Goal: Task Accomplishment & Management: Manage account settings

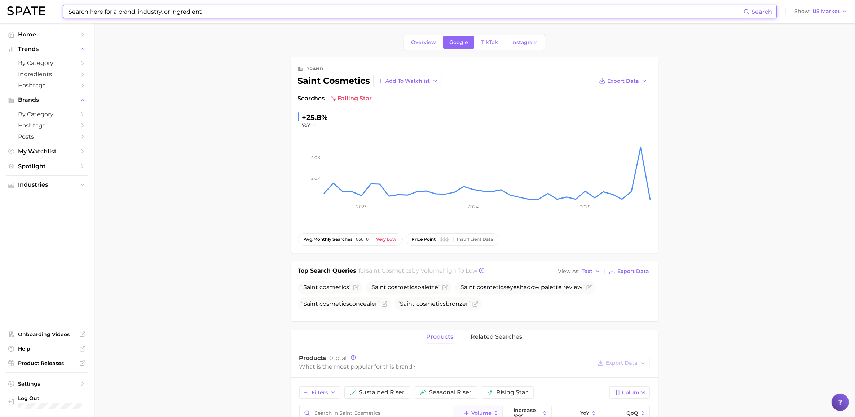
click at [110, 13] on input at bounding box center [406, 11] width 676 height 12
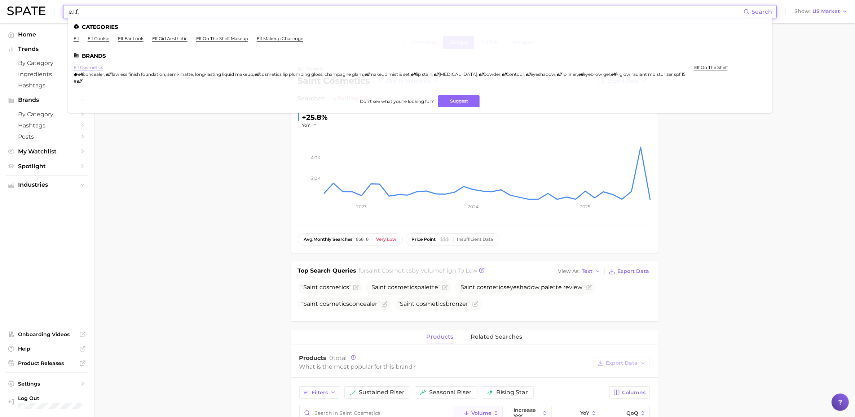
type input "e.l.f."
click at [84, 67] on link "elf cosmetics" at bounding box center [89, 67] width 30 height 5
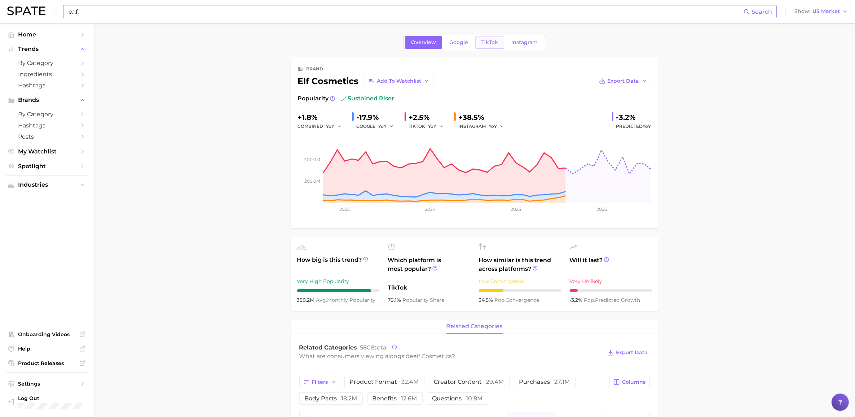
click at [485, 43] on span "TikTok" at bounding box center [489, 42] width 17 height 6
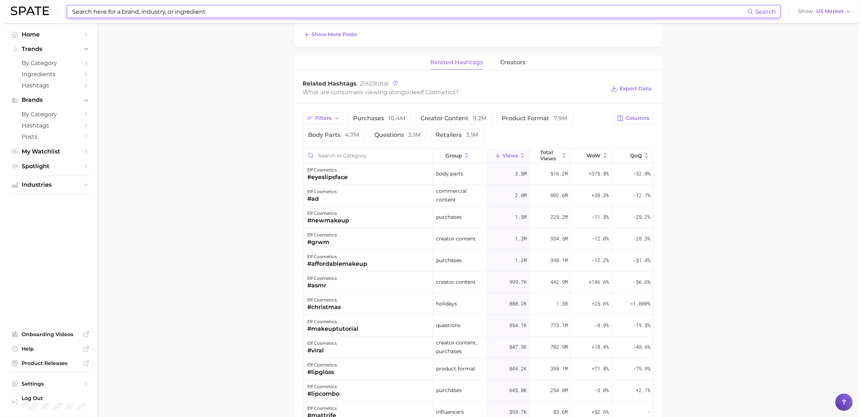
scroll to position [496, 0]
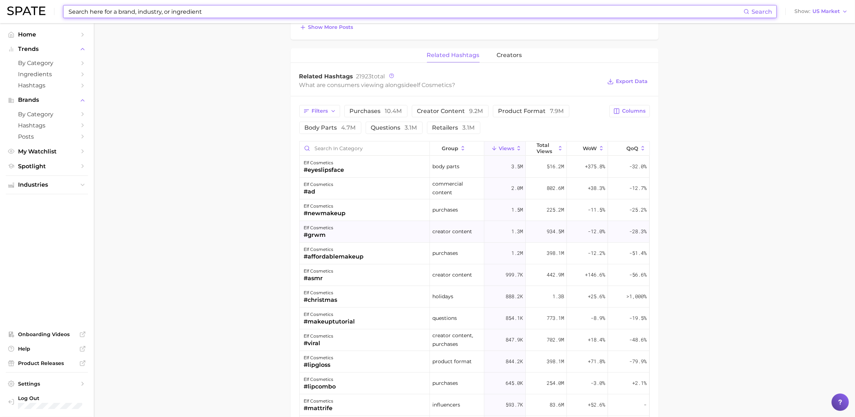
click at [314, 233] on div "#grwm" at bounding box center [319, 234] width 30 height 9
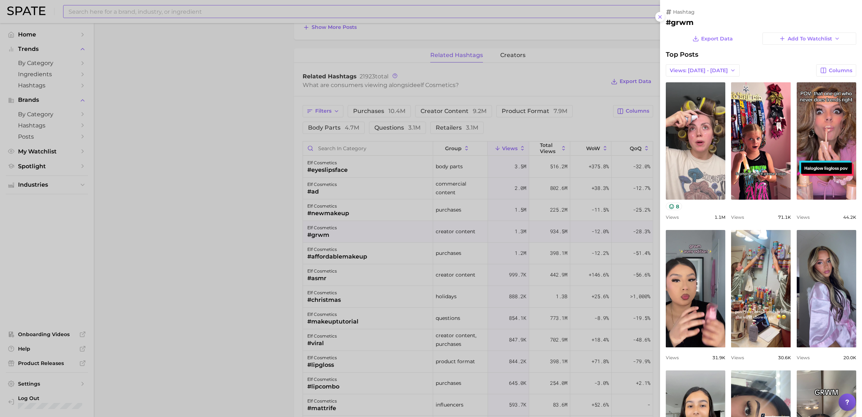
scroll to position [0, 0]
click at [718, 37] on span "Export Data" at bounding box center [717, 39] width 32 height 6
click at [824, 11] on div "hashtag" at bounding box center [761, 12] width 190 height 6
click at [779, 38] on icon "button" at bounding box center [782, 38] width 6 height 6
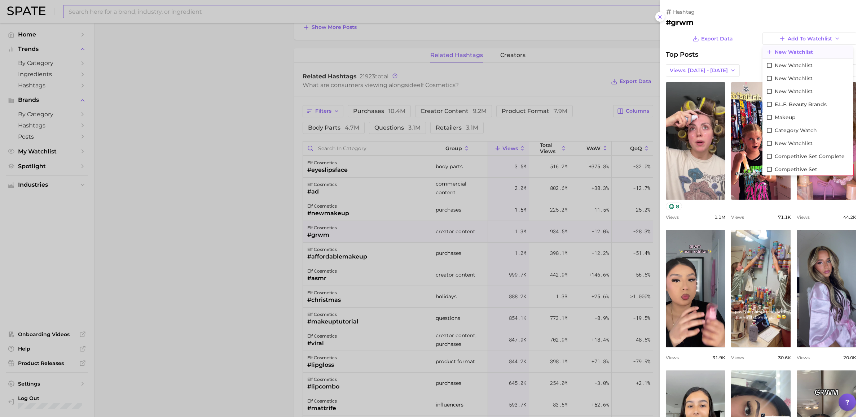
click at [766, 50] on icon at bounding box center [769, 52] width 6 height 6
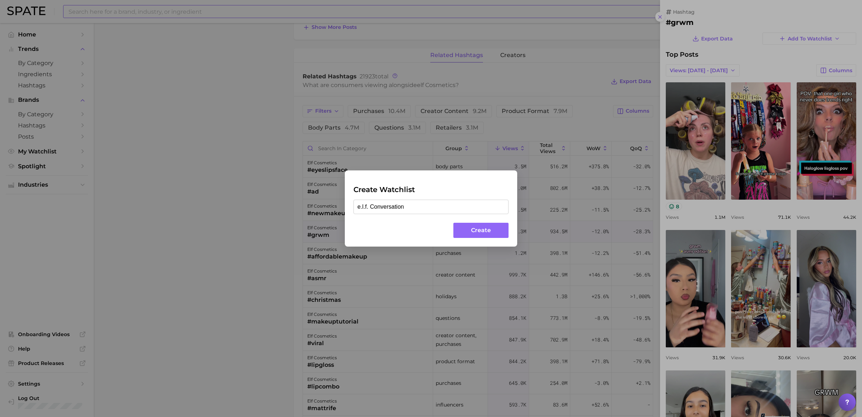
type input "e.l.f. Conversation"
click at [493, 236] on button "Create" at bounding box center [480, 231] width 55 height 16
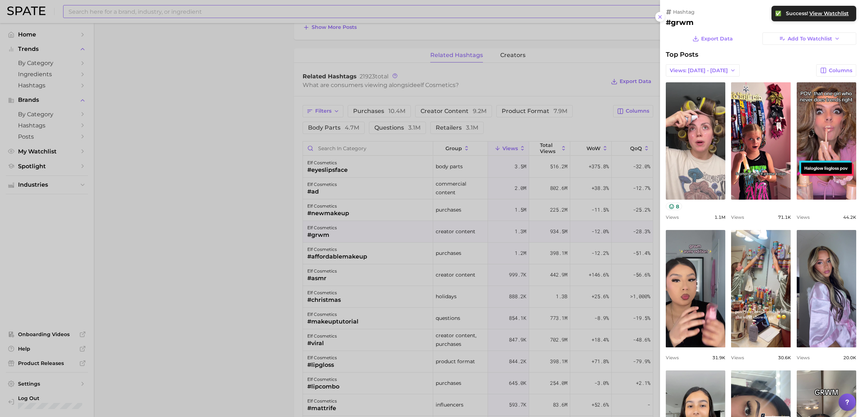
click at [830, 15] on span "View Watchlist" at bounding box center [828, 13] width 39 height 6
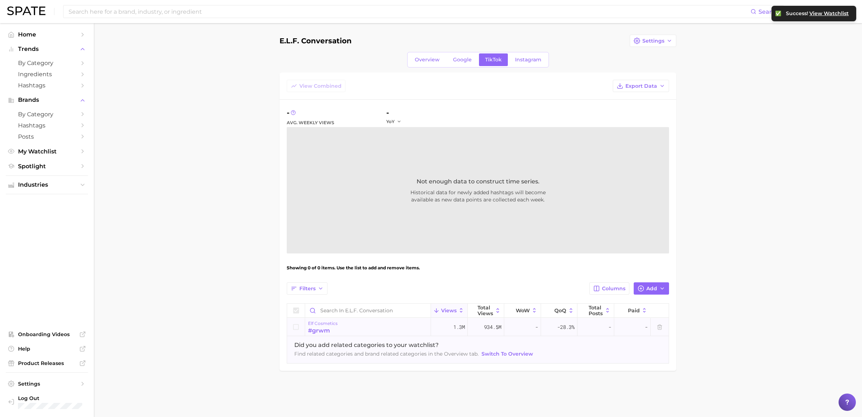
click at [327, 326] on div "#grwm" at bounding box center [323, 330] width 30 height 9
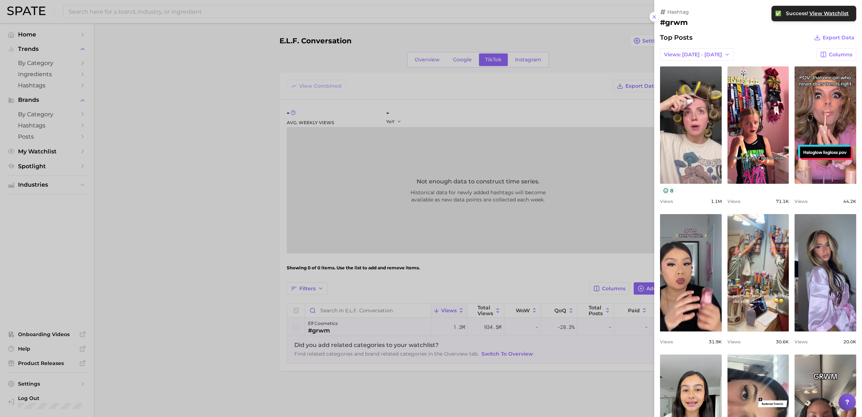
click at [327, 326] on div at bounding box center [431, 208] width 862 height 417
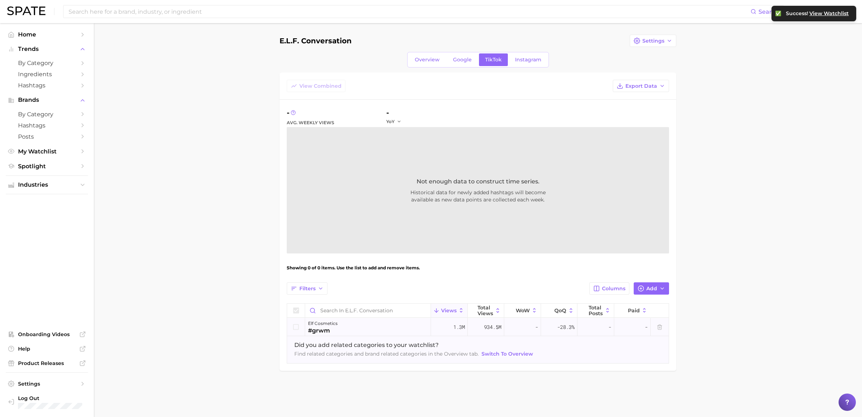
click at [298, 328] on icon at bounding box center [296, 327] width 8 height 8
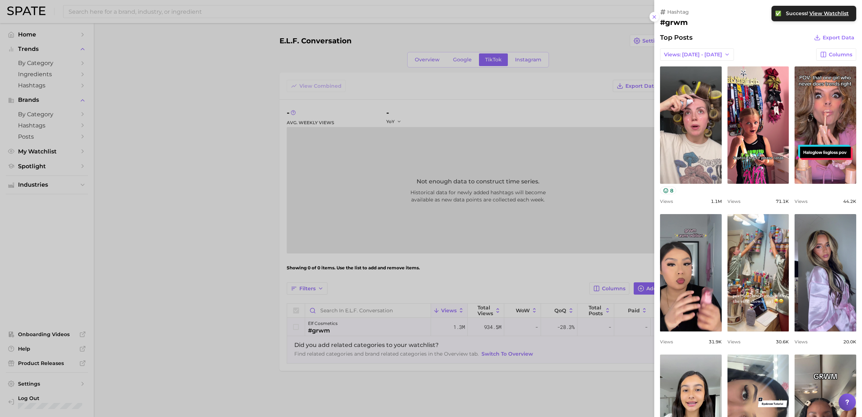
click at [296, 323] on div at bounding box center [431, 208] width 862 height 417
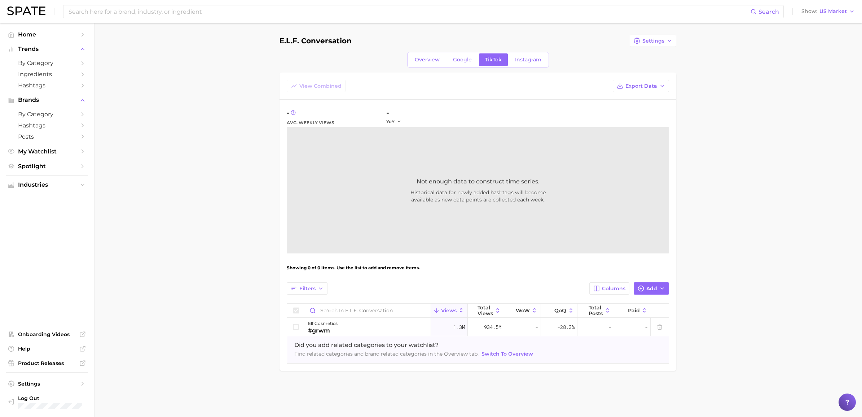
click at [296, 308] on icon at bounding box center [296, 310] width 6 height 6
click at [327, 324] on div "elf cosmetics" at bounding box center [323, 323] width 30 height 9
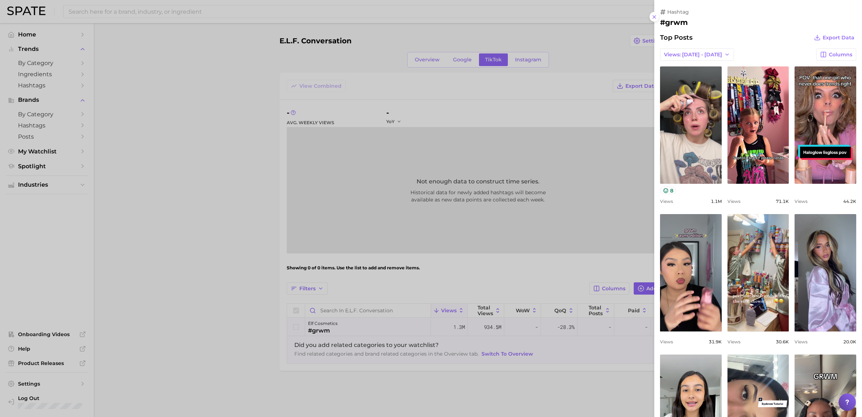
click at [325, 325] on div at bounding box center [431, 208] width 862 height 417
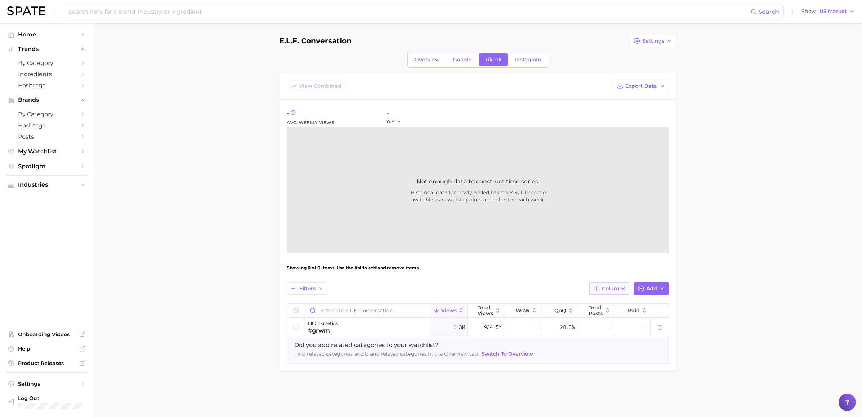
click at [604, 287] on span "Columns" at bounding box center [613, 288] width 23 height 6
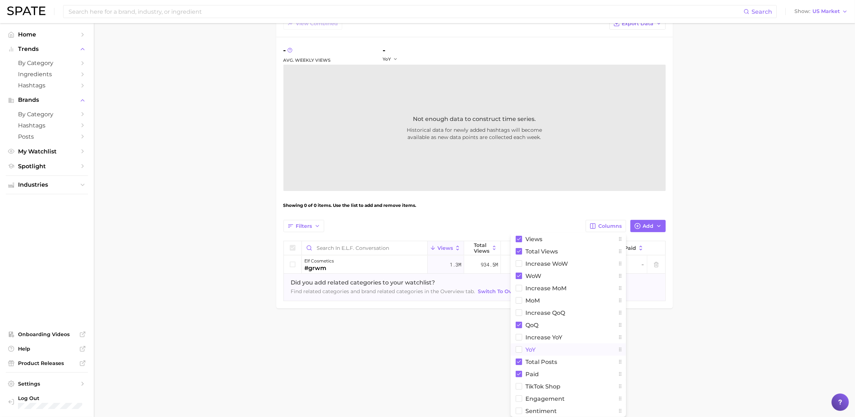
click at [522, 347] on button "YoY" at bounding box center [568, 349] width 115 height 12
click at [520, 337] on rect at bounding box center [519, 337] width 6 height 6
click at [734, 255] on main "e.l.f. Conversation Settings Overview Google TikTok Instagram View Combined Exp…" at bounding box center [474, 152] width 761 height 383
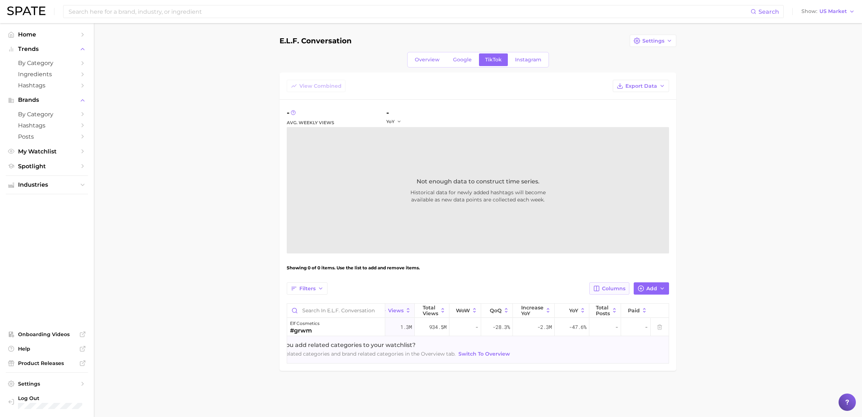
click at [616, 291] on button "Columns" at bounding box center [609, 288] width 40 height 12
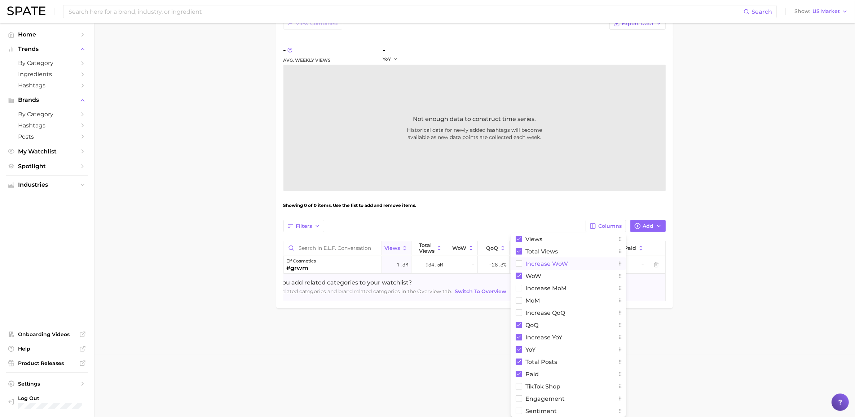
click at [519, 264] on rect at bounding box center [519, 263] width 6 height 6
click at [519, 302] on rect at bounding box center [519, 300] width 6 height 6
click at [518, 338] on icon at bounding box center [519, 336] width 4 height 3
click at [519, 363] on rect at bounding box center [519, 361] width 6 height 6
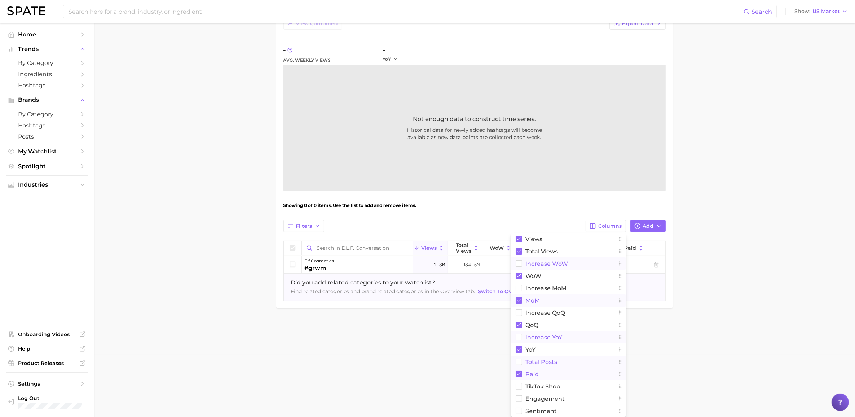
click at [518, 375] on rect at bounding box center [519, 373] width 6 height 6
click at [520, 407] on button "Sentiment" at bounding box center [568, 410] width 115 height 12
click at [728, 319] on main "e.l.f. Conversation Settings Overview Google TikTok Instagram View Combined Exp…" at bounding box center [474, 152] width 761 height 383
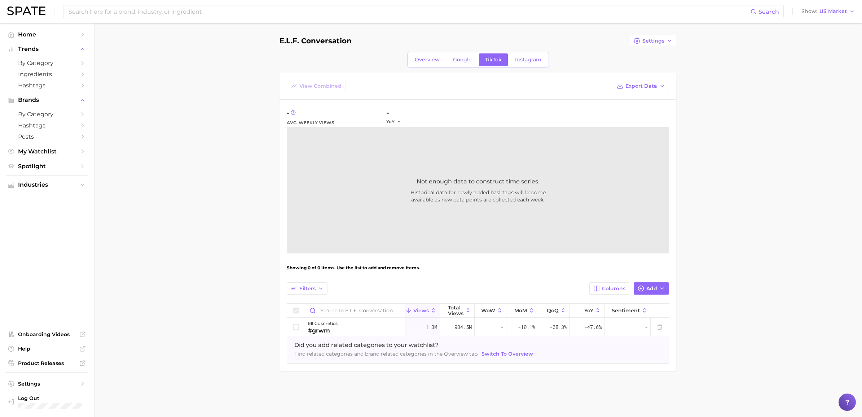
click at [446, 201] on span "Historical data for newly added hashtags will become available as new data poin…" at bounding box center [477, 196] width 231 height 14
click at [647, 88] on span "Export Data" at bounding box center [641, 86] width 32 height 6
click at [633, 98] on span "Table Data CSV" at bounding box center [622, 99] width 40 height 6
drag, startPoint x: 801, startPoint y: 341, endPoint x: 796, endPoint y: 330, distance: 12.3
click at [802, 341] on main "e.l.f. Conversation Settings Overview Google TikTok Instagram View Combined Exp…" at bounding box center [478, 214] width 768 height 383
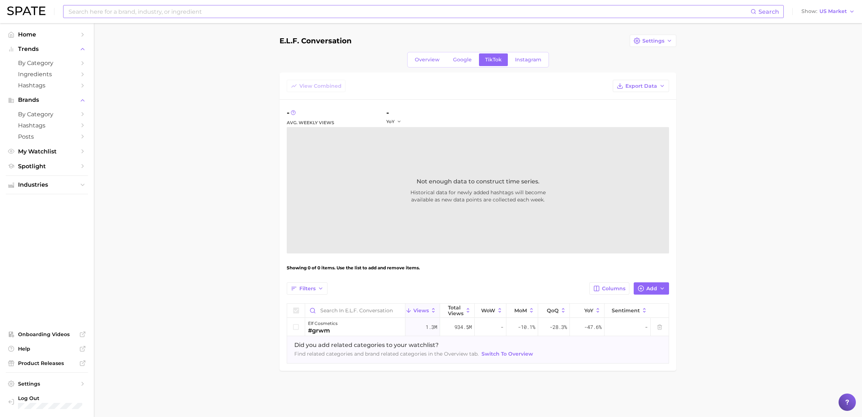
click at [122, 14] on input at bounding box center [409, 11] width 683 height 12
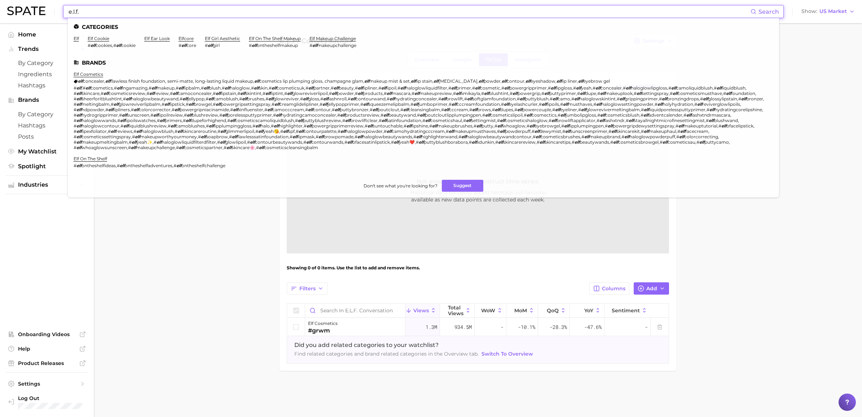
type input "e.l.f."
click at [176, 240] on main "e.l.f. Conversation Settings Overview Google TikTok Instagram View Combined Exp…" at bounding box center [478, 214] width 768 height 383
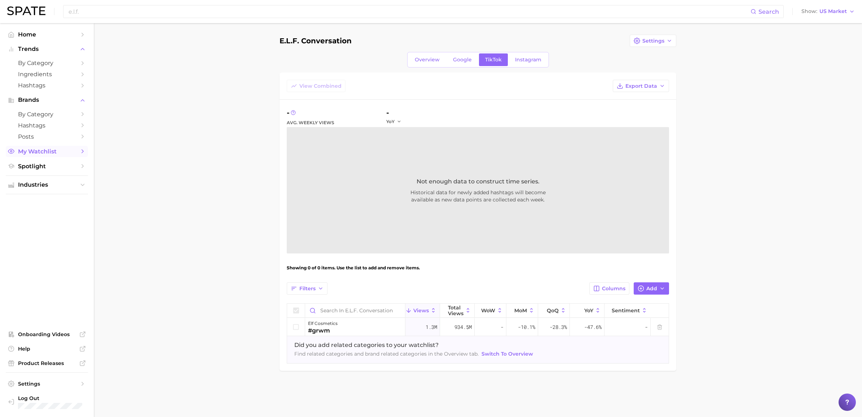
click at [37, 148] on span "My Watchlist" at bounding box center [47, 151] width 58 height 7
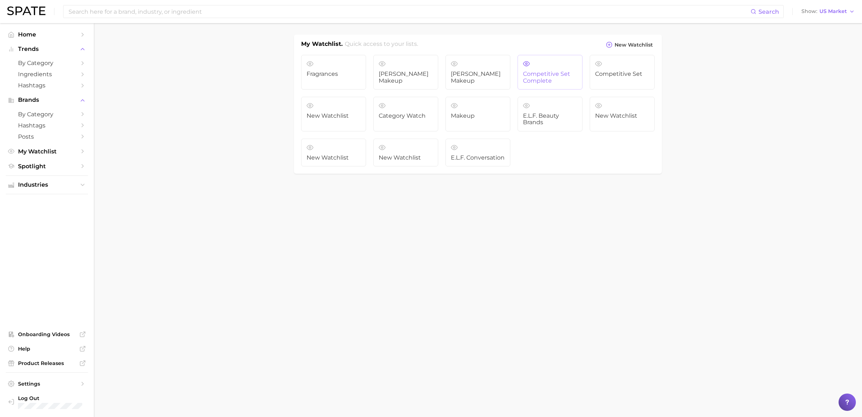
click at [544, 80] on span "Competitive Set Complete" at bounding box center [550, 77] width 54 height 13
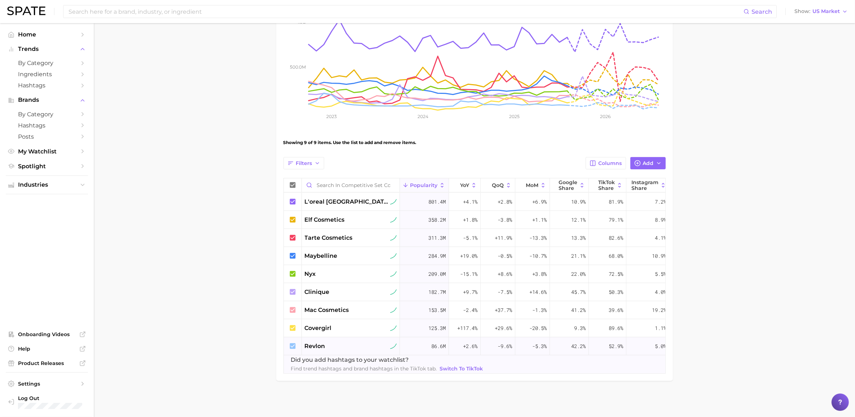
scroll to position [147, 0]
click at [291, 343] on icon at bounding box center [293, 346] width 6 height 6
click at [293, 307] on icon at bounding box center [293, 310] width 6 height 6
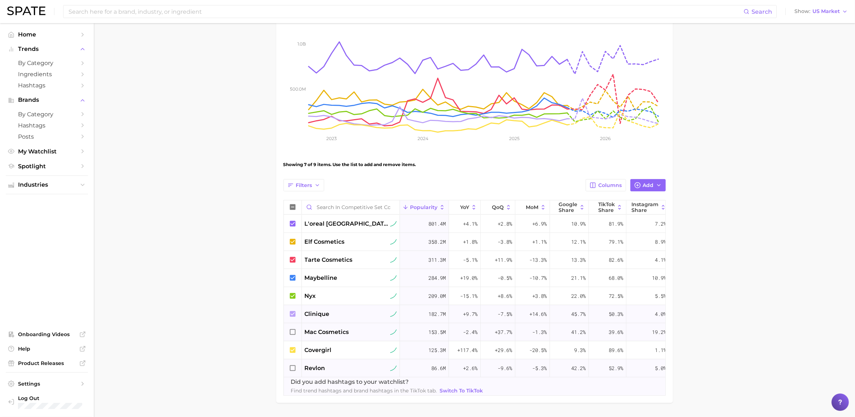
scroll to position [102, 0]
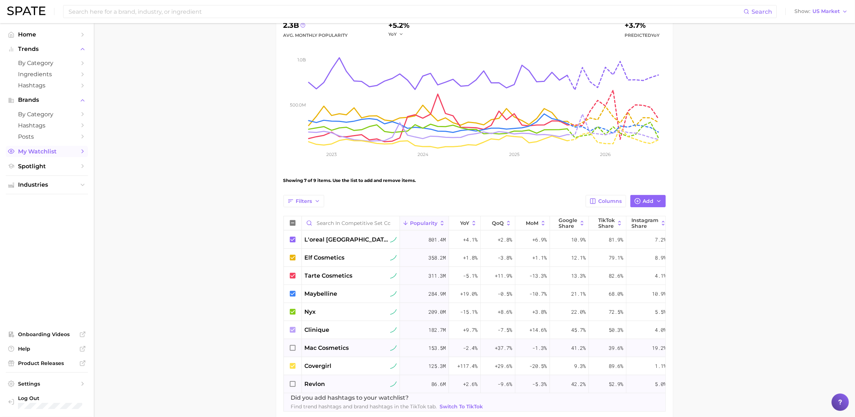
click at [46, 150] on span "My Watchlist" at bounding box center [47, 151] width 58 height 7
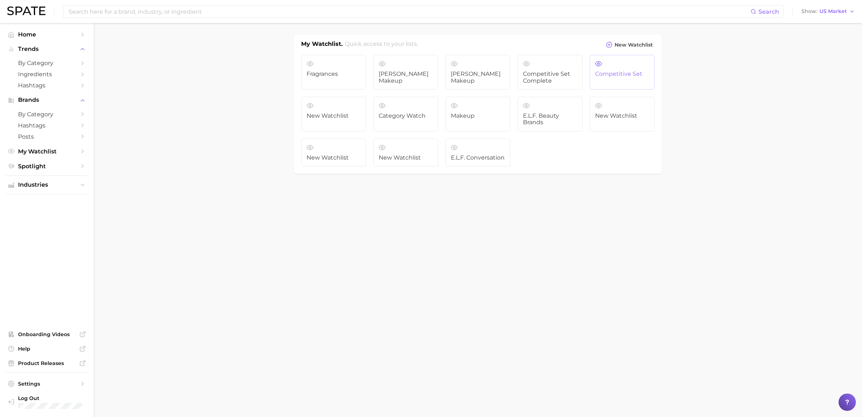
click at [605, 80] on link "Competitive Set" at bounding box center [622, 72] width 65 height 35
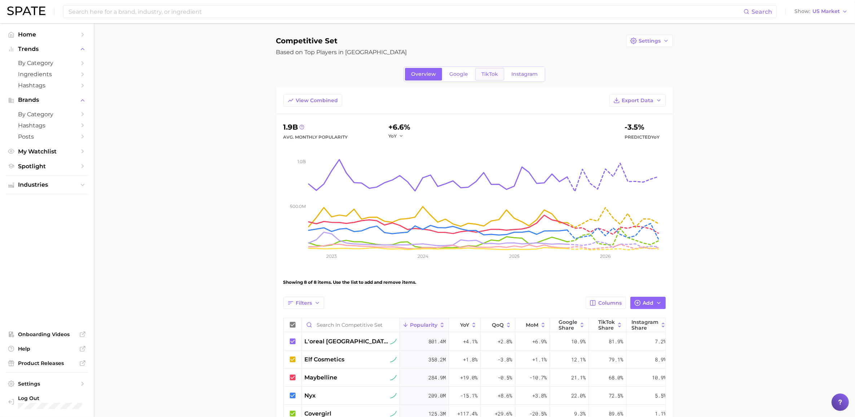
click at [488, 76] on span "TikTok" at bounding box center [489, 74] width 17 height 6
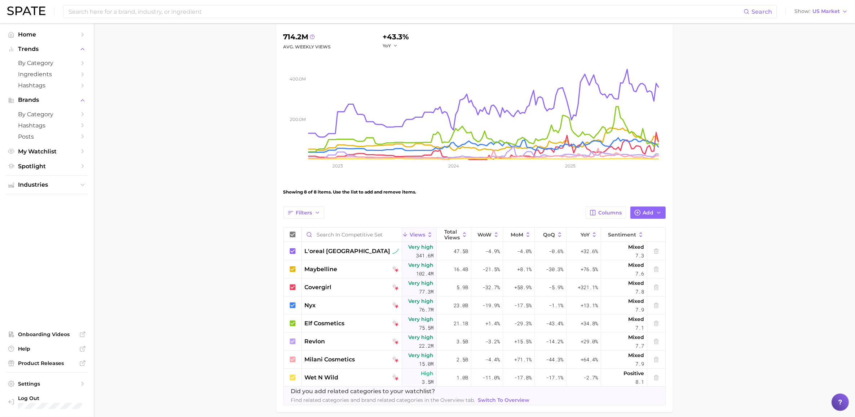
scroll to position [122, 0]
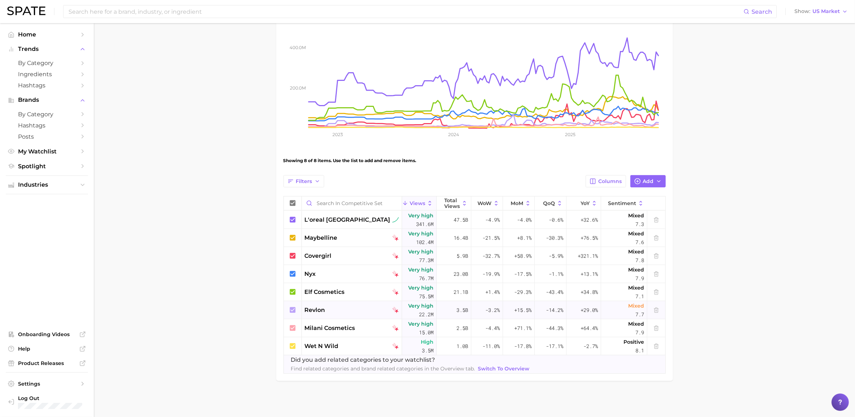
click at [292, 311] on icon at bounding box center [293, 310] width 8 height 8
click at [291, 346] on icon at bounding box center [293, 346] width 8 height 8
click at [291, 334] on div at bounding box center [293, 328] width 18 height 18
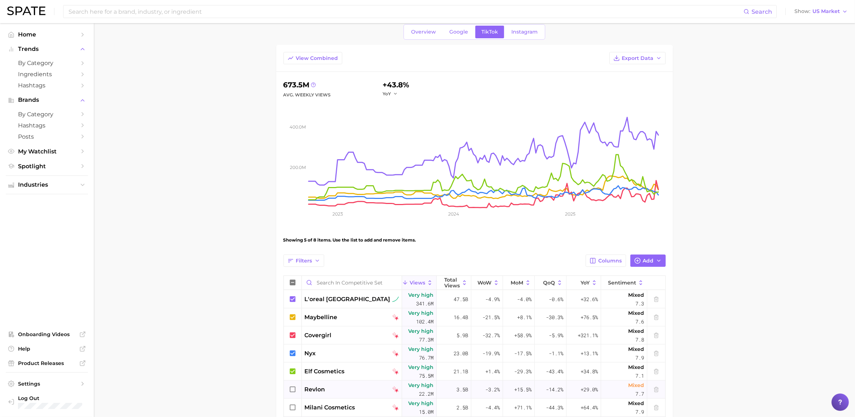
scroll to position [32, 0]
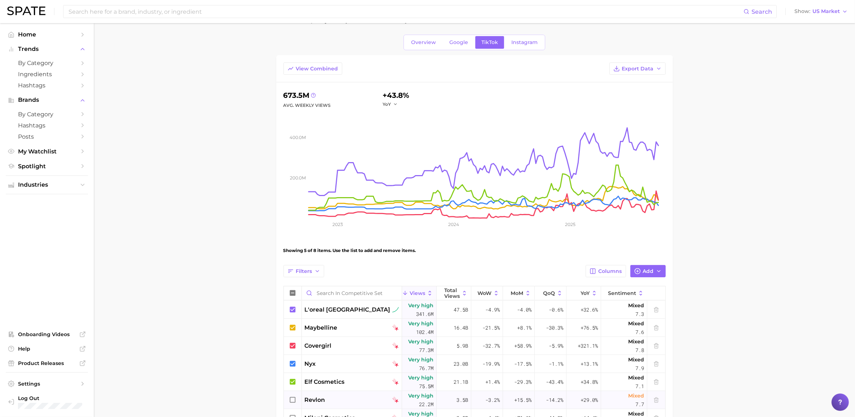
click at [634, 75] on div "View Combined Export Data" at bounding box center [474, 72] width 397 height 20
click at [633, 71] on button "Export Data" at bounding box center [638, 68] width 56 height 12
click at [635, 94] on span "Time Series CSV" at bounding box center [620, 95] width 42 height 6
drag, startPoint x: 162, startPoint y: 124, endPoint x: 159, endPoint y: 143, distance: 19.6
click at [162, 124] on main "Competitive Set Settings Based on Top Players in Mass Overview Google TikTok In…" at bounding box center [474, 248] width 761 height 515
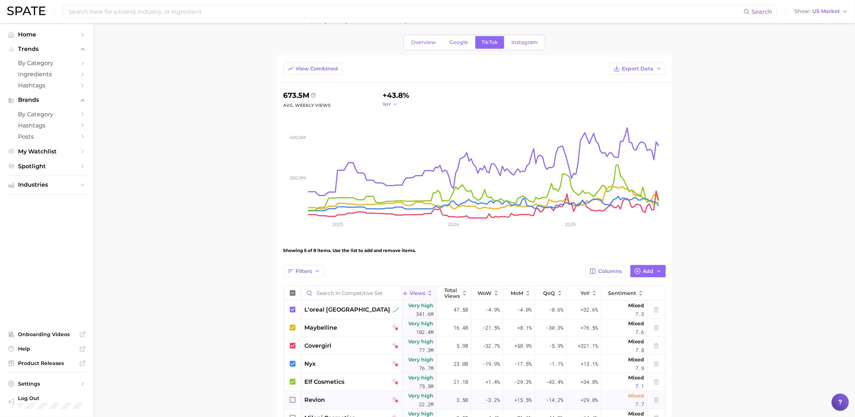
click at [389, 102] on span "YoY" at bounding box center [387, 104] width 8 height 6
click at [400, 129] on button "QoQ" at bounding box center [422, 127] width 79 height 13
click at [322, 69] on span "View Combined" at bounding box center [317, 69] width 42 height 6
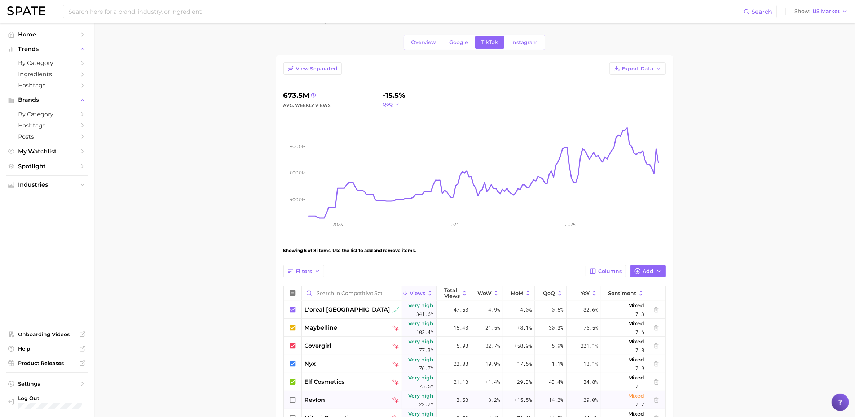
click at [398, 106] on icon "button" at bounding box center [397, 104] width 5 height 5
click at [395, 142] on span "MoM" at bounding box center [392, 140] width 13 height 6
click at [395, 100] on div "-3.6%" at bounding box center [393, 95] width 20 height 12
click at [313, 70] on span "View Separated" at bounding box center [317, 69] width 42 height 6
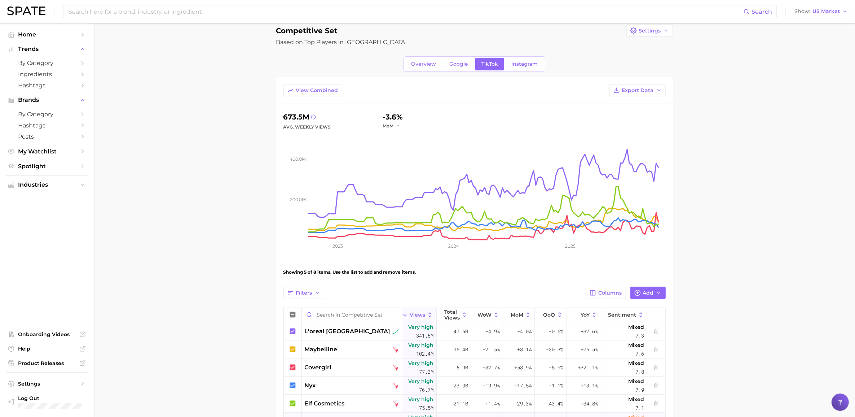
scroll to position [0, 0]
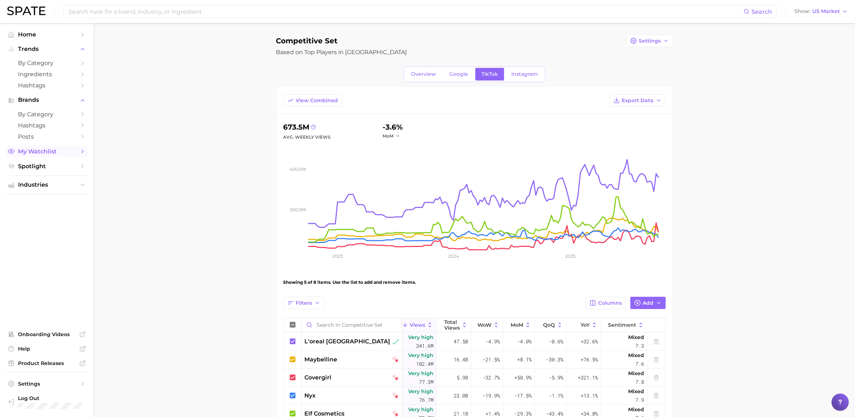
click at [32, 150] on span "My Watchlist" at bounding box center [47, 151] width 58 height 7
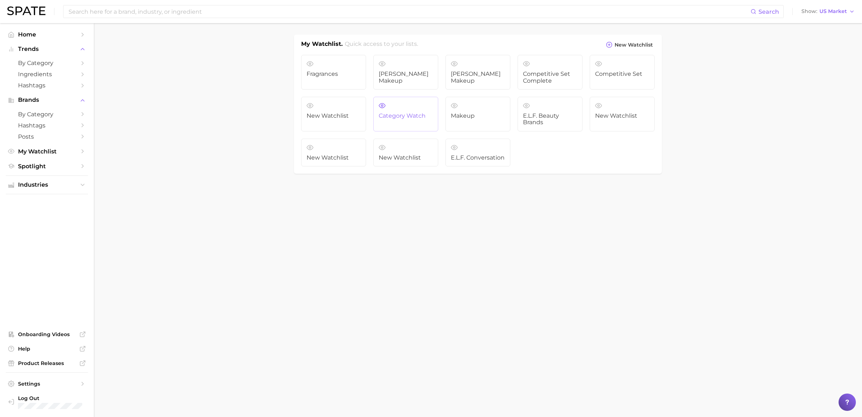
click at [414, 106] on link "Category Watch" at bounding box center [405, 114] width 65 height 35
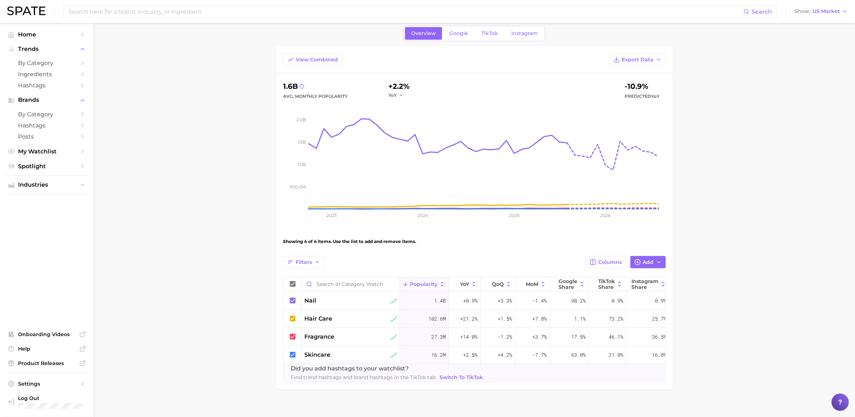
scroll to position [57, 0]
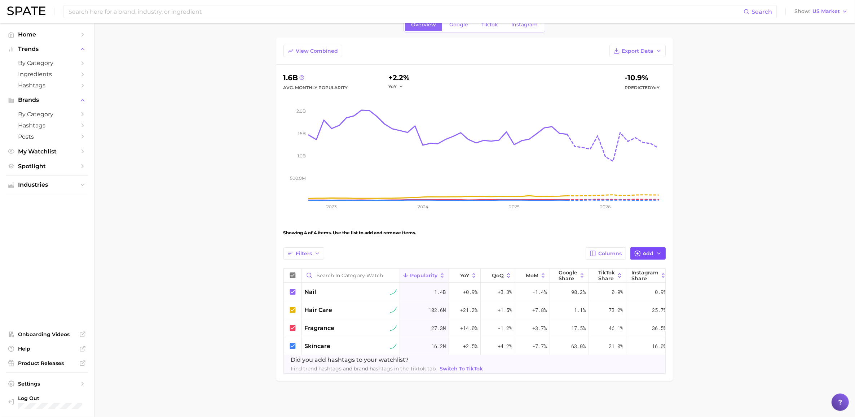
click at [646, 247] on button "Add" at bounding box center [647, 253] width 35 height 12
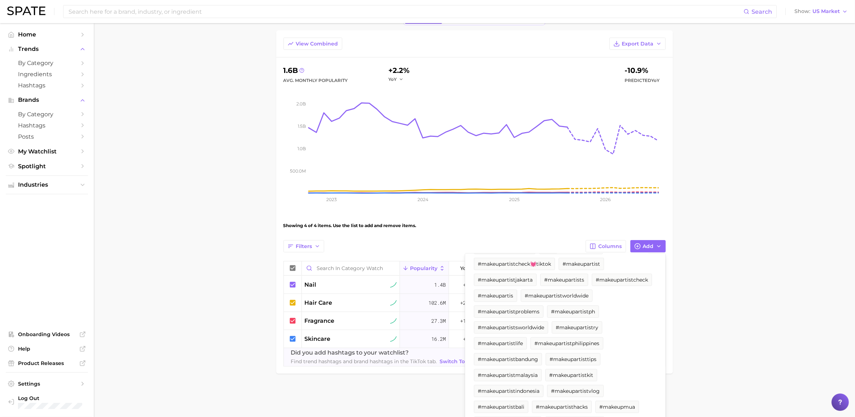
scroll to position [373, 0]
type input "makeup"
click at [153, 325] on main "Category Watch Settings Topline Categories to gauge shifts high level Overview …" at bounding box center [474, 187] width 761 height 443
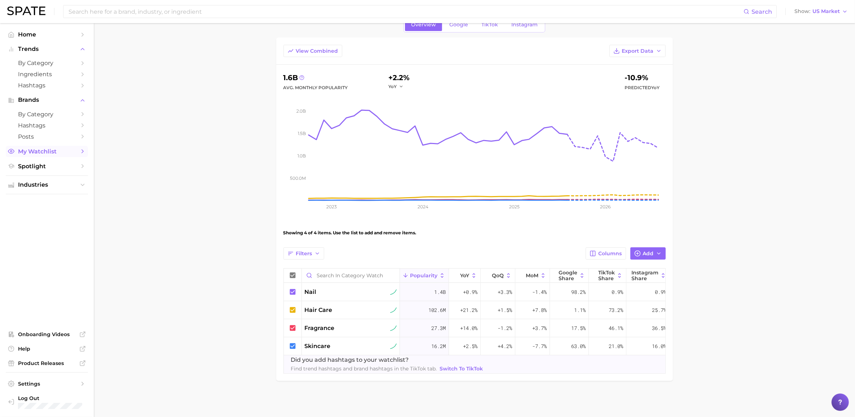
click at [42, 150] on span "My Watchlist" at bounding box center [47, 151] width 58 height 7
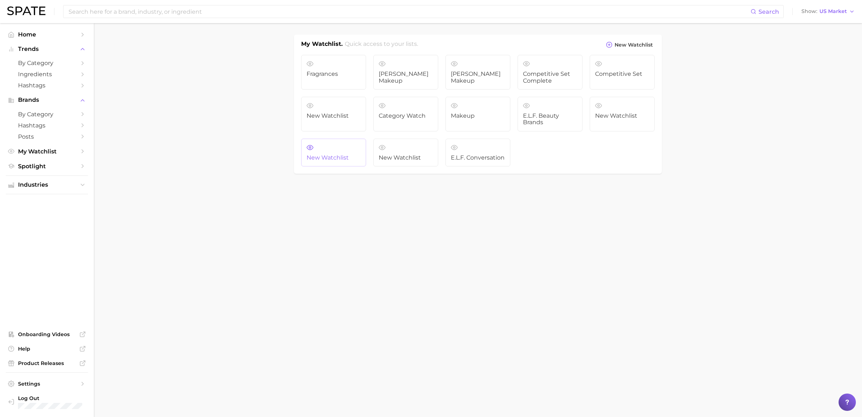
click at [350, 163] on link "New Watchlist" at bounding box center [333, 152] width 65 height 28
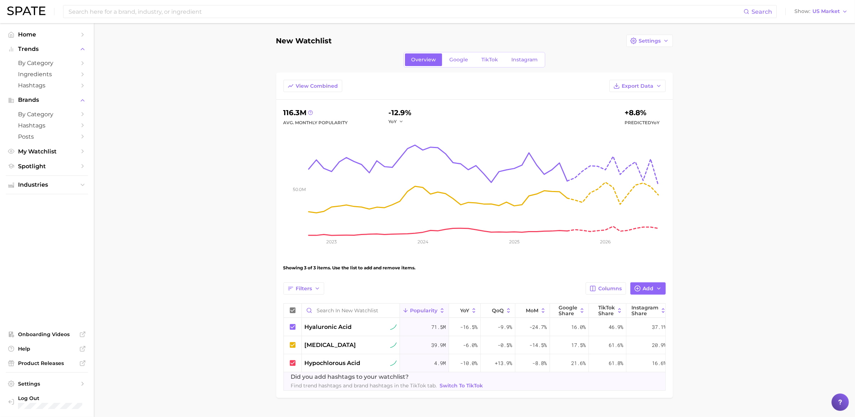
click at [307, 38] on h1 "New Watchlist" at bounding box center [304, 41] width 56 height 8
drag, startPoint x: 332, startPoint y: 36, endPoint x: 282, endPoint y: 44, distance: 51.1
click at [282, 44] on div "New Watchlist Settings" at bounding box center [474, 41] width 397 height 12
click at [282, 44] on h1 "New Watchlist" at bounding box center [304, 41] width 56 height 8
click at [634, 38] on icon "button" at bounding box center [633, 41] width 6 height 6
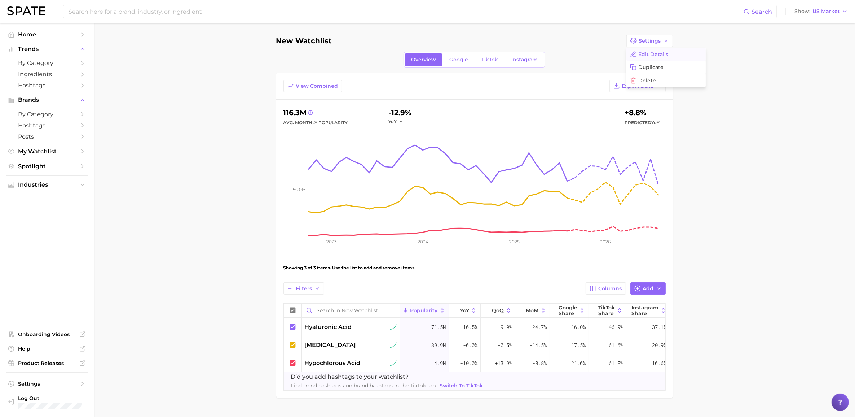
click at [648, 52] on span "Edit Details" at bounding box center [654, 54] width 30 height 6
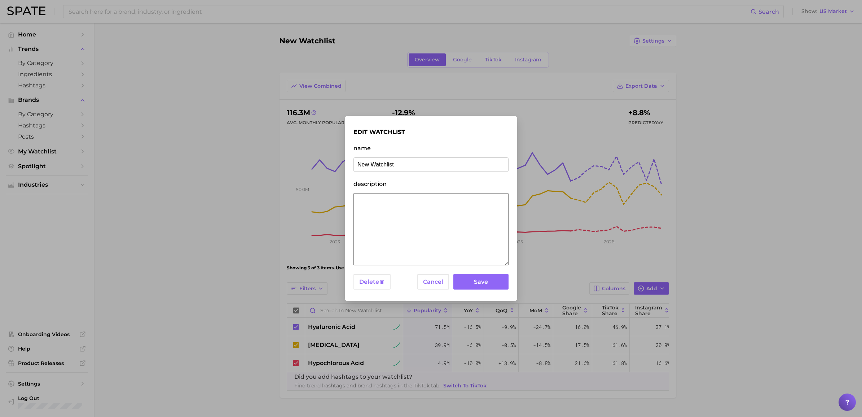
drag, startPoint x: 405, startPoint y: 167, endPoint x: 293, endPoint y: 167, distance: 112.2
click at [314, 166] on div "edit watchlist name New Watchlist description Delete Cancel Save" at bounding box center [431, 208] width 862 height 417
type input "Ingredients"
click button "Save" at bounding box center [480, 282] width 55 height 16
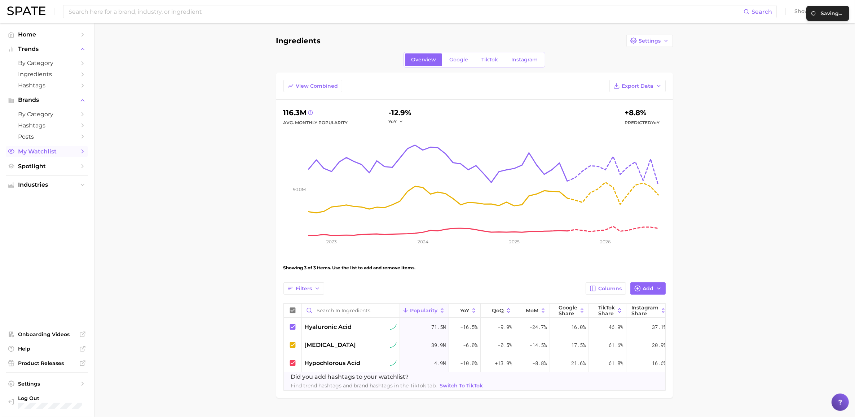
click at [51, 151] on span "My Watchlist" at bounding box center [47, 151] width 58 height 7
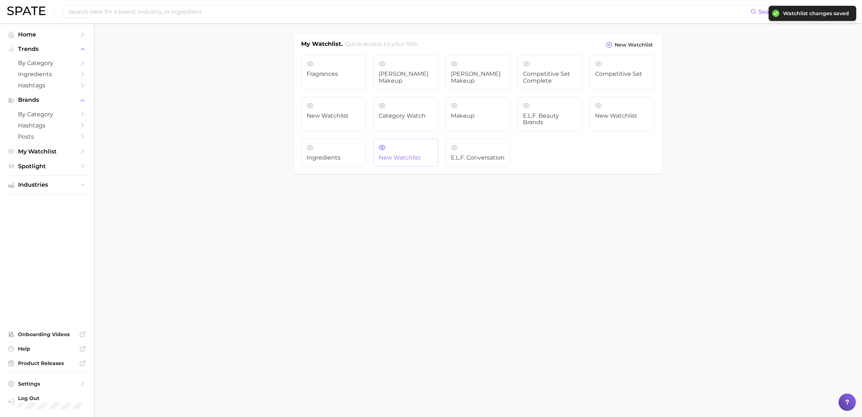
click at [399, 153] on link "New Watchlist" at bounding box center [405, 152] width 65 height 28
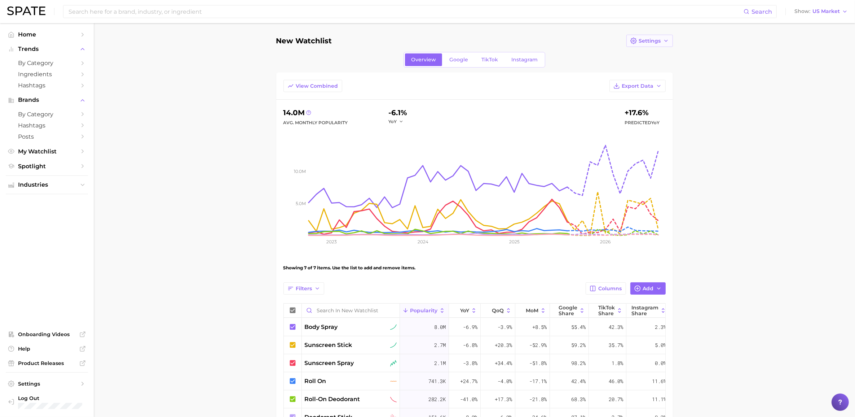
click at [651, 40] on span "Settings" at bounding box center [650, 41] width 22 height 6
click at [654, 52] on span "Edit Details" at bounding box center [654, 54] width 30 height 6
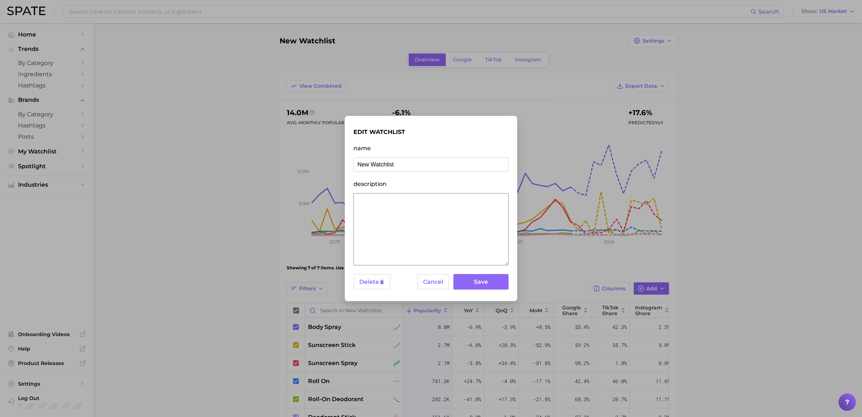
drag, startPoint x: 421, startPoint y: 169, endPoint x: 310, endPoint y: 164, distance: 110.8
click at [310, 164] on div "edit watchlist name New Watchlist description Delete Cancel Save" at bounding box center [431, 208] width 862 height 417
drag, startPoint x: 399, startPoint y: 167, endPoint x: 382, endPoint y: 166, distance: 17.3
click at [382, 166] on input "Body Segents" at bounding box center [430, 164] width 155 height 14
type input "Body Segments On-The-Go"
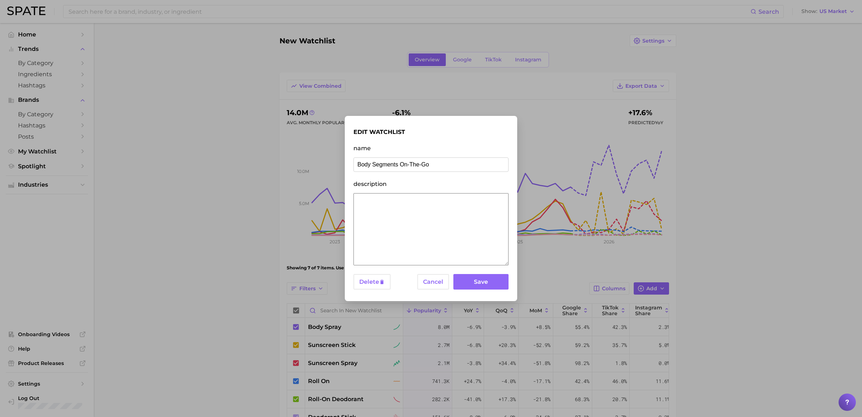
click at [504, 280] on button "Save" at bounding box center [480, 282] width 55 height 16
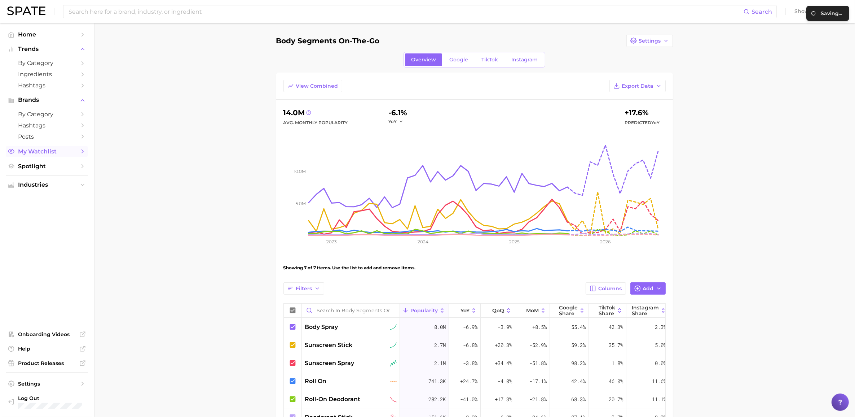
click at [40, 148] on span "My Watchlist" at bounding box center [47, 151] width 58 height 7
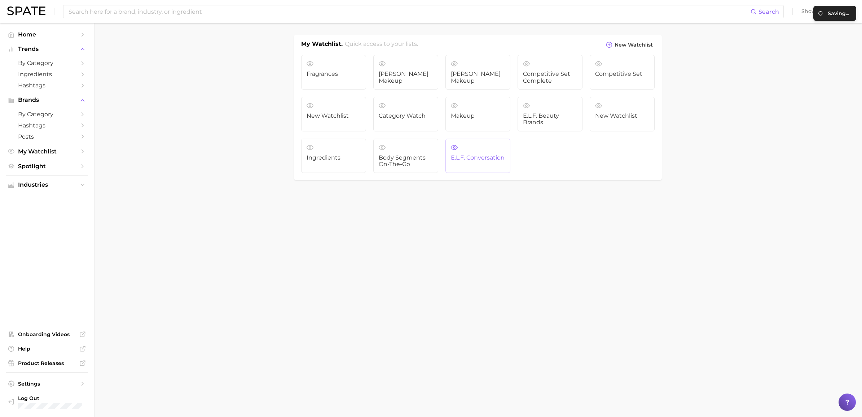
click at [467, 161] on span "e.l.f. Conversation" at bounding box center [478, 157] width 54 height 6
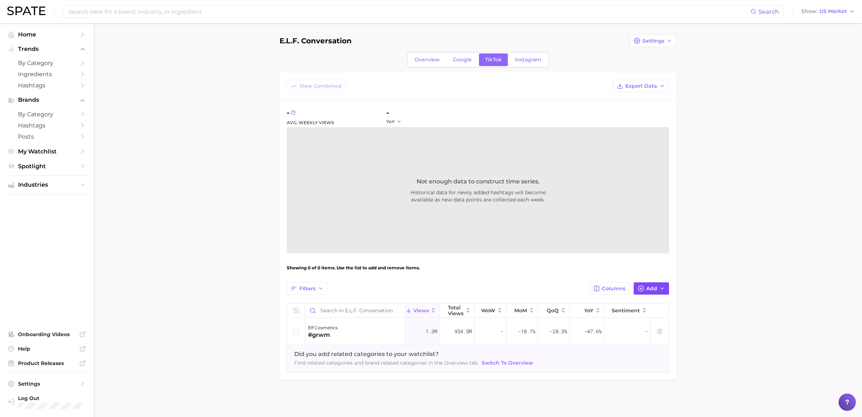
click at [651, 291] on span "Add" at bounding box center [651, 288] width 11 height 6
click at [564, 327] on input "Search and add to watchlist" at bounding box center [568, 322] width 183 height 15
click at [231, 14] on input at bounding box center [409, 11] width 683 height 12
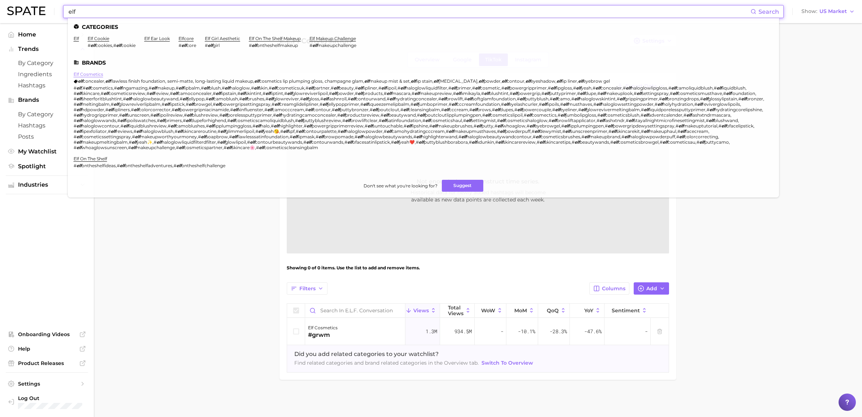
type input "elf"
click at [95, 72] on link "elf cosmetics" at bounding box center [89, 73] width 30 height 5
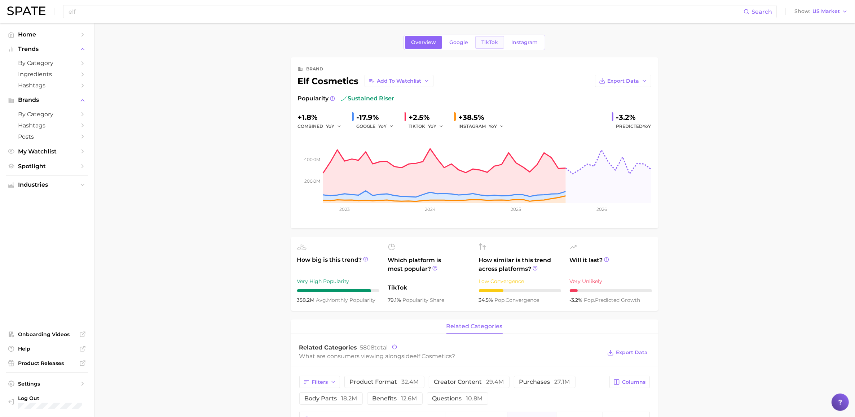
click at [488, 40] on span "TikTok" at bounding box center [489, 42] width 17 height 6
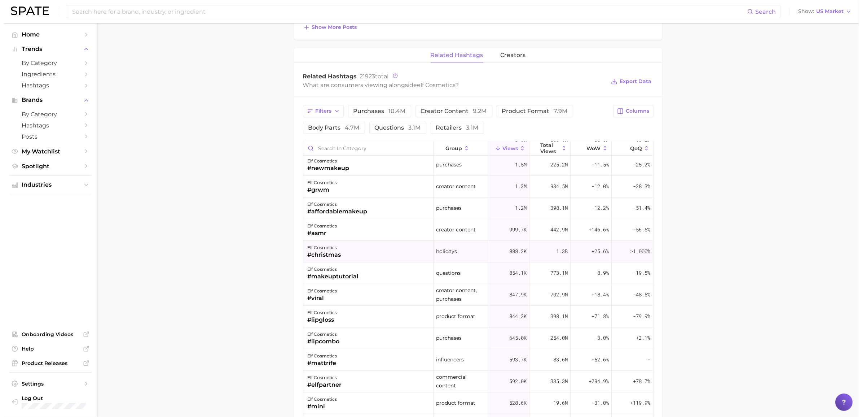
scroll to position [90, 0]
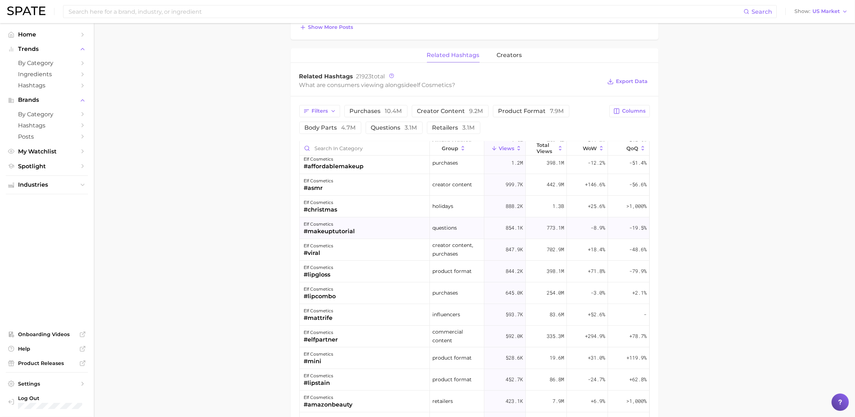
click at [338, 229] on div "#makeuptutorial" at bounding box center [329, 231] width 51 height 9
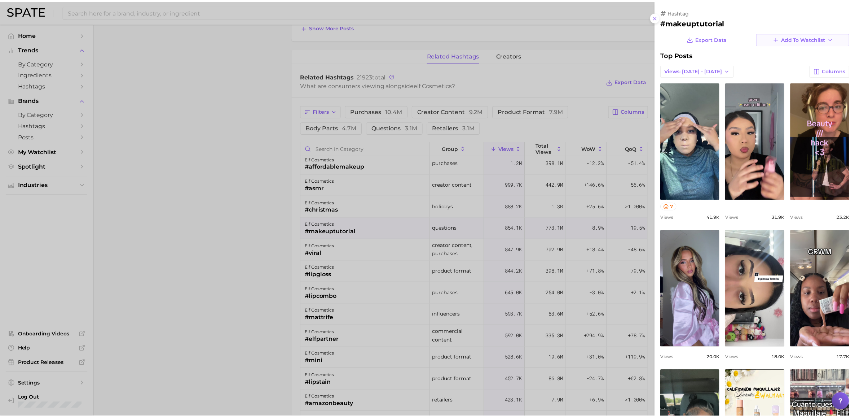
scroll to position [0, 0]
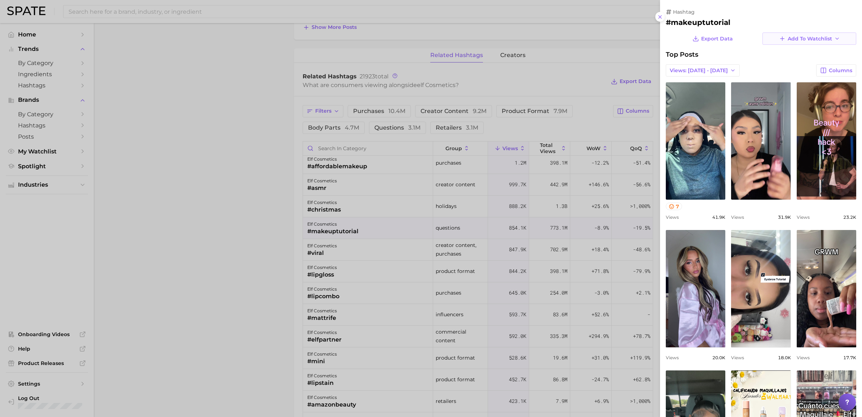
click at [820, 36] on span "Add to Watchlist" at bounding box center [810, 39] width 44 height 6
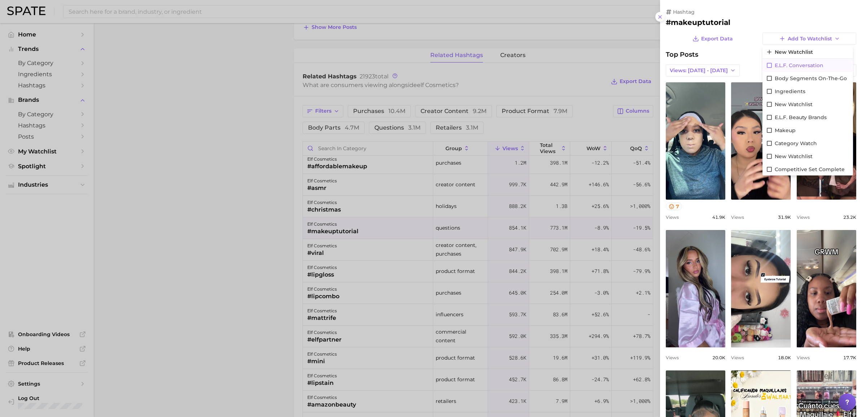
click at [766, 66] on icon at bounding box center [769, 65] width 6 height 6
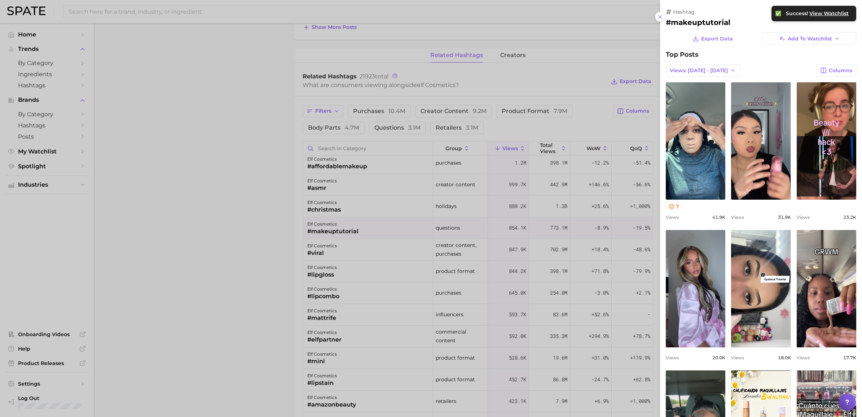
click at [249, 269] on div at bounding box center [431, 208] width 862 height 417
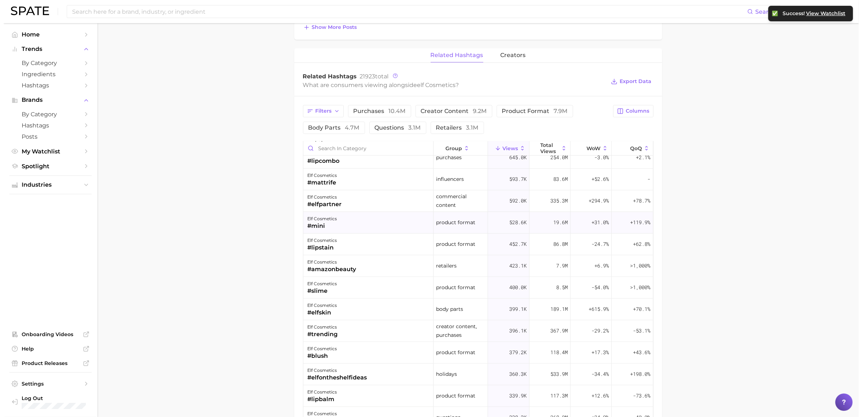
scroll to position [180, 0]
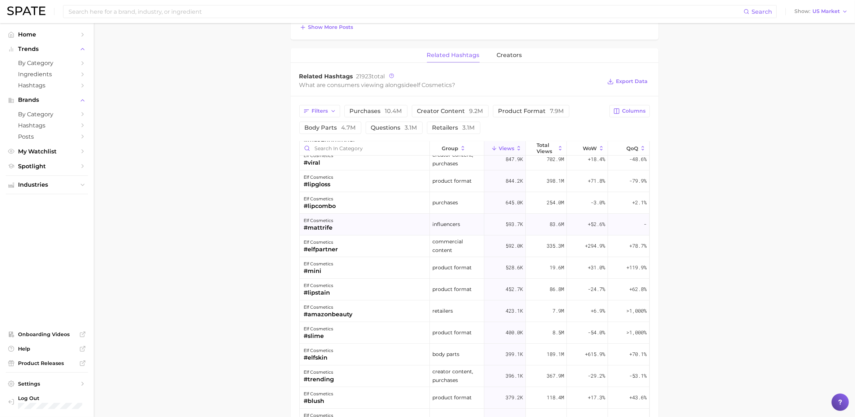
click at [327, 232] on div "#mattrife" at bounding box center [319, 227] width 30 height 9
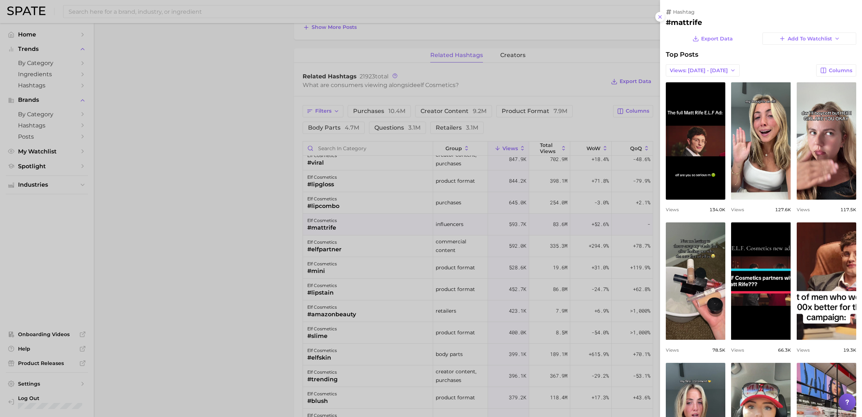
scroll to position [0, 0]
click at [834, 36] on icon "button" at bounding box center [837, 39] width 6 height 6
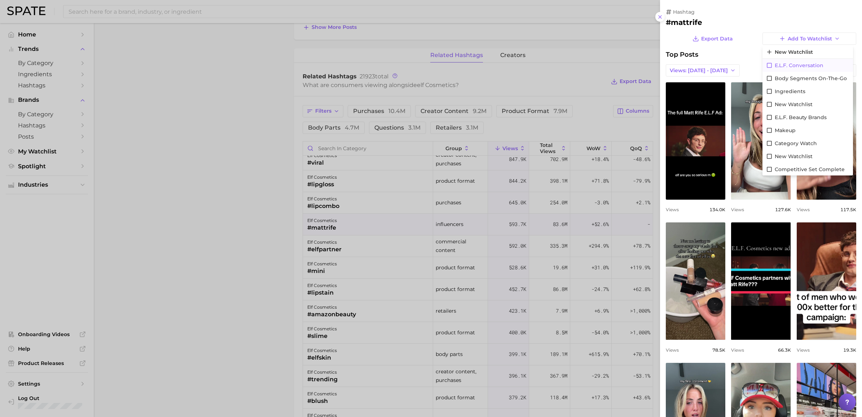
click at [775, 63] on span "e.l.f. Conversation" at bounding box center [799, 65] width 49 height 6
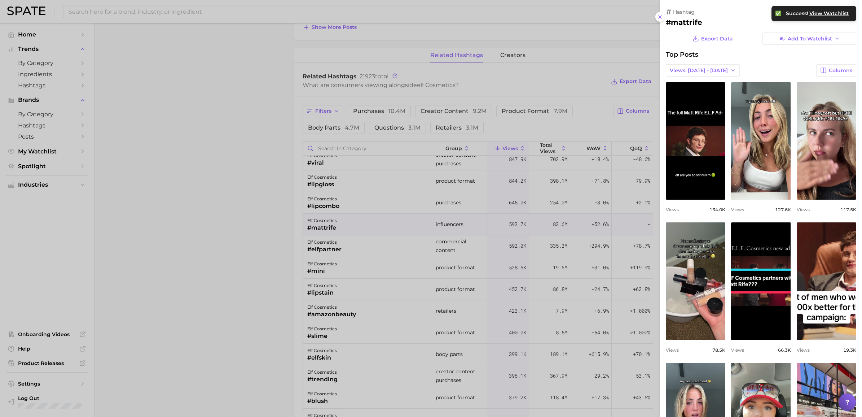
click at [273, 238] on div at bounding box center [431, 208] width 862 height 417
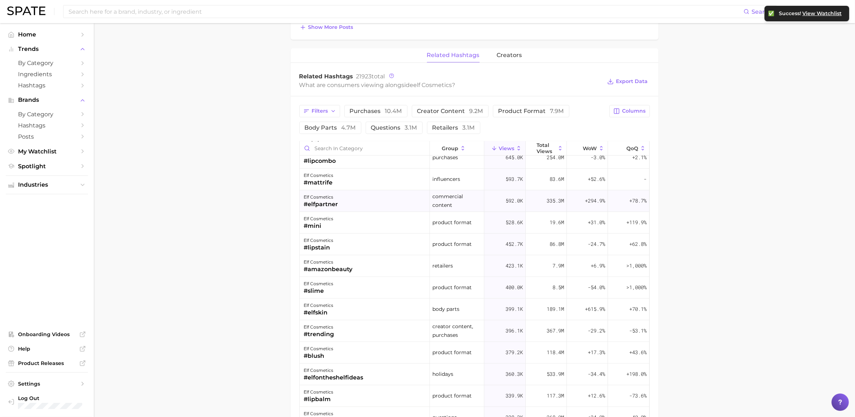
click at [320, 205] on div "#elfpartner" at bounding box center [321, 204] width 34 height 9
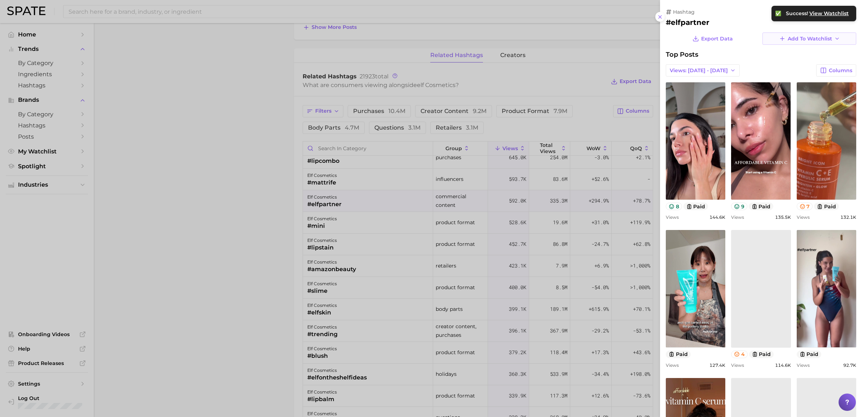
click at [783, 42] on button "Add to Watchlist" at bounding box center [809, 38] width 94 height 12
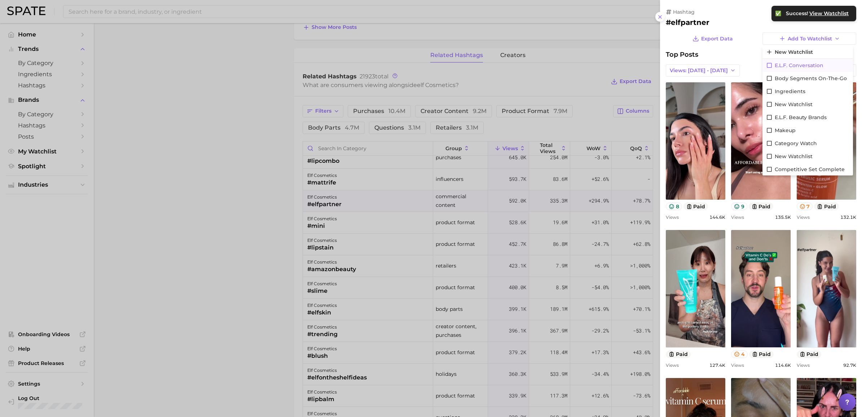
click at [785, 63] on span "e.l.f. Conversation" at bounding box center [799, 65] width 49 height 6
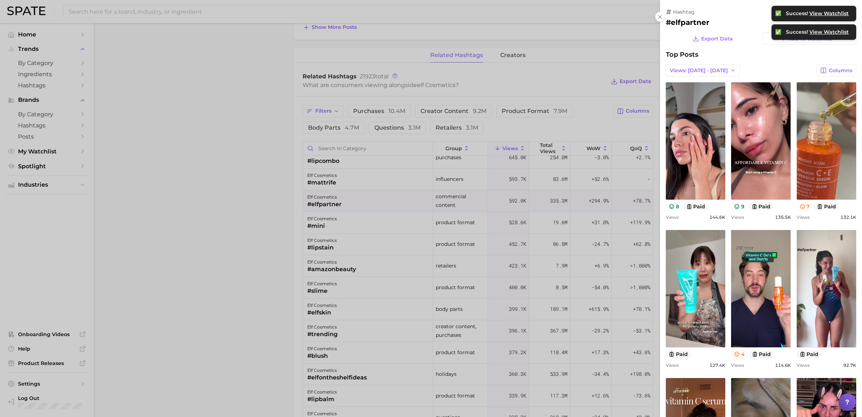
click at [260, 216] on div at bounding box center [431, 208] width 862 height 417
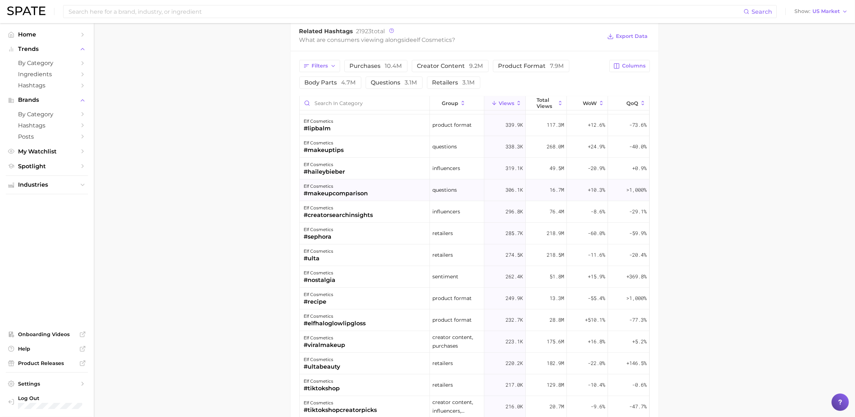
click at [356, 193] on div "#makeupcomparison" at bounding box center [336, 193] width 64 height 9
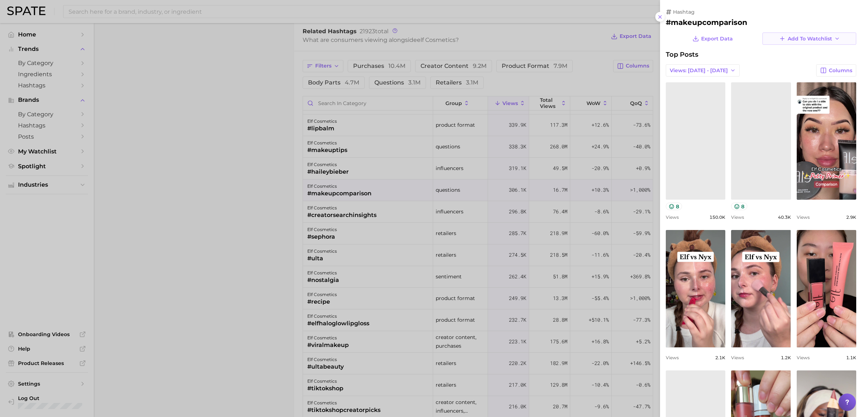
click at [810, 36] on span "Add to Watchlist" at bounding box center [810, 39] width 44 height 6
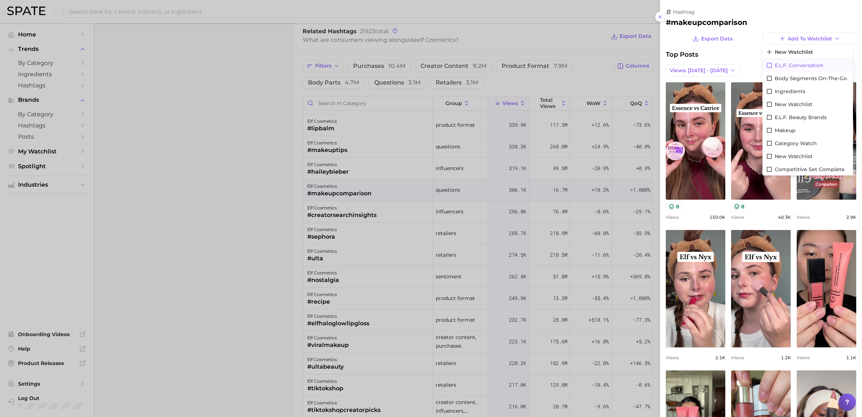
click at [785, 62] on span "e.l.f. Conversation" at bounding box center [799, 65] width 49 height 6
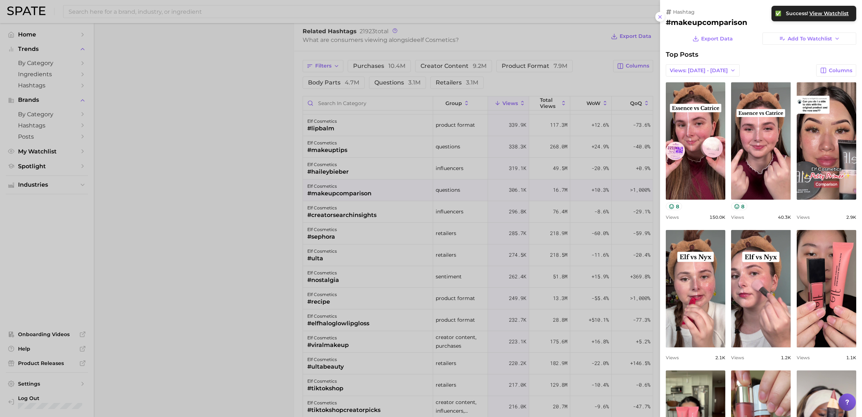
click at [269, 190] on div at bounding box center [431, 208] width 862 height 417
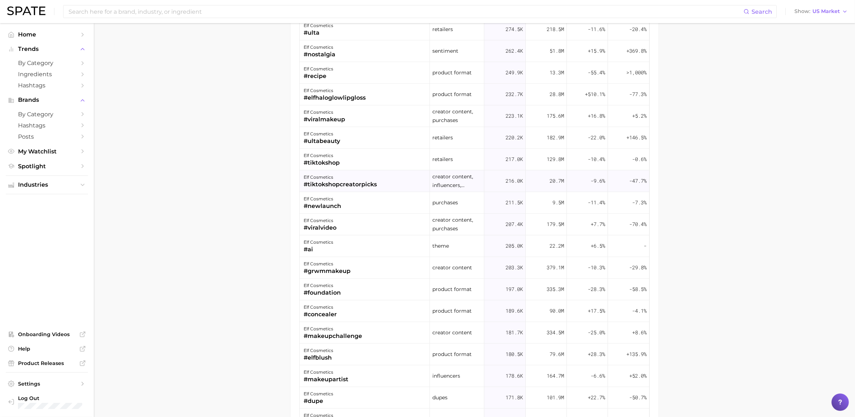
click at [383, 182] on div "elf cosmetics #tiktokshopcreatorpicks" at bounding box center [365, 181] width 130 height 22
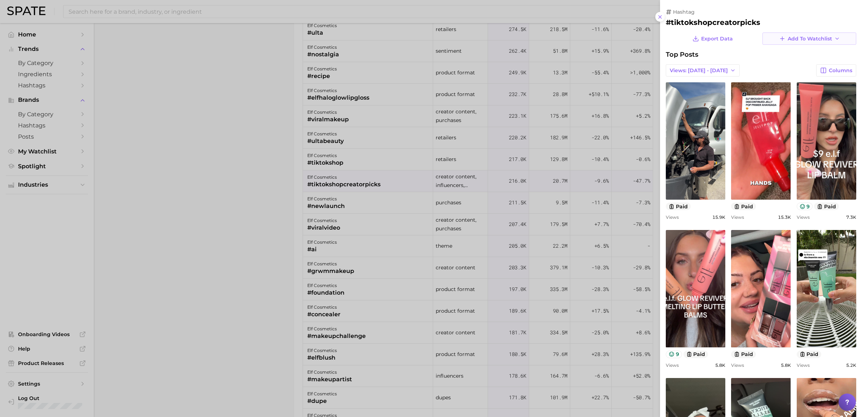
click at [811, 34] on button "Add to Watchlist" at bounding box center [809, 38] width 94 height 12
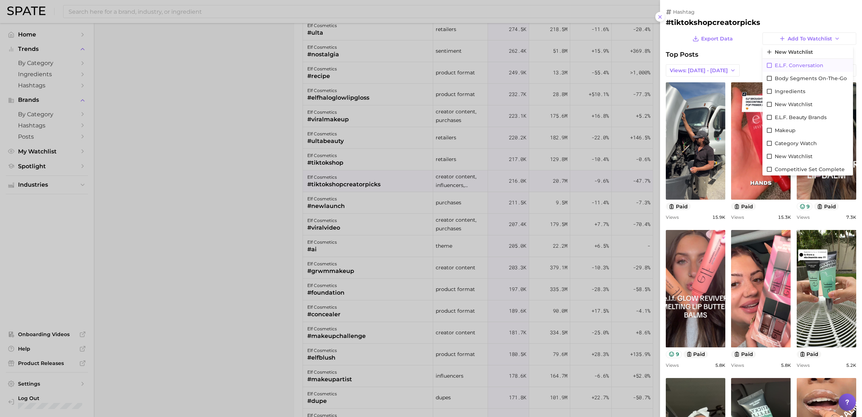
click at [775, 65] on span "e.l.f. Conversation" at bounding box center [799, 65] width 49 height 6
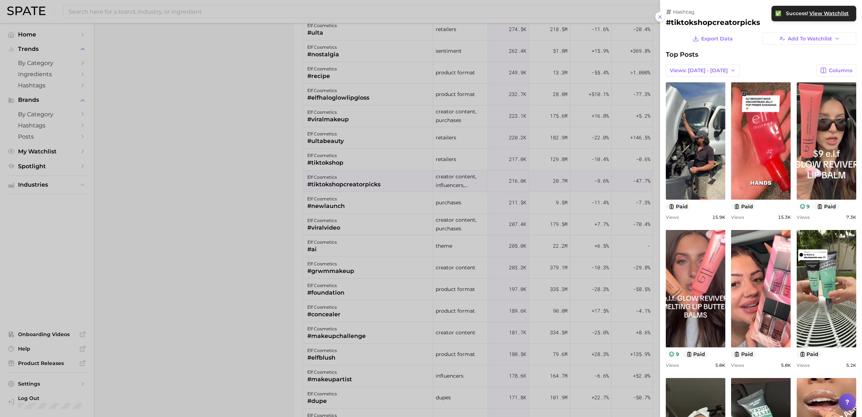
click at [245, 221] on div at bounding box center [431, 208] width 862 height 417
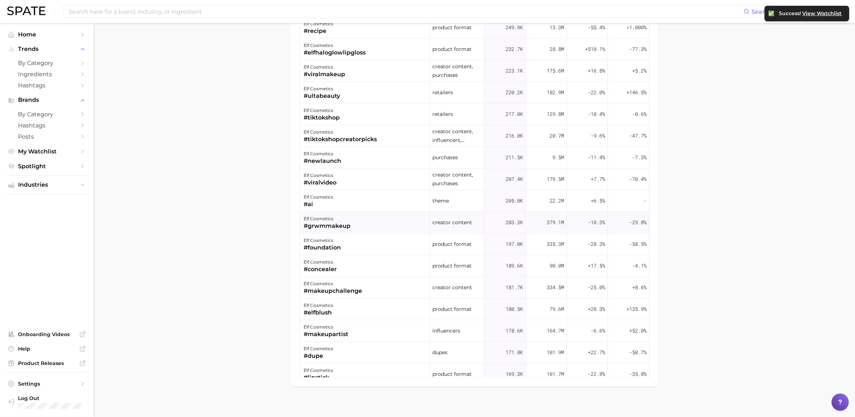
click at [359, 225] on div "elf cosmetics #grwmmakeup" at bounding box center [365, 223] width 130 height 22
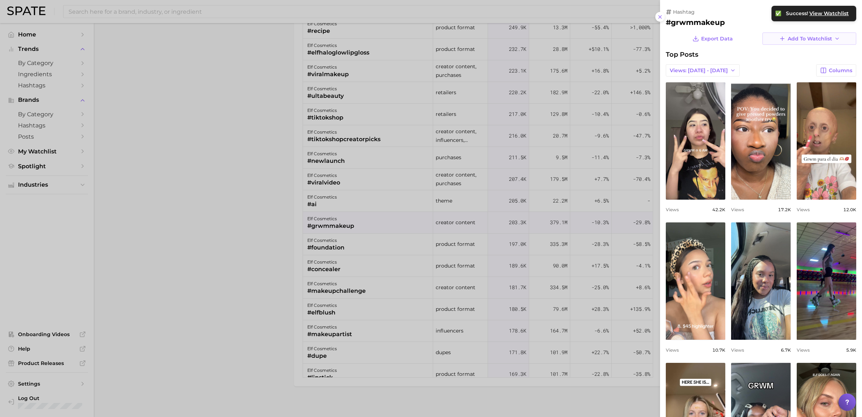
click at [794, 33] on button "Add to Watchlist" at bounding box center [809, 38] width 94 height 12
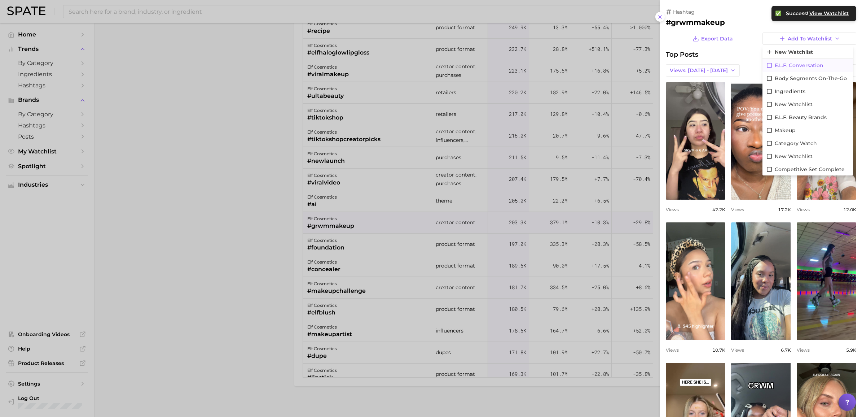
click at [786, 63] on span "e.l.f. Conversation" at bounding box center [799, 65] width 49 height 6
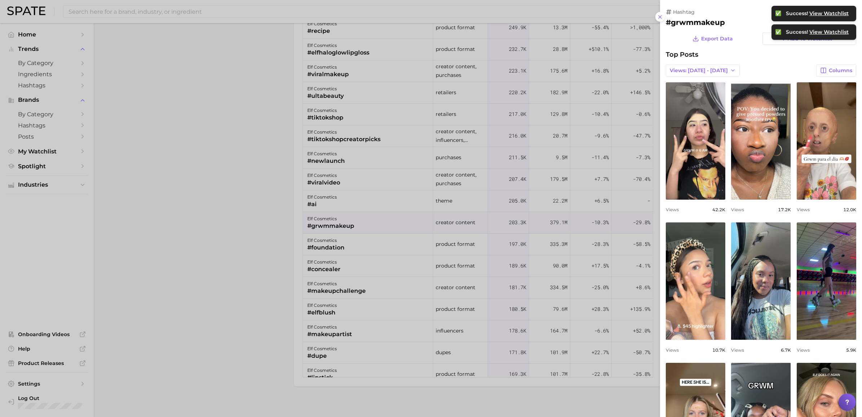
click at [182, 250] on div at bounding box center [431, 208] width 862 height 417
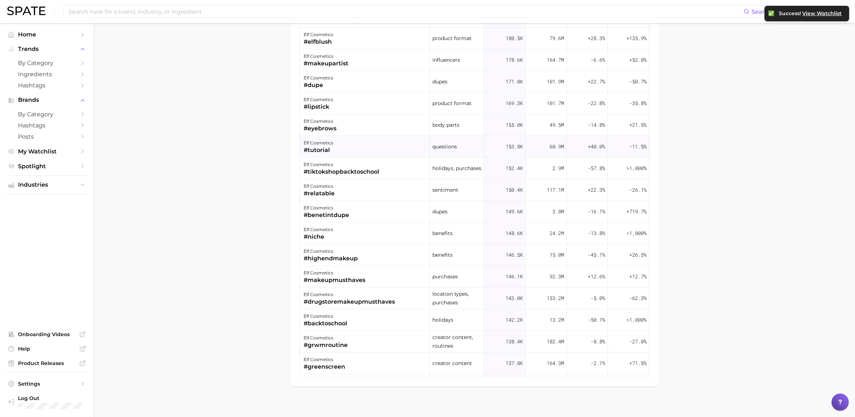
click at [357, 150] on div "elf cosmetics #tutorial" at bounding box center [365, 147] width 130 height 22
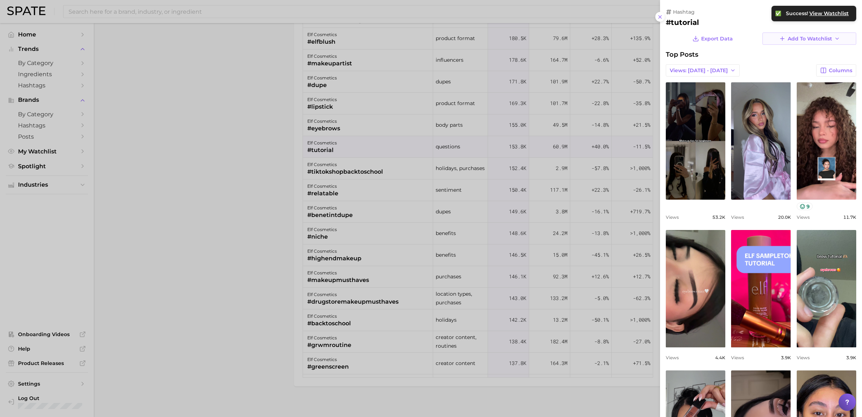
click at [788, 38] on span "Add to Watchlist" at bounding box center [810, 39] width 44 height 6
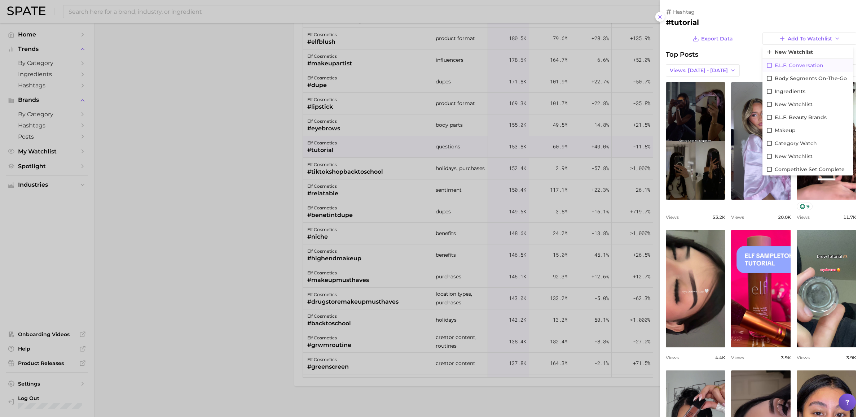
click at [787, 62] on span "e.l.f. Conversation" at bounding box center [799, 65] width 49 height 6
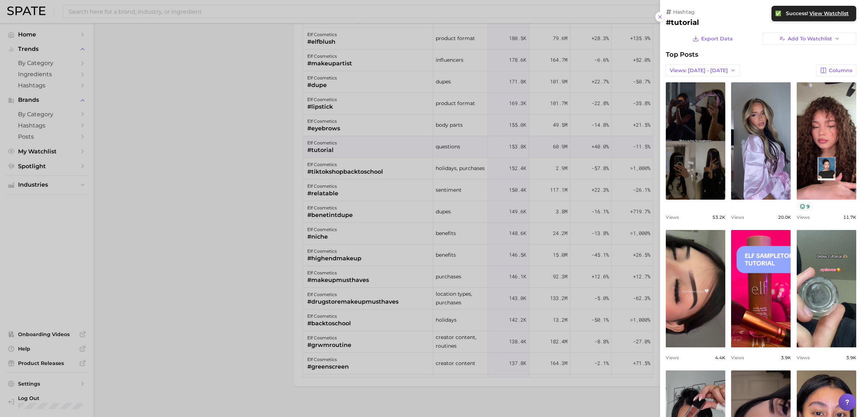
click at [219, 201] on div at bounding box center [431, 208] width 862 height 417
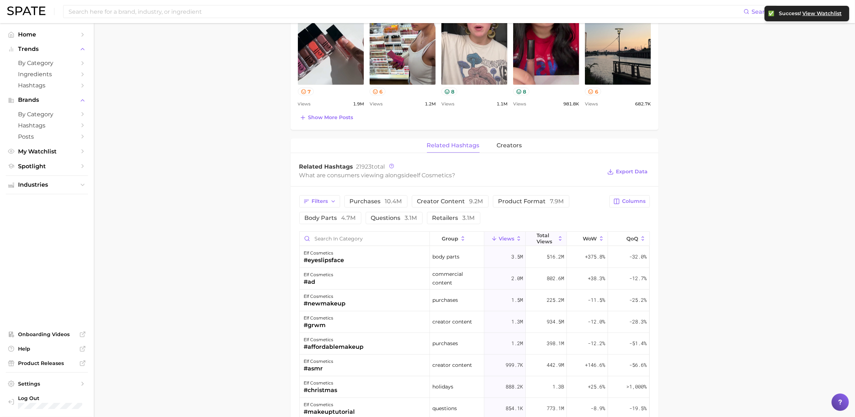
click at [543, 238] on span "Total Views" at bounding box center [546, 238] width 19 height 12
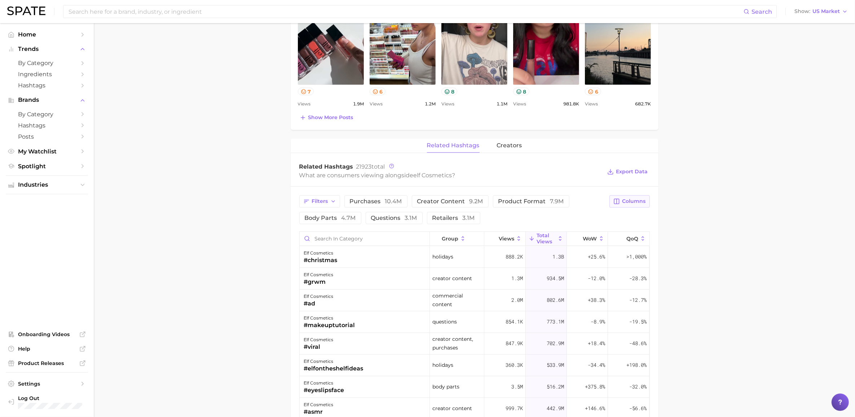
click at [643, 202] on span "Columns" at bounding box center [634, 201] width 23 height 6
click at [336, 199] on icon "button" at bounding box center [333, 201] width 6 height 6
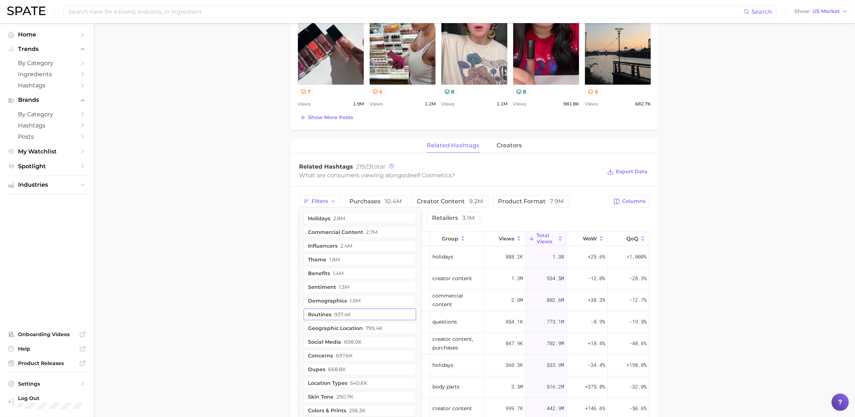
click at [316, 318] on button "routines 937.4k" at bounding box center [360, 314] width 113 height 12
click at [231, 311] on main "Overview Google TikTok Instagram brand elf cosmetics Add to Watchlist Export Da…" at bounding box center [474, 154] width 761 height 1075
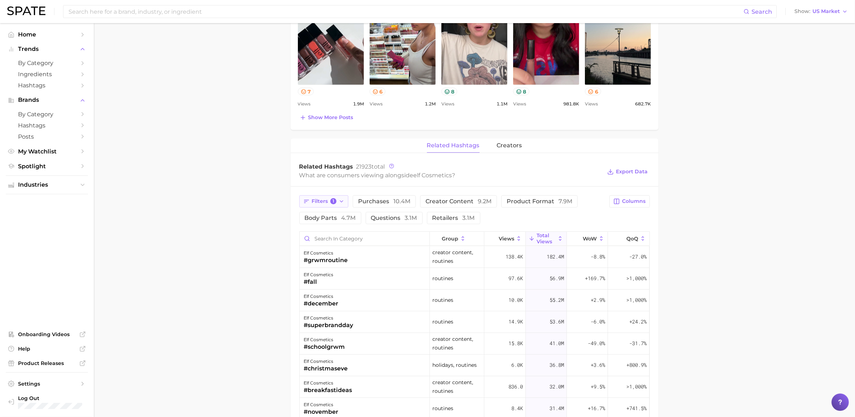
click at [336, 206] on button "Filters 1" at bounding box center [323, 201] width 49 height 12
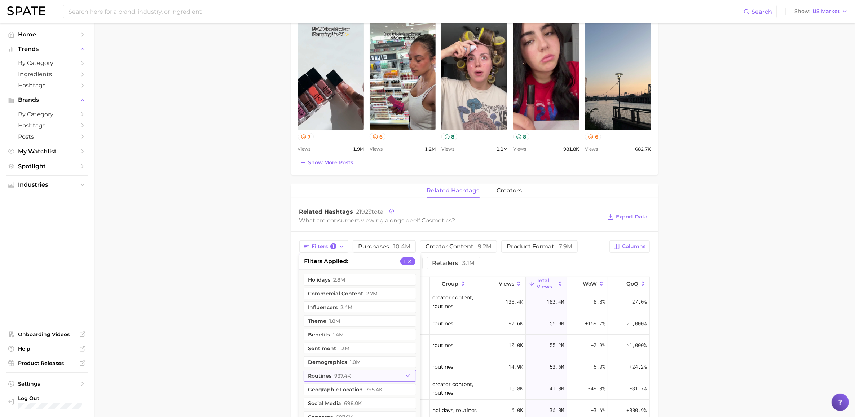
click at [349, 374] on span "937.4k" at bounding box center [343, 376] width 17 height 6
click at [263, 352] on main "Overview Google TikTok Instagram brand elf cosmetics Add to Watchlist Export Da…" at bounding box center [474, 199] width 761 height 1075
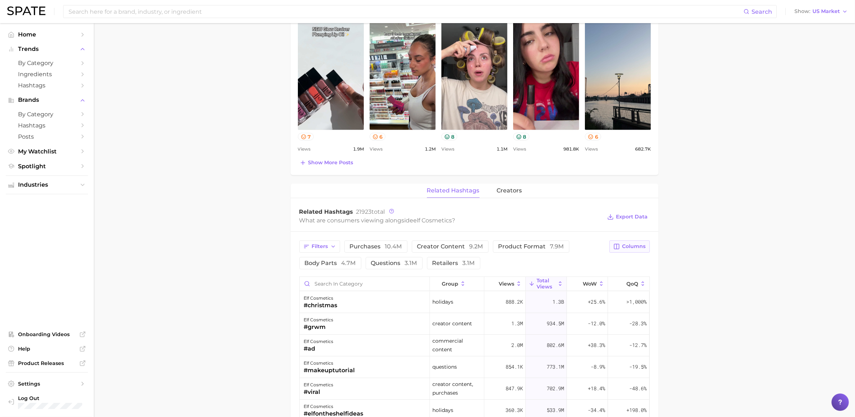
click at [629, 246] on span "Columns" at bounding box center [634, 246] width 23 height 6
click at [542, 297] on rect at bounding box center [543, 296] width 6 height 6
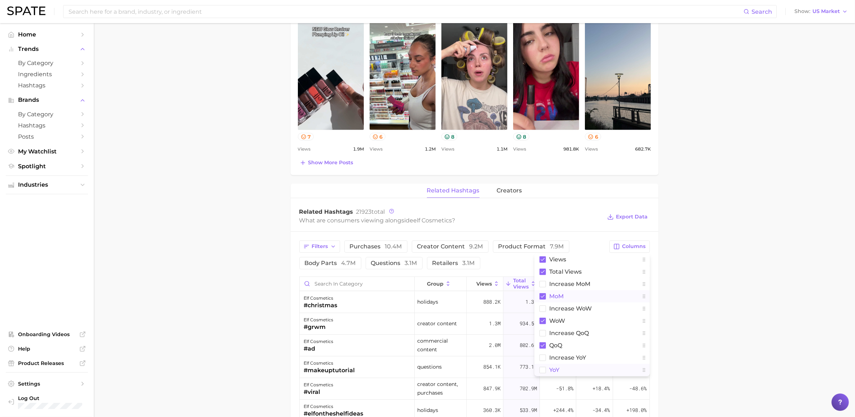
click at [542, 370] on rect at bounding box center [543, 369] width 6 height 6
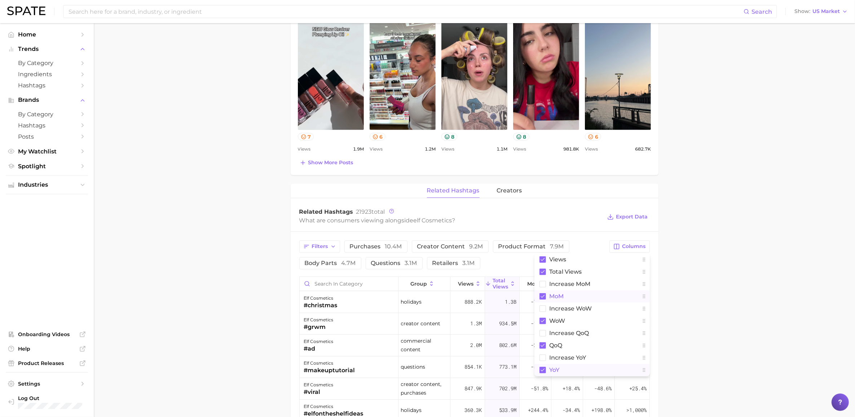
click at [713, 317] on main "Overview Google TikTok Instagram brand elf cosmetics Add to Watchlist Export Da…" at bounding box center [474, 199] width 761 height 1075
click at [706, 294] on main "Overview Google TikTok Instagram brand elf cosmetics Add to Watchlist Export Da…" at bounding box center [474, 199] width 761 height 1075
click at [619, 217] on span "Export Data" at bounding box center [632, 217] width 32 height 6
click at [697, 321] on main "Overview Google TikTok Instagram brand elf cosmetics Add to Watchlist Export Da…" at bounding box center [474, 199] width 761 height 1075
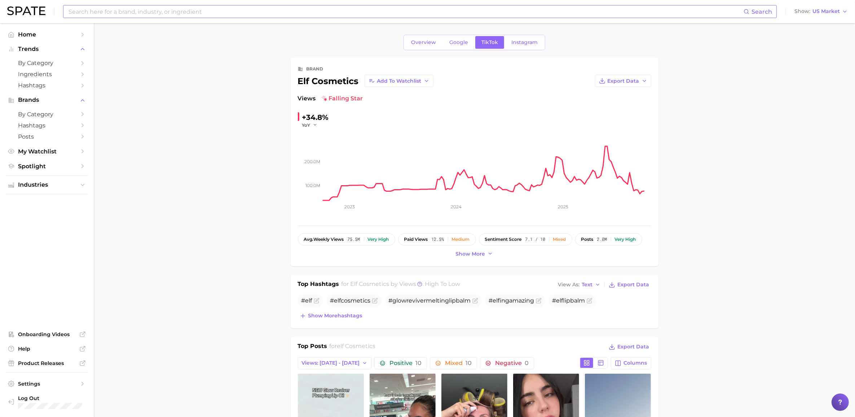
click at [185, 9] on input at bounding box center [406, 11] width 676 height 12
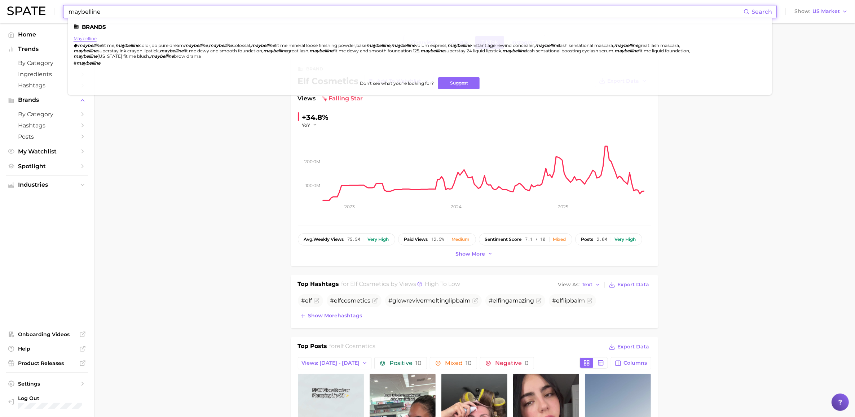
type input "maybelline"
click at [83, 37] on link "maybelline" at bounding box center [85, 38] width 23 height 5
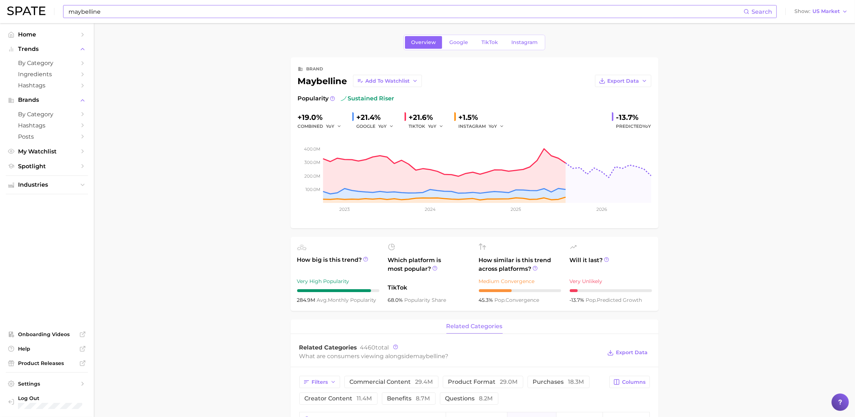
click at [482, 35] on div "Overview Google TikTok Instagram" at bounding box center [475, 43] width 142 height 16
click at [483, 43] on span "TikTok" at bounding box center [489, 42] width 17 height 6
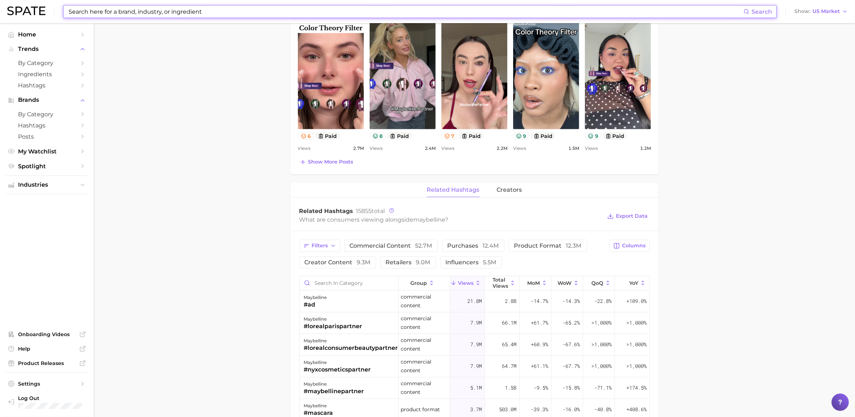
scroll to position [361, 0]
click at [638, 219] on span "Export Data" at bounding box center [632, 217] width 32 height 6
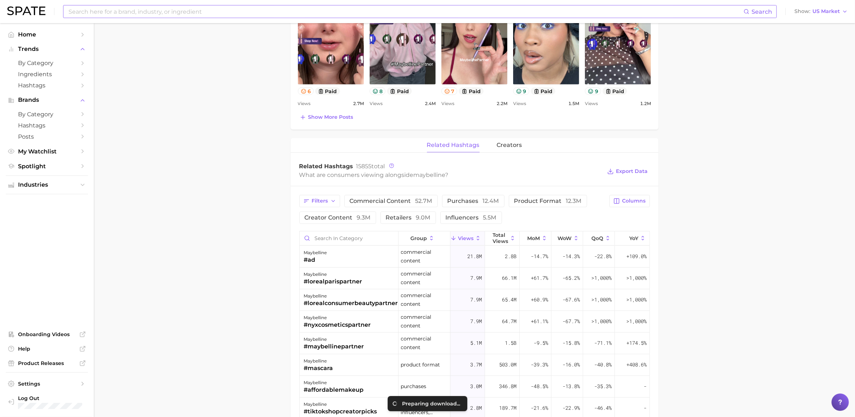
scroll to position [541, 0]
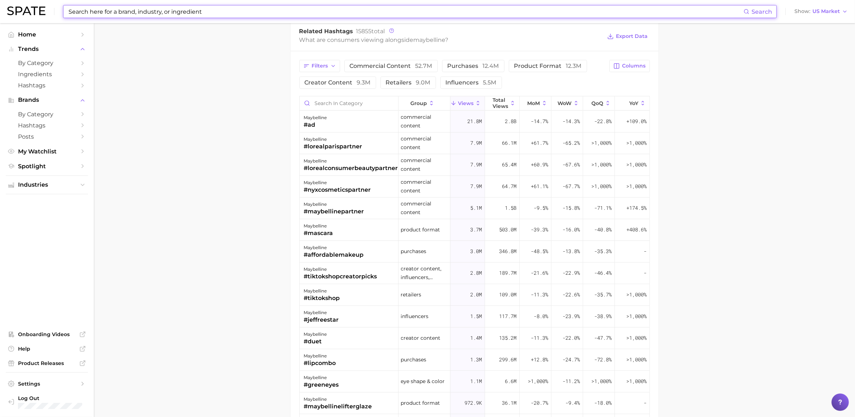
click at [238, 5] on div "Search" at bounding box center [420, 11] width 714 height 13
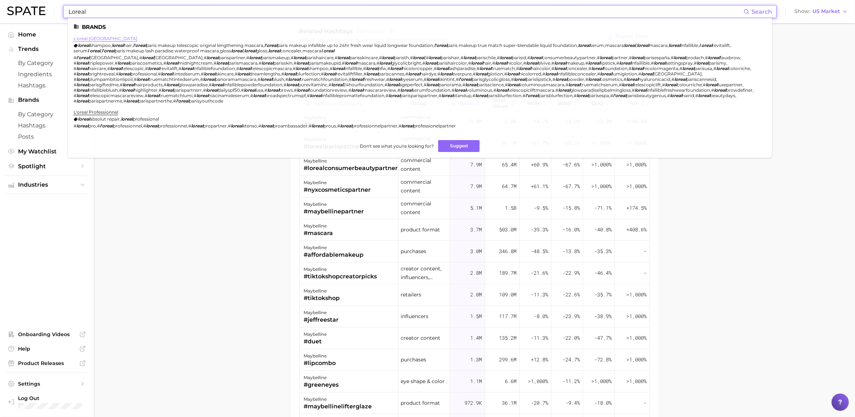
type input "Loreal"
click at [91, 37] on link "l'oreal paris" at bounding box center [106, 38] width 64 height 5
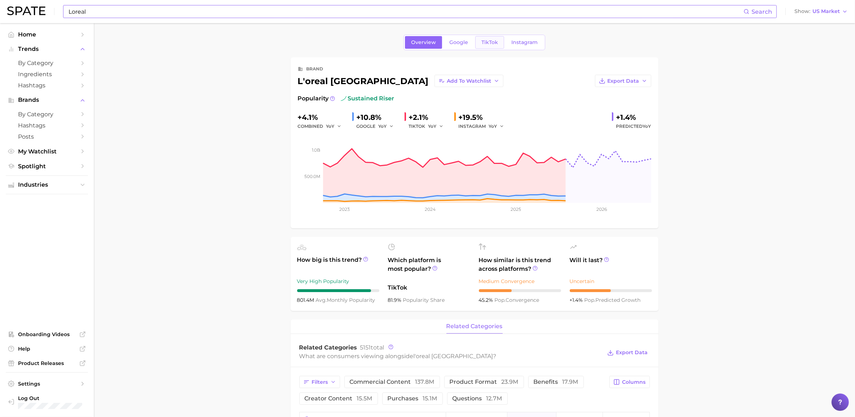
click at [492, 36] on link "TikTok" at bounding box center [489, 42] width 29 height 13
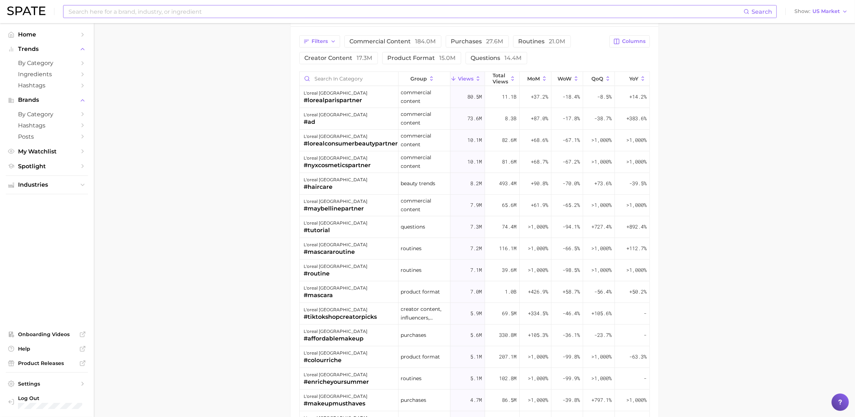
scroll to position [586, 0]
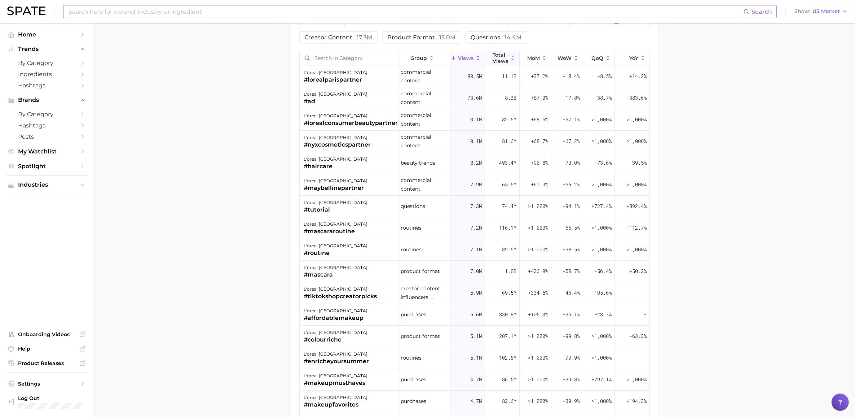
click at [490, 54] on button "Total Views" at bounding box center [502, 58] width 35 height 14
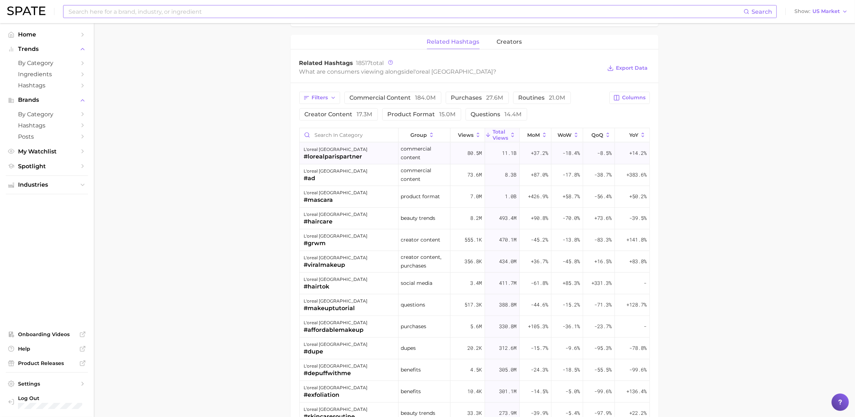
scroll to position [406, 0]
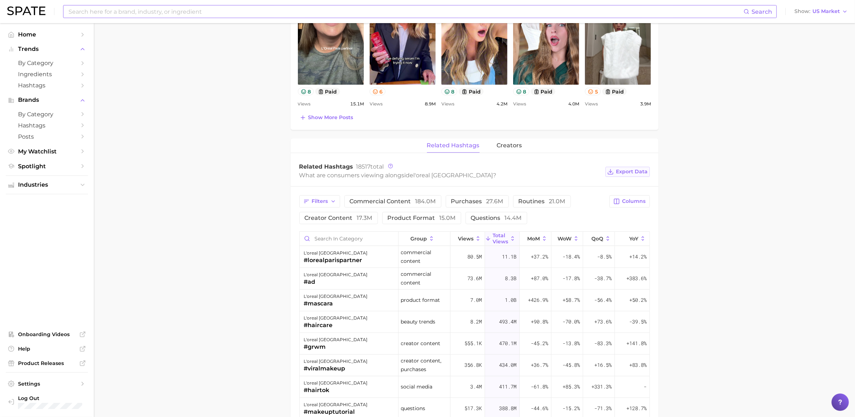
click at [628, 173] on span "Export Data" at bounding box center [632, 171] width 32 height 6
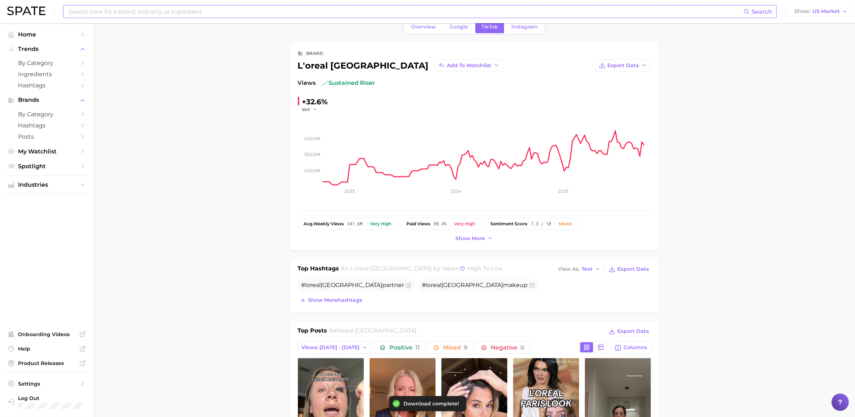
scroll to position [0, 0]
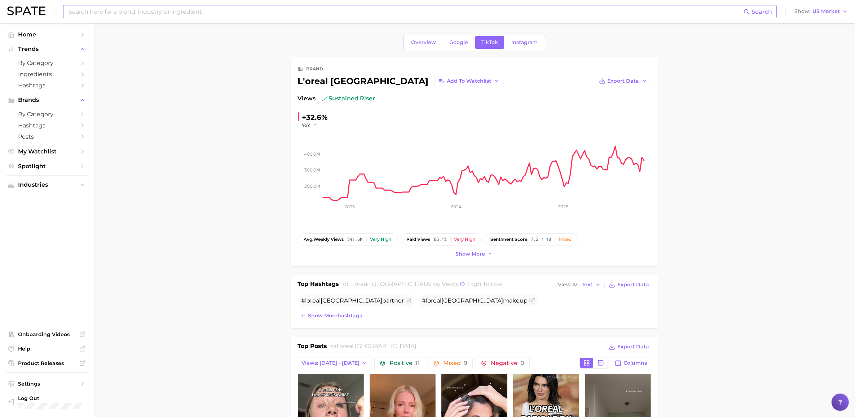
click at [500, 16] on input at bounding box center [406, 11] width 676 height 12
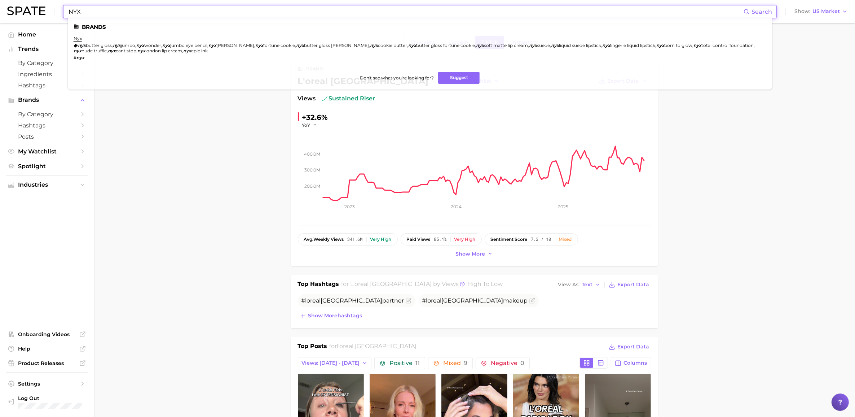
type input "NYX"
click at [82, 38] on li "nyx nyx butter gloss , nyx jumbo , nyx wonder , nyx jumbo eye pencil , nyx made…" at bounding box center [416, 48] width 684 height 25
click at [78, 39] on link "nyx" at bounding box center [78, 38] width 8 height 5
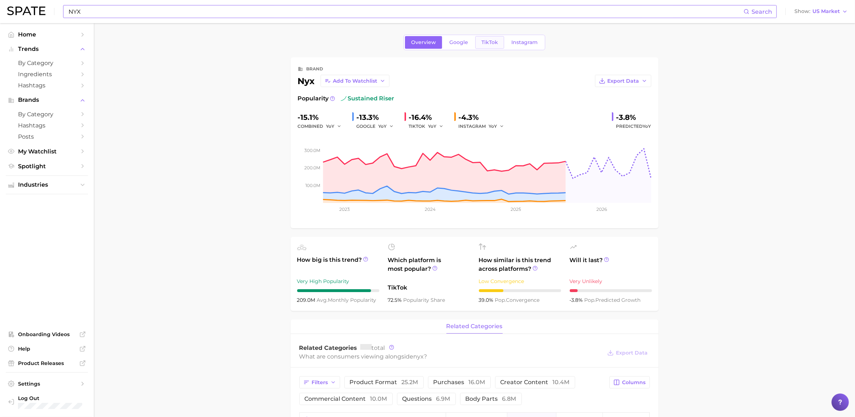
click at [490, 41] on span "TikTok" at bounding box center [489, 42] width 17 height 6
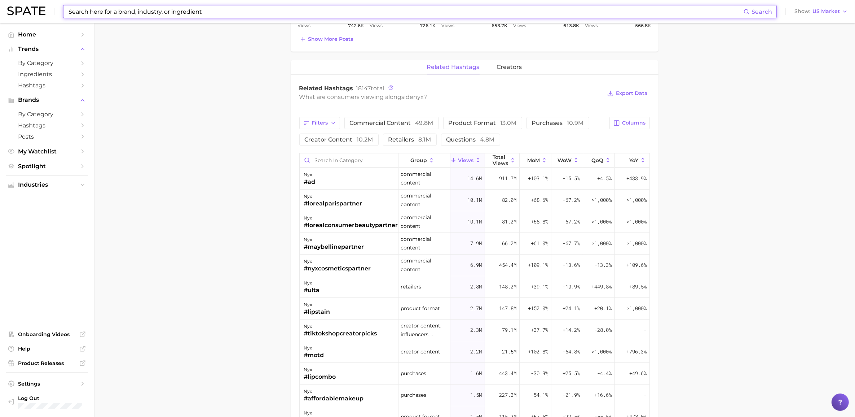
scroll to position [496, 0]
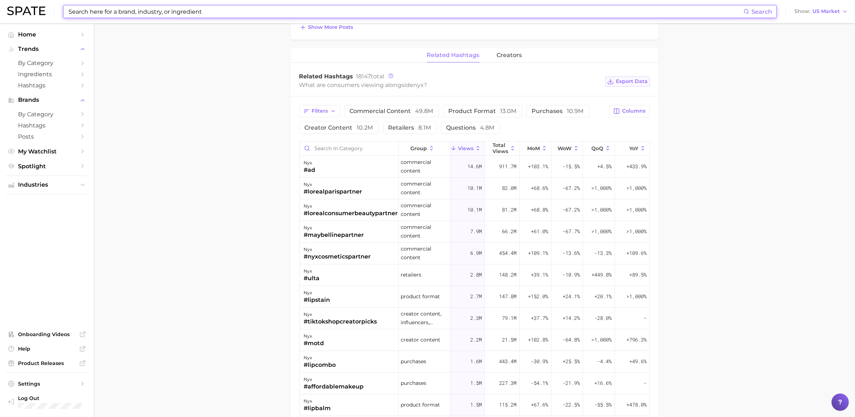
click at [630, 84] on span "Export Data" at bounding box center [632, 81] width 32 height 6
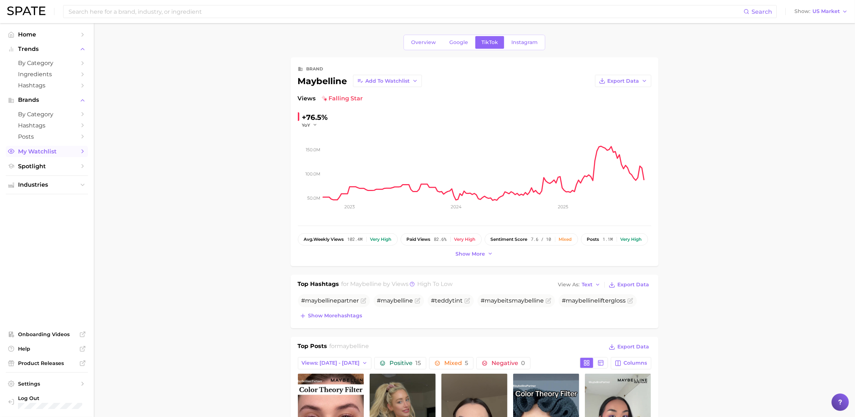
click at [36, 153] on span "My Watchlist" at bounding box center [47, 151] width 58 height 7
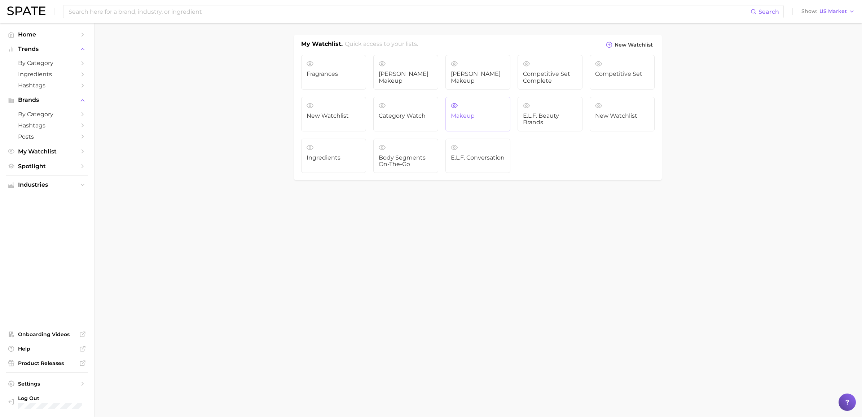
click at [485, 118] on span "Makeup" at bounding box center [478, 116] width 54 height 6
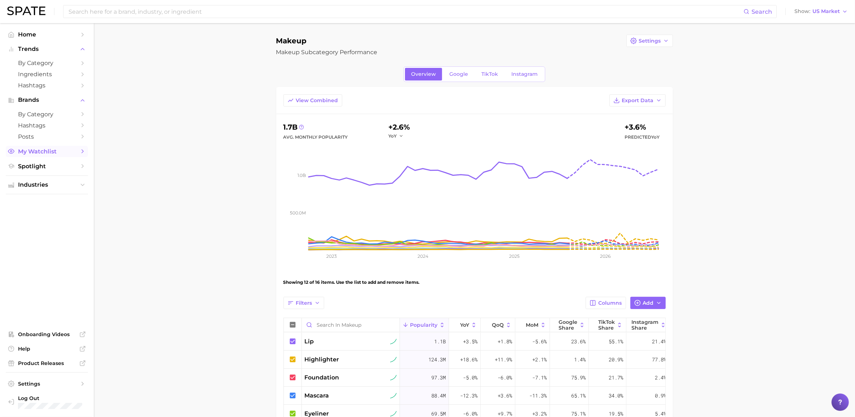
click at [26, 154] on span "My Watchlist" at bounding box center [47, 151] width 58 height 7
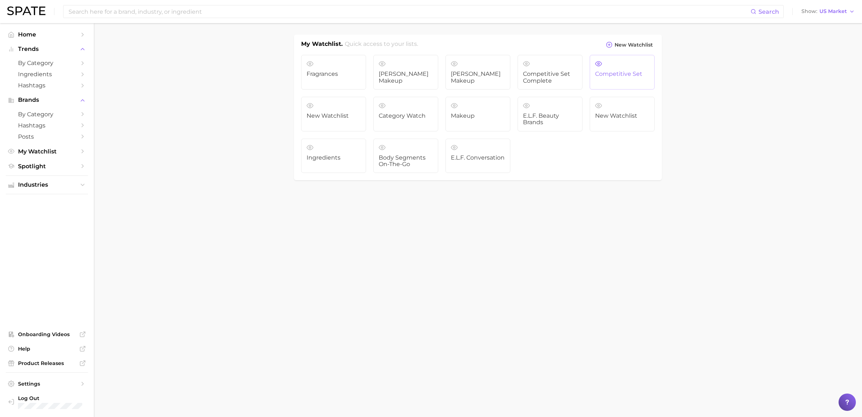
click at [605, 69] on link "Competitive Set" at bounding box center [622, 72] width 65 height 35
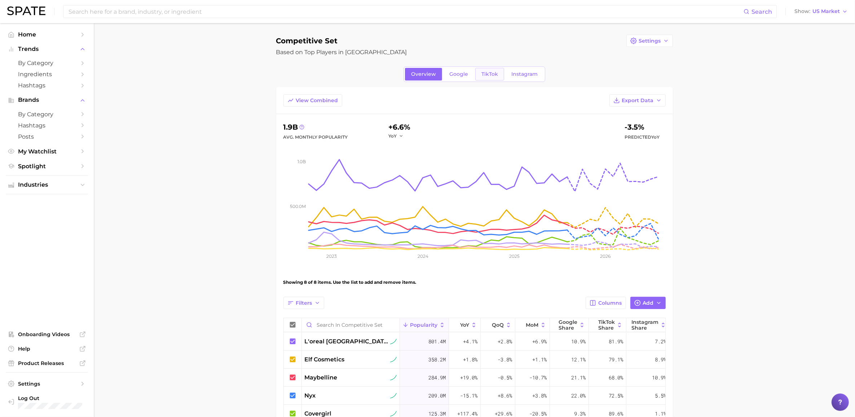
click at [498, 78] on link "TikTok" at bounding box center [489, 74] width 29 height 13
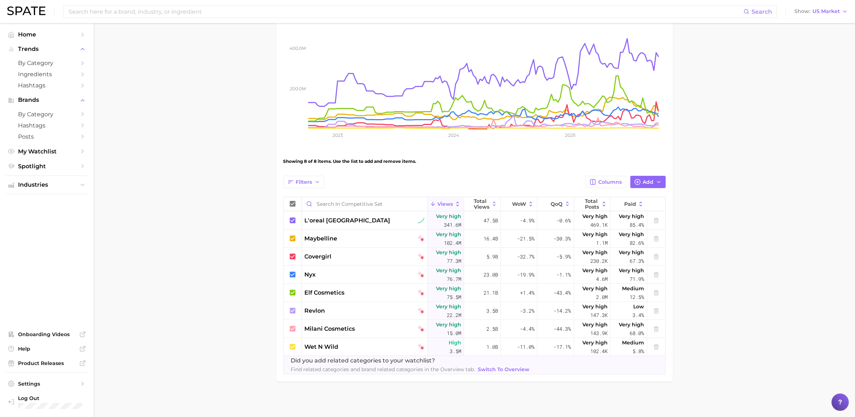
scroll to position [122, 0]
click at [291, 202] on icon at bounding box center [293, 203] width 6 height 6
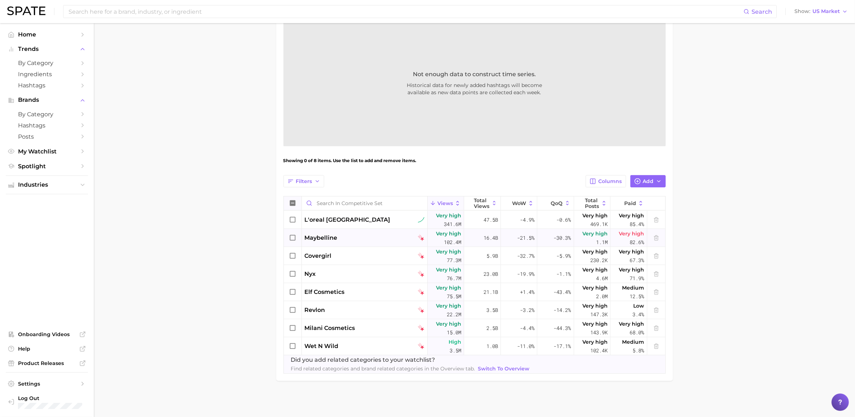
click at [294, 235] on icon at bounding box center [293, 238] width 8 height 8
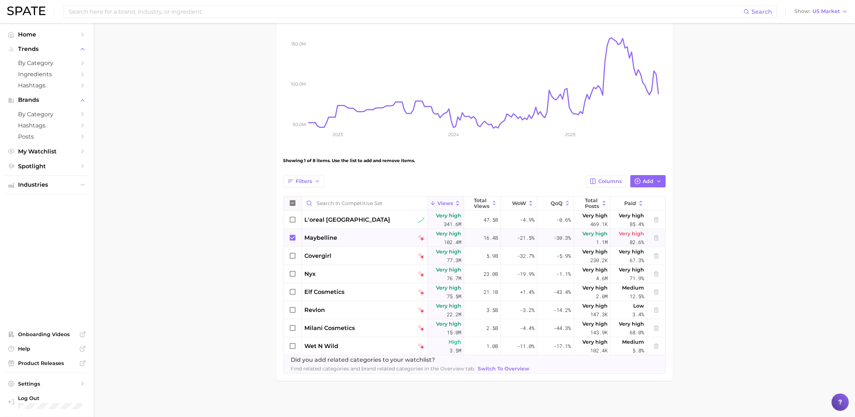
click at [244, 208] on main "Competitive Set Settings Based on Top Players in Mass Overview Google TikTok In…" at bounding box center [474, 159] width 761 height 515
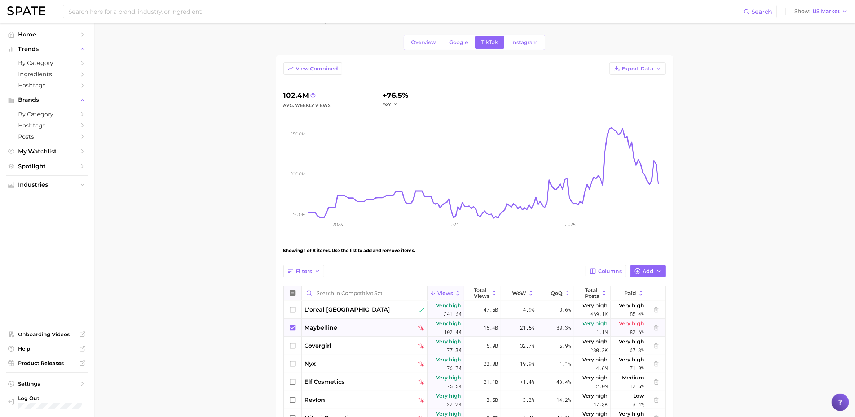
scroll to position [77, 0]
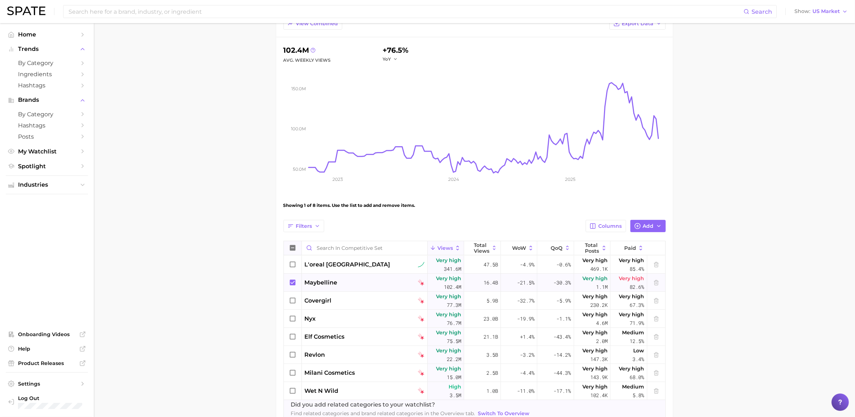
click at [293, 283] on icon at bounding box center [293, 282] width 6 height 6
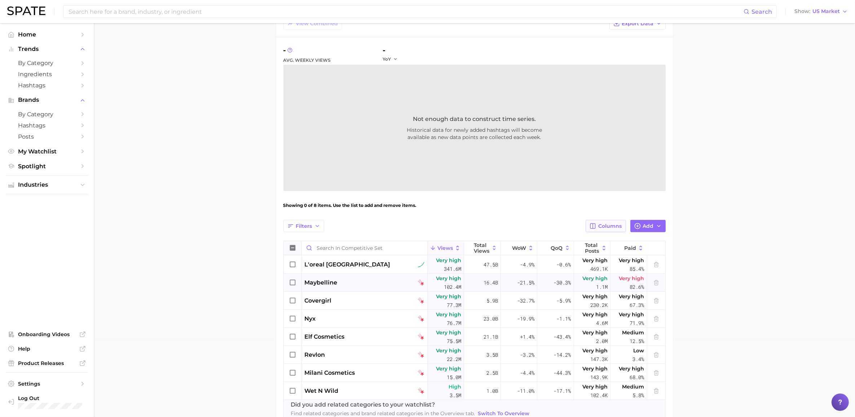
click at [621, 221] on button "Columns" at bounding box center [606, 226] width 40 height 12
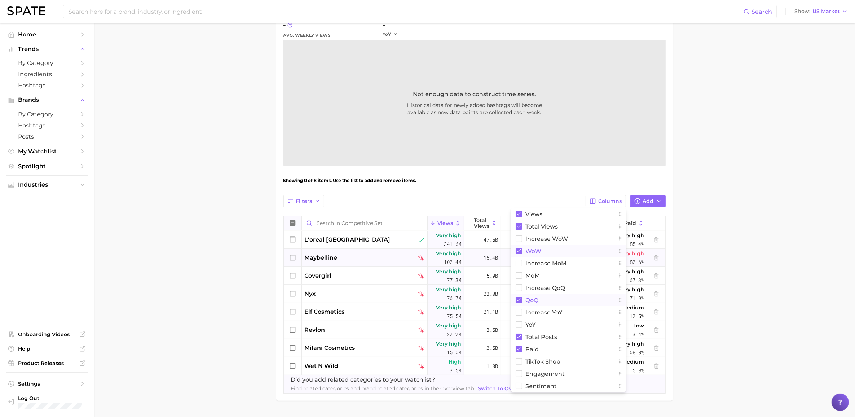
scroll to position [122, 0]
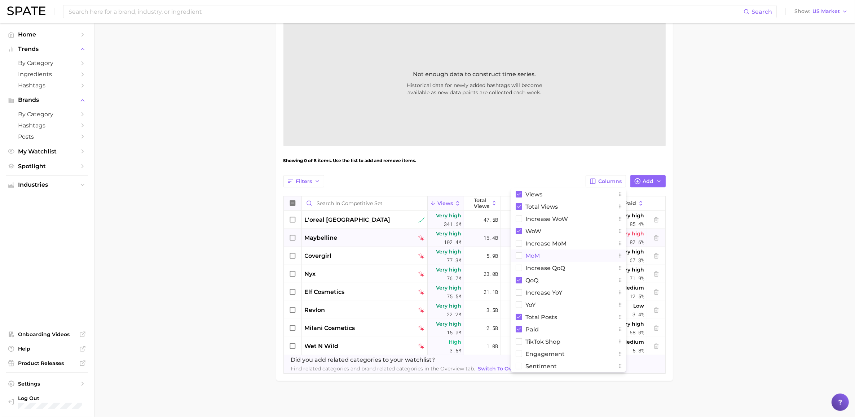
click at [519, 253] on rect at bounding box center [519, 255] width 6 height 6
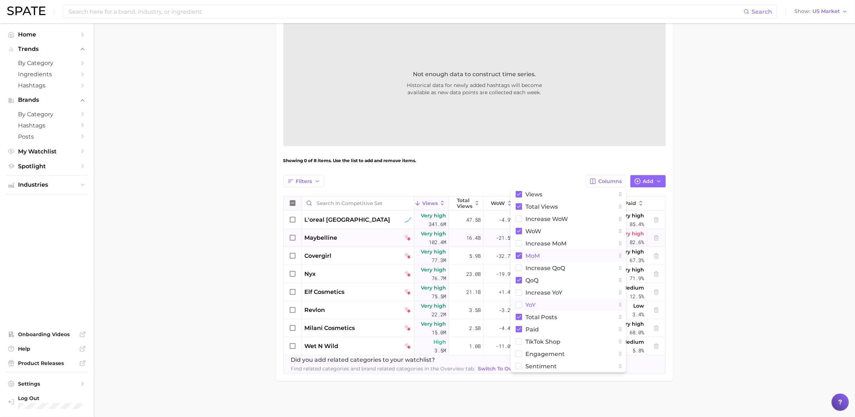
click at [520, 303] on rect at bounding box center [519, 305] width 6 height 6
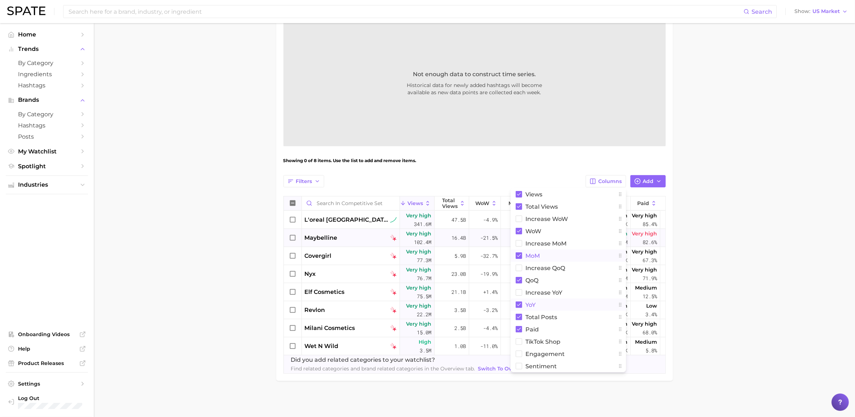
click at [770, 253] on main "Competitive Set Settings Based on Top Players in Mass Overview Google TikTok In…" at bounding box center [474, 159] width 761 height 515
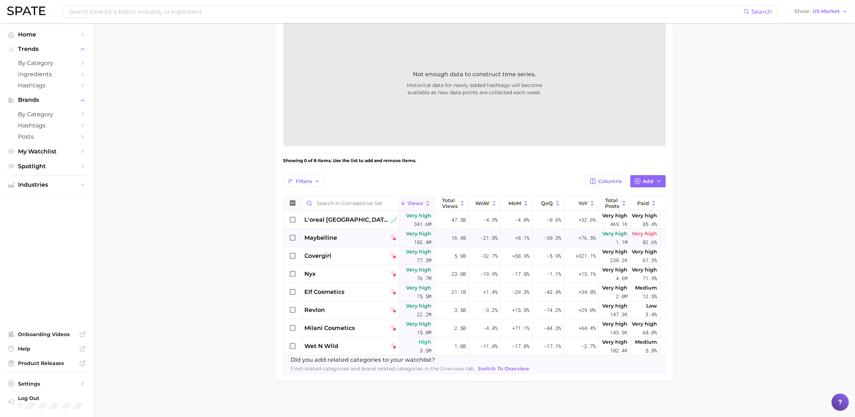
click at [290, 236] on icon at bounding box center [293, 237] width 6 height 6
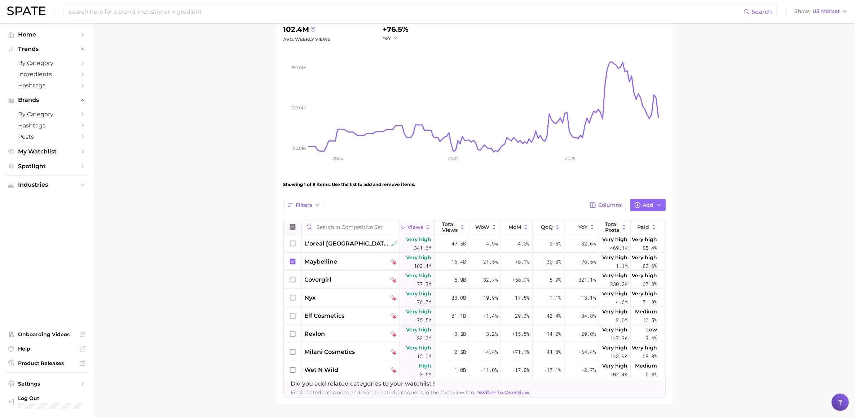
scroll to position [84, 0]
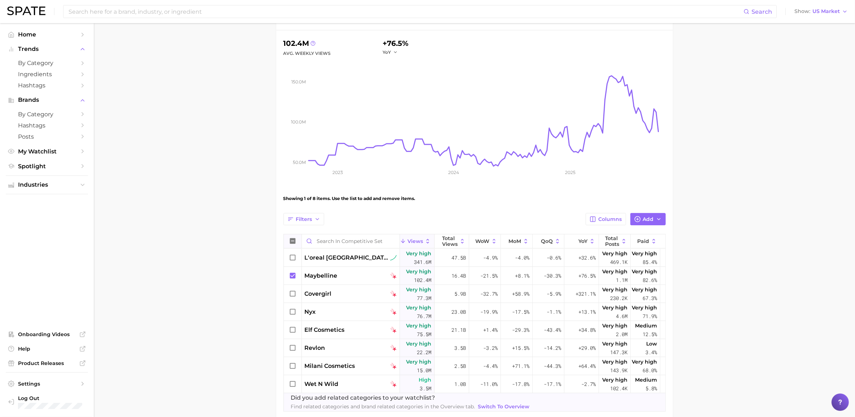
click at [292, 241] on icon at bounding box center [293, 241] width 8 height 8
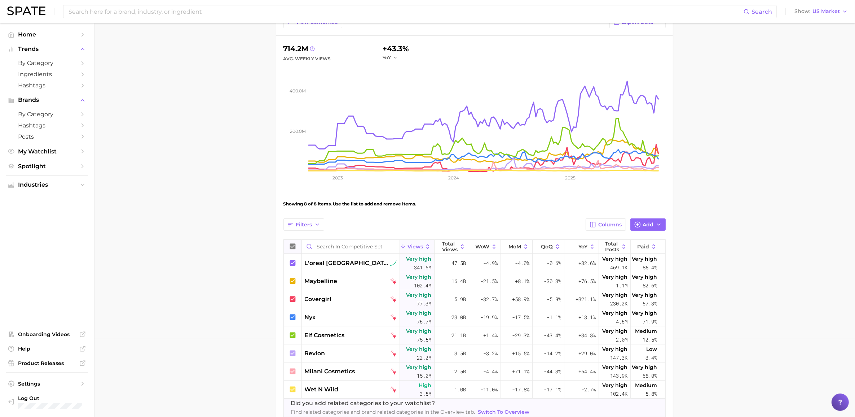
scroll to position [0, 0]
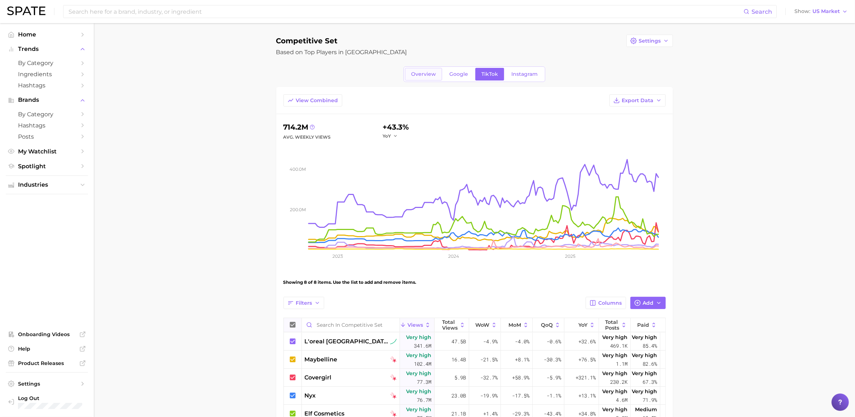
click at [424, 71] on span "Overview" at bounding box center [423, 74] width 25 height 6
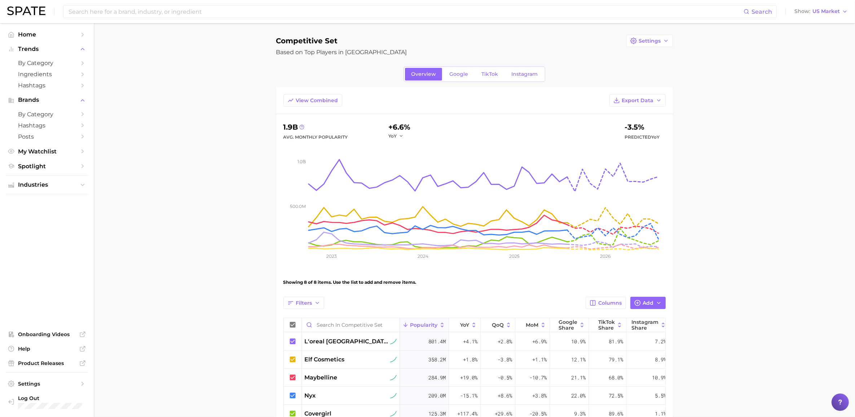
click at [528, 67] on div "Overview Google TikTok Instagram" at bounding box center [475, 74] width 142 height 16
click at [528, 73] on span "Instagram" at bounding box center [524, 74] width 26 height 6
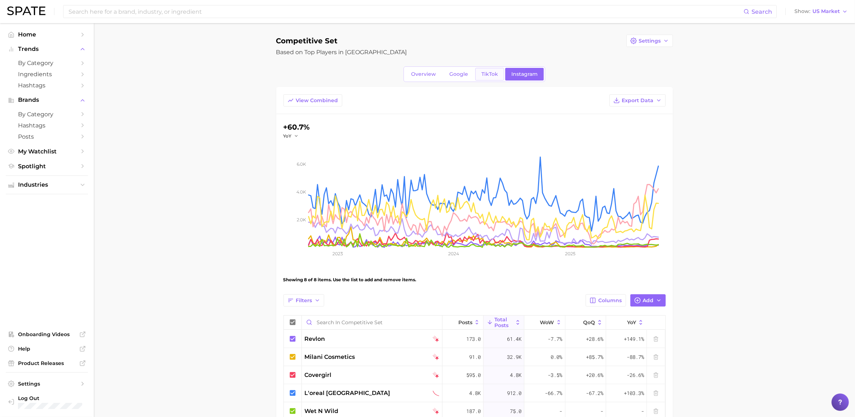
click at [481, 78] on link "TikTok" at bounding box center [489, 74] width 29 height 13
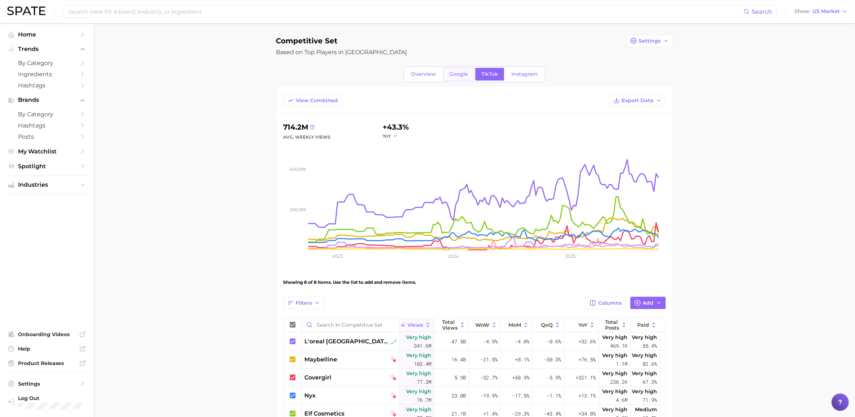
click at [451, 75] on span "Google" at bounding box center [458, 74] width 19 height 6
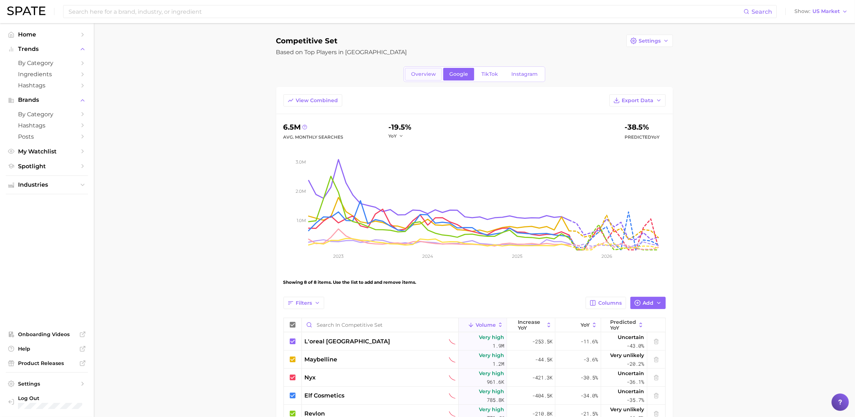
click at [425, 71] on span "Overview" at bounding box center [423, 74] width 25 height 6
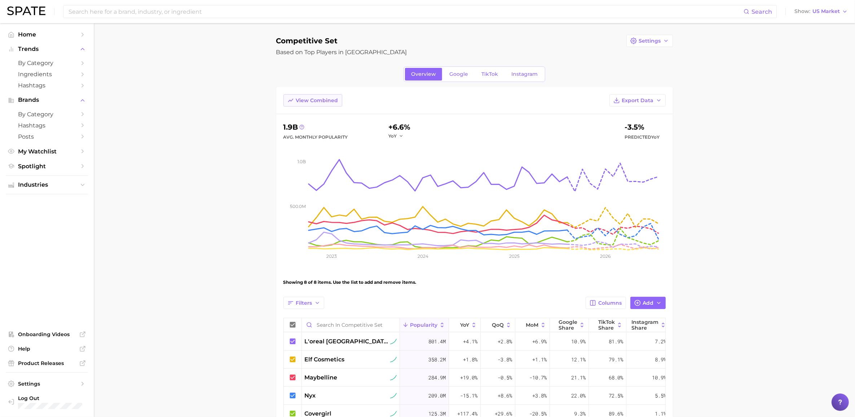
click at [287, 103] on icon at bounding box center [290, 100] width 6 height 6
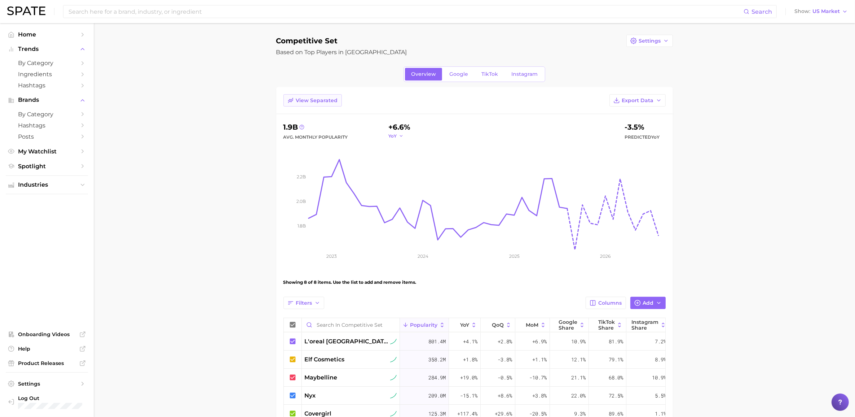
click at [398, 137] on button "YoY" at bounding box center [396, 136] width 16 height 6
click at [402, 170] on span "MoM" at bounding box center [398, 172] width 13 height 6
click at [400, 133] on button "MoM" at bounding box center [397, 136] width 18 height 6
click at [400, 157] on span "QoQ" at bounding box center [398, 159] width 12 height 6
click at [325, 103] on span "View Separated" at bounding box center [317, 100] width 42 height 6
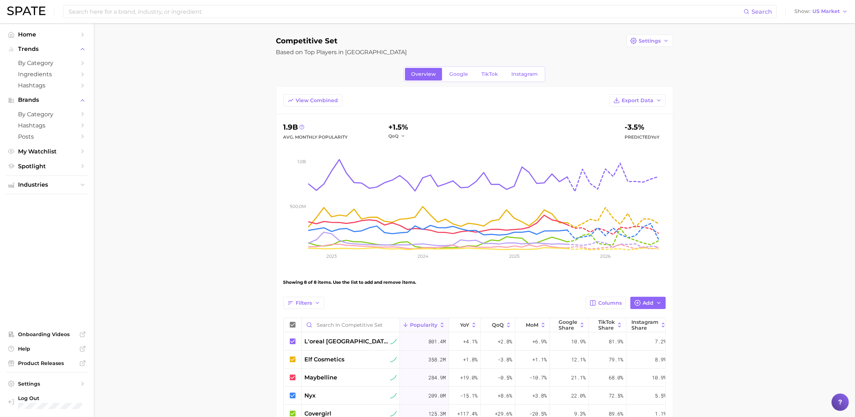
click at [484, 85] on div "Competitive Set Settings Based on Top Players in Mass Overview Google TikTok In…" at bounding box center [474, 268] width 397 height 467
click at [485, 75] on span "TikTok" at bounding box center [489, 74] width 17 height 6
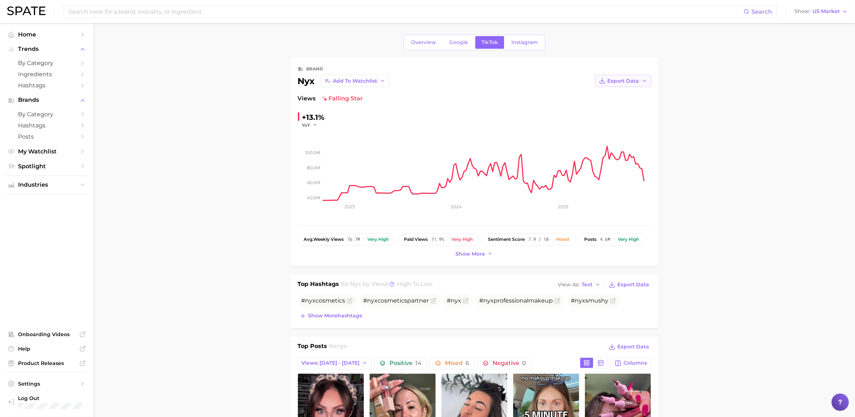
click at [623, 80] on span "Export Data" at bounding box center [624, 81] width 32 height 6
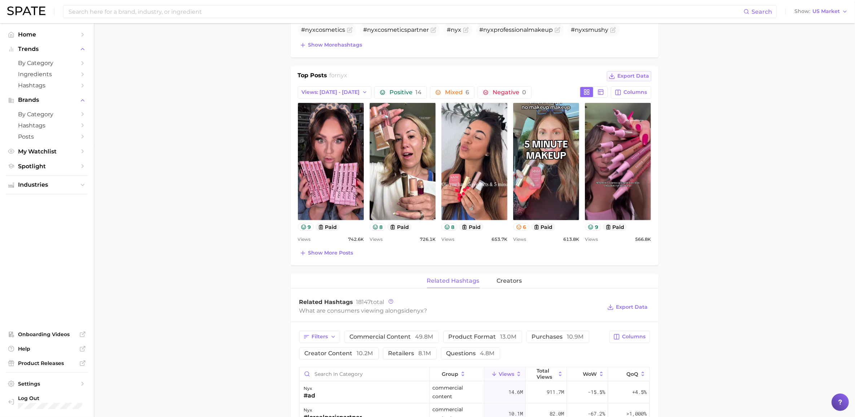
click at [611, 78] on icon at bounding box center [612, 76] width 6 height 6
click at [703, 330] on main "Overview Google TikTok Instagram brand nyx Add to Watchlist Export Data Views f…" at bounding box center [474, 290] width 761 height 1075
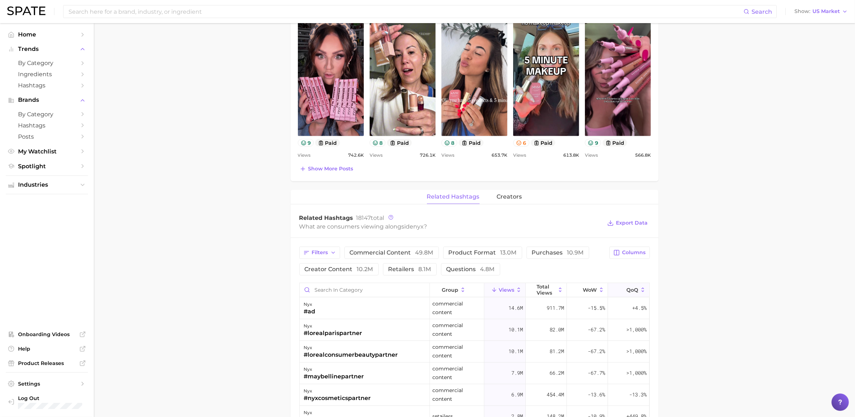
scroll to position [361, 0]
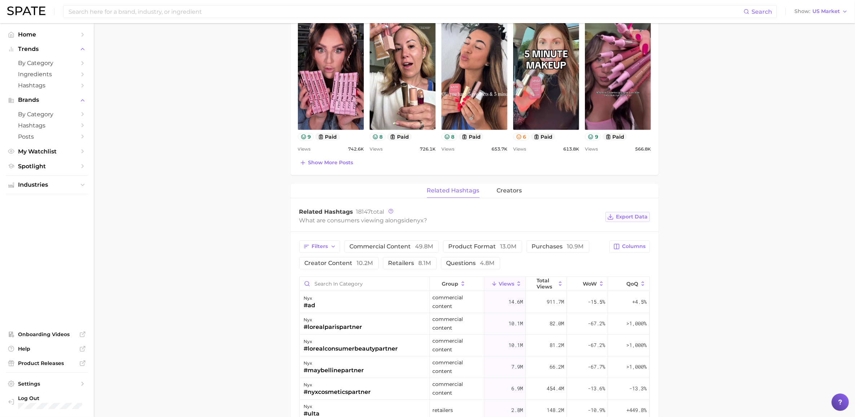
click at [627, 218] on span "Export Data" at bounding box center [632, 217] width 32 height 6
drag, startPoint x: 689, startPoint y: 328, endPoint x: 670, endPoint y: 309, distance: 26.8
click at [690, 328] on main "Overview Google TikTok Instagram brand nyx Add to Watchlist Export Data Views f…" at bounding box center [474, 199] width 761 height 1075
click at [639, 249] on span "Columns" at bounding box center [634, 246] width 23 height 6
click at [543, 297] on rect at bounding box center [543, 296] width 6 height 6
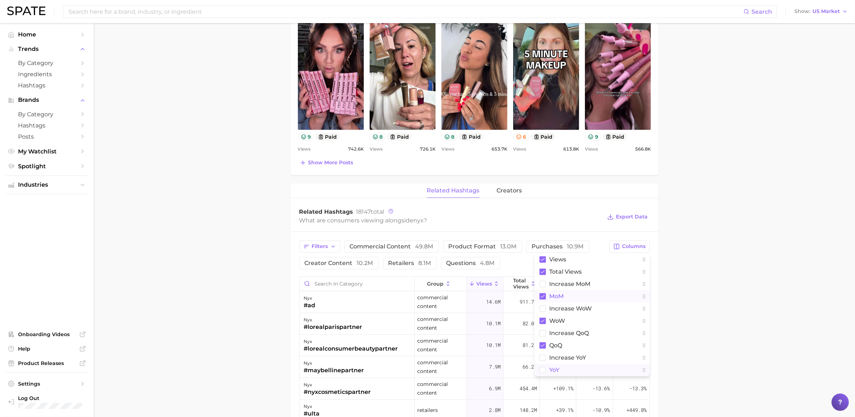
click at [543, 372] on rect at bounding box center [543, 369] width 6 height 6
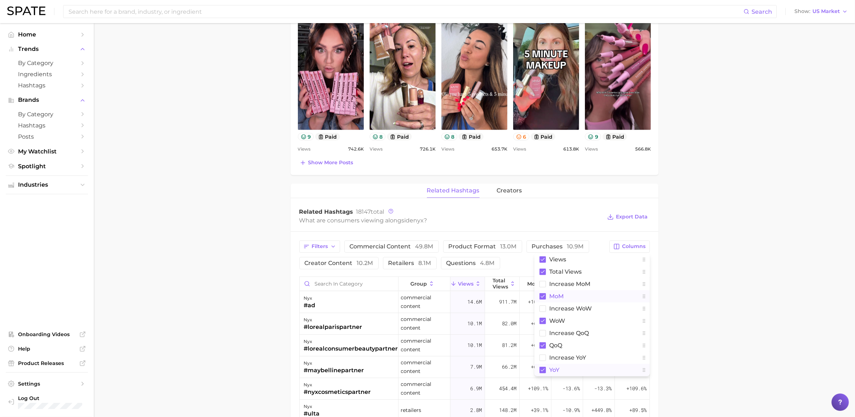
click at [780, 294] on main "Overview Google TikTok Instagram brand nyx Add to Watchlist Export Data Views f…" at bounding box center [474, 199] width 761 height 1075
click at [642, 216] on span "Export Data" at bounding box center [632, 217] width 32 height 6
click at [161, 9] on input at bounding box center [406, 11] width 676 height 12
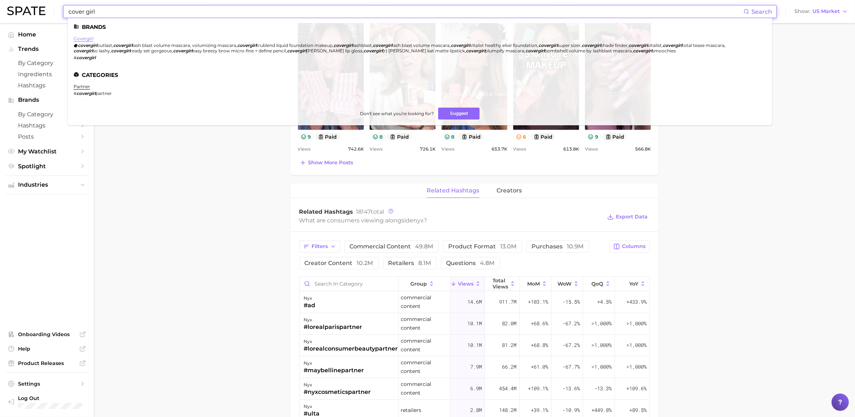
type input "cover girl"
click at [83, 36] on link "covergirl" at bounding box center [84, 38] width 20 height 5
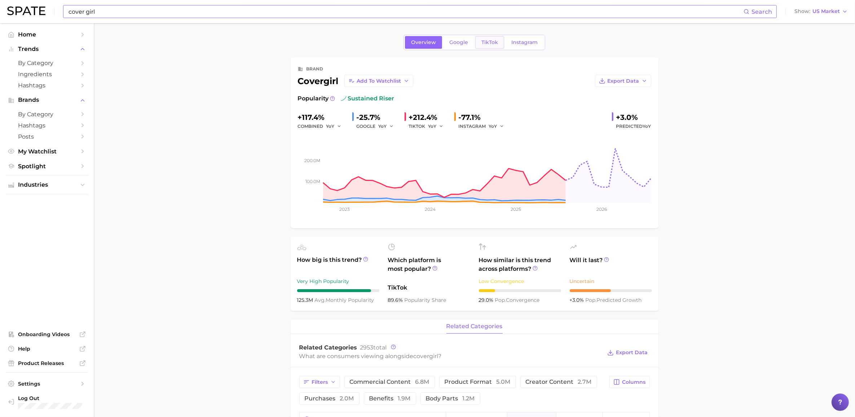
click at [484, 45] on span "TikTok" at bounding box center [489, 42] width 17 height 6
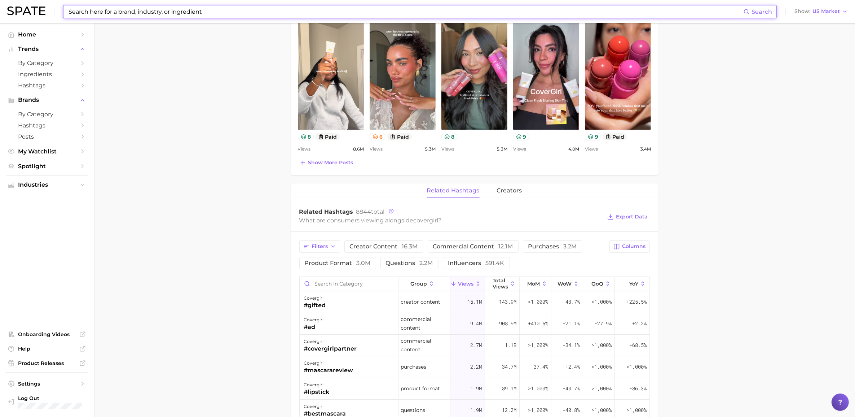
scroll to position [406, 0]
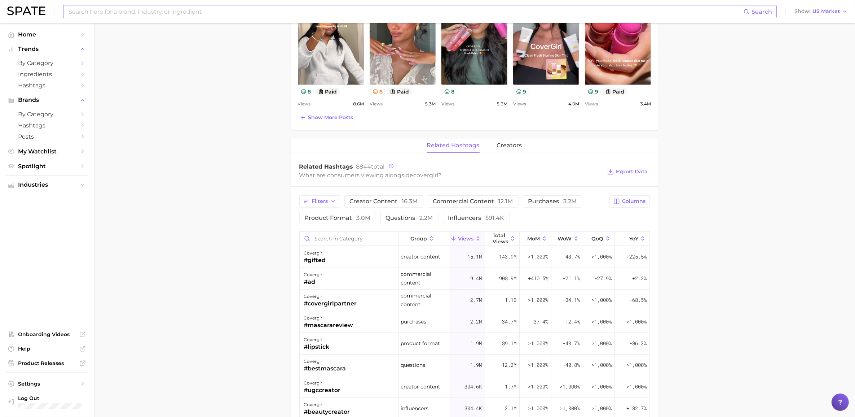
click at [170, 12] on input at bounding box center [406, 11] width 676 height 12
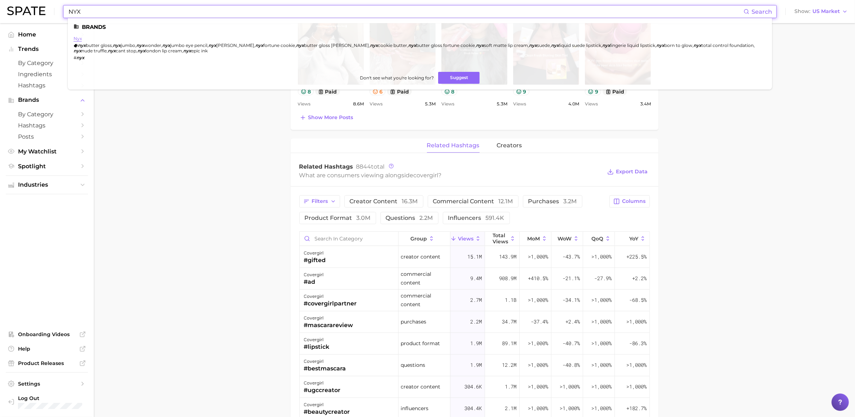
type input "NYX"
click at [77, 37] on link "nyx" at bounding box center [78, 38] width 8 height 5
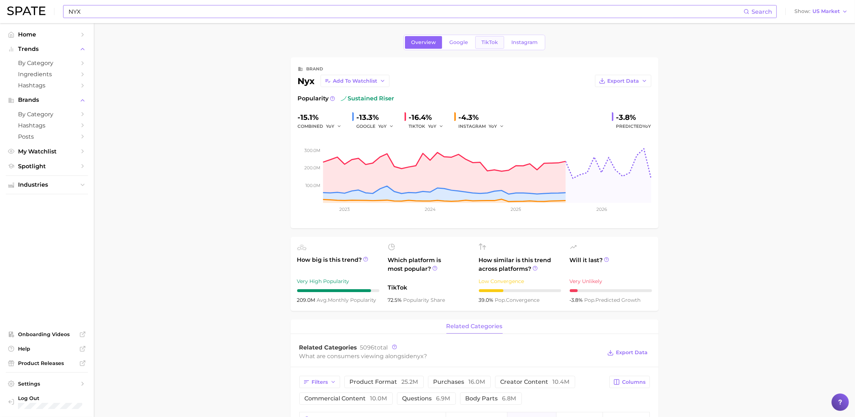
click at [494, 39] on link "TikTok" at bounding box center [489, 42] width 29 height 13
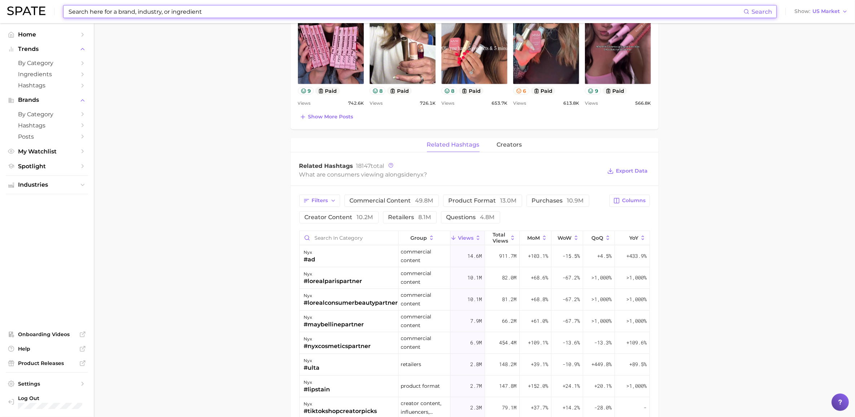
scroll to position [541, 0]
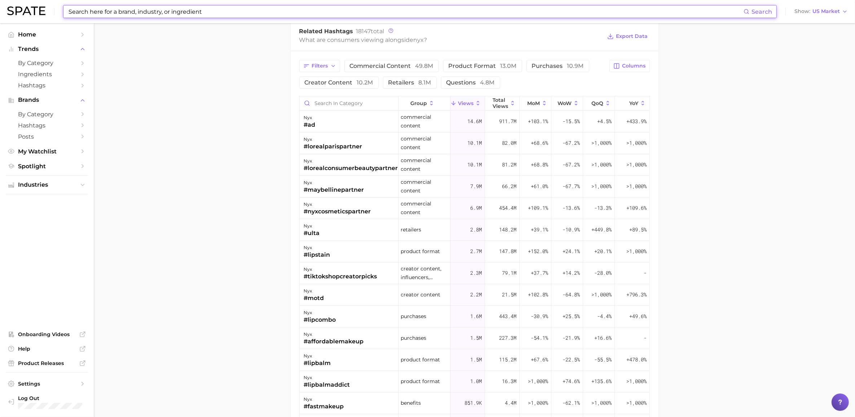
click at [244, 16] on input at bounding box center [406, 11] width 676 height 12
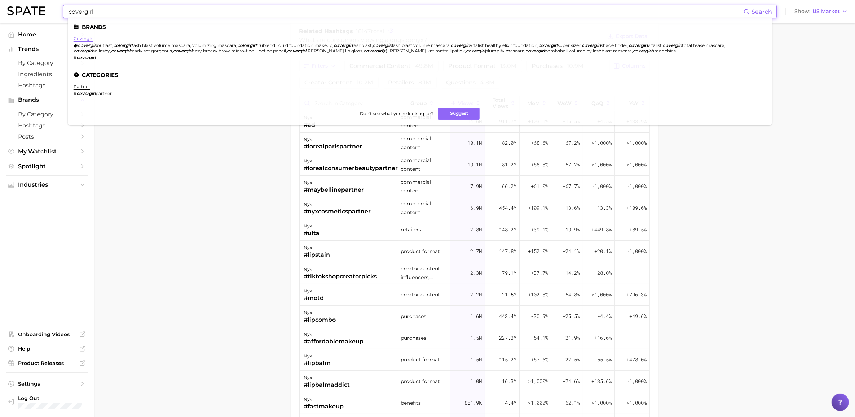
type input "covergirl"
click at [84, 40] on link "covergirl" at bounding box center [84, 38] width 20 height 5
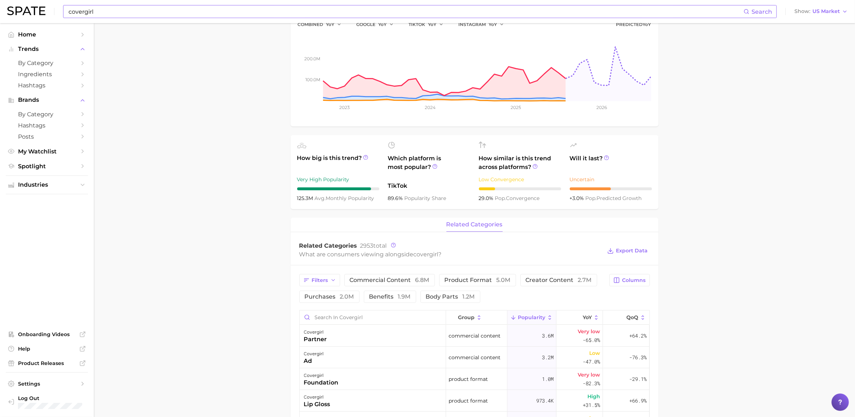
scroll to position [225, 0]
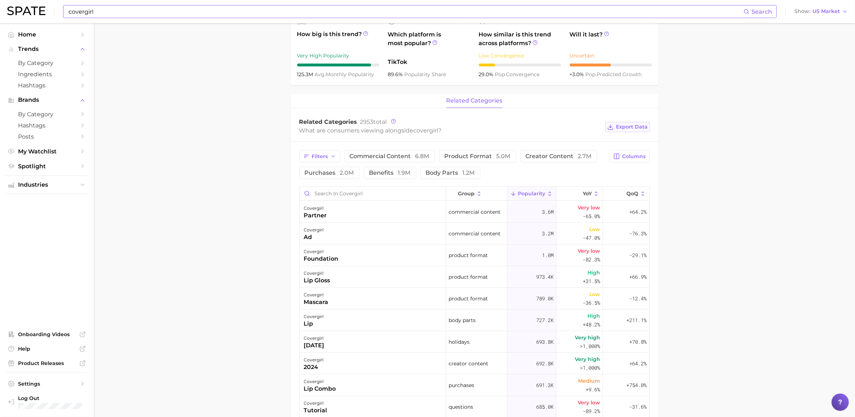
click at [632, 123] on button "Export Data" at bounding box center [628, 127] width 44 height 10
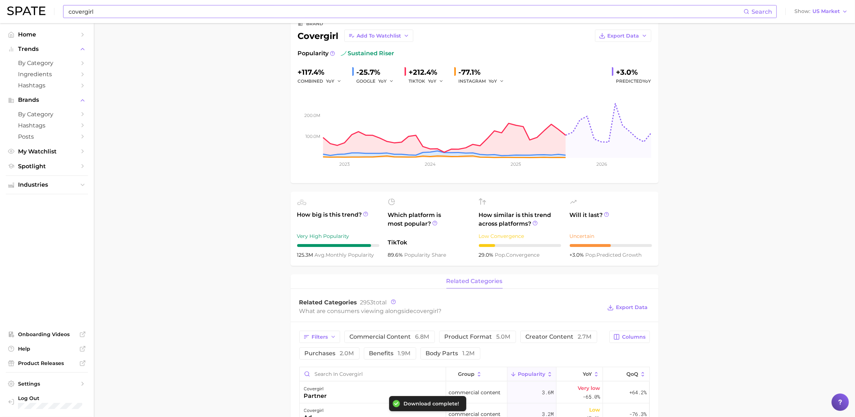
scroll to position [0, 0]
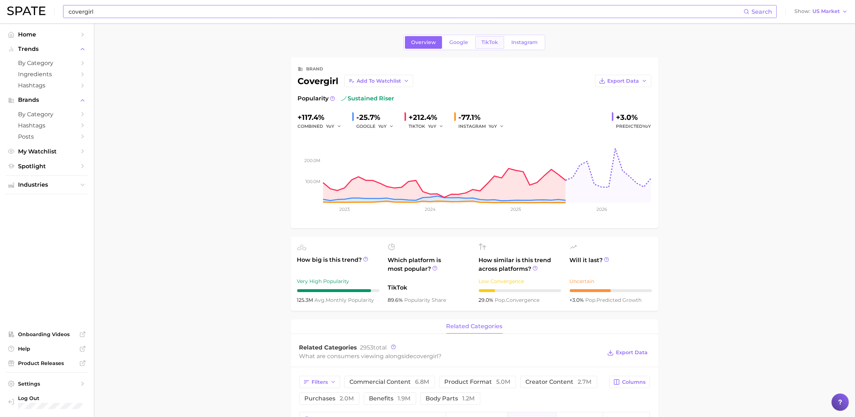
click at [485, 43] on span "TikTok" at bounding box center [489, 42] width 17 height 6
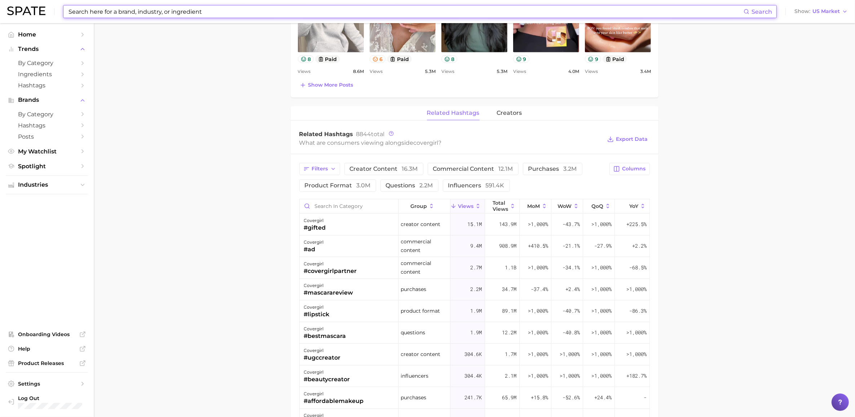
scroll to position [451, 0]
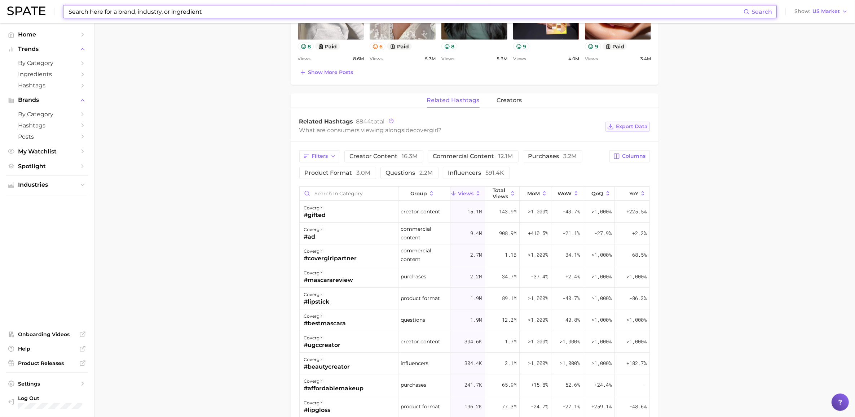
click at [638, 129] on span "Export Data" at bounding box center [632, 126] width 32 height 6
click at [192, 13] on input at bounding box center [406, 11] width 676 height 12
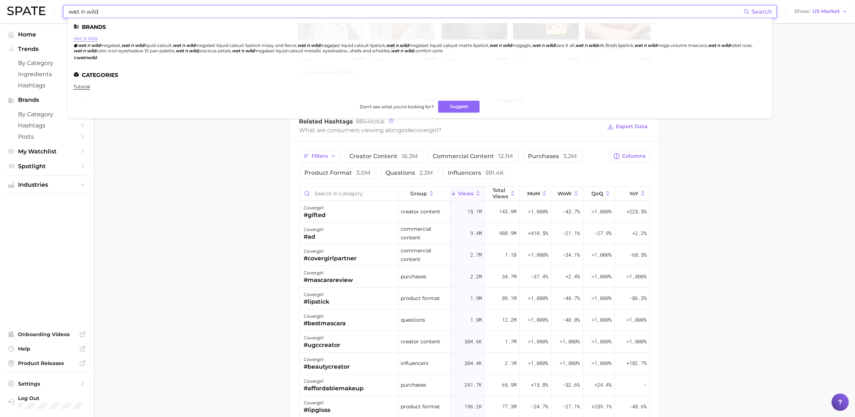
type input "wet n wild"
click at [90, 40] on link "wet n wild" at bounding box center [86, 38] width 24 height 5
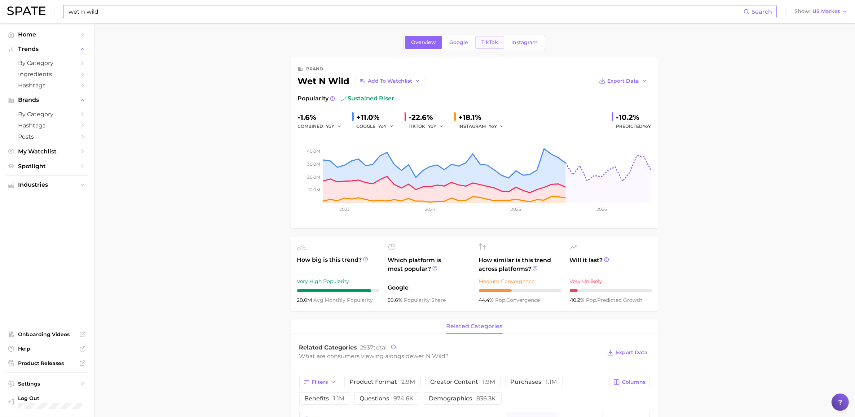
click at [485, 38] on link "TikTok" at bounding box center [489, 42] width 29 height 13
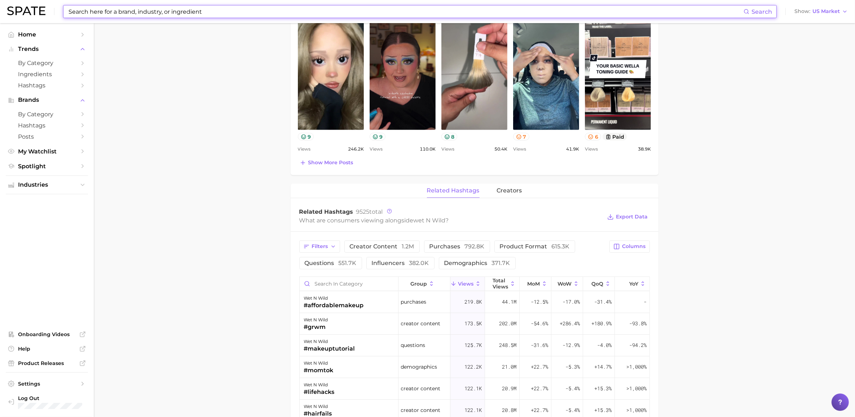
scroll to position [451, 0]
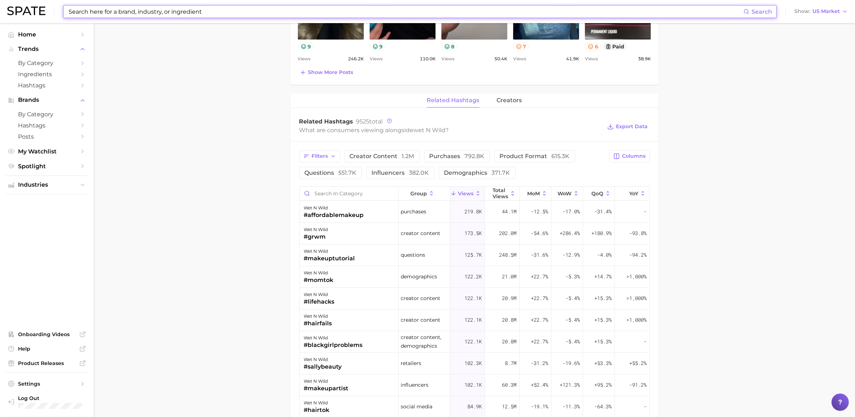
click at [230, 14] on input at bounding box center [406, 11] width 676 height 12
click at [643, 129] on span "Export Data" at bounding box center [632, 126] width 32 height 6
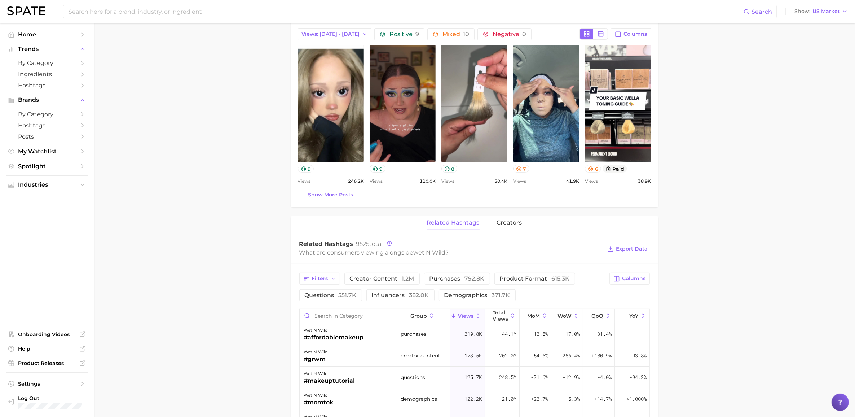
scroll to position [225, 0]
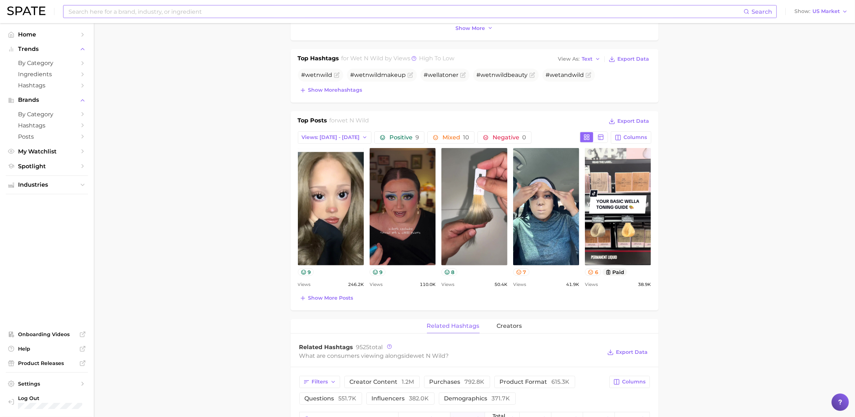
click at [244, 10] on input at bounding box center [406, 11] width 676 height 12
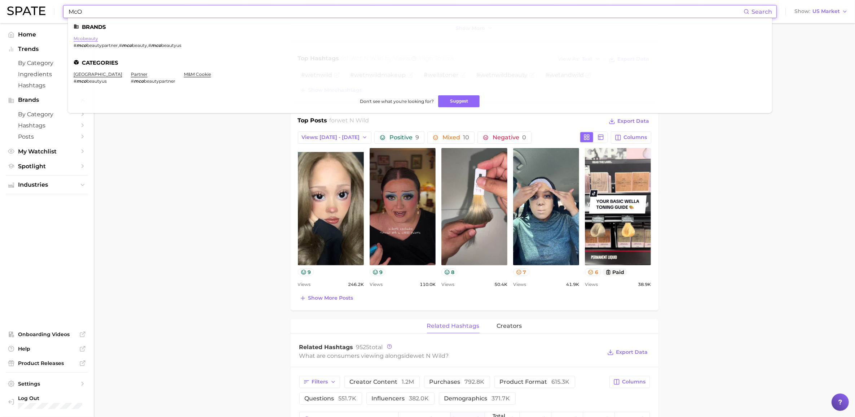
type input "McO"
click at [89, 40] on link "mcobeauty" at bounding box center [86, 38] width 25 height 5
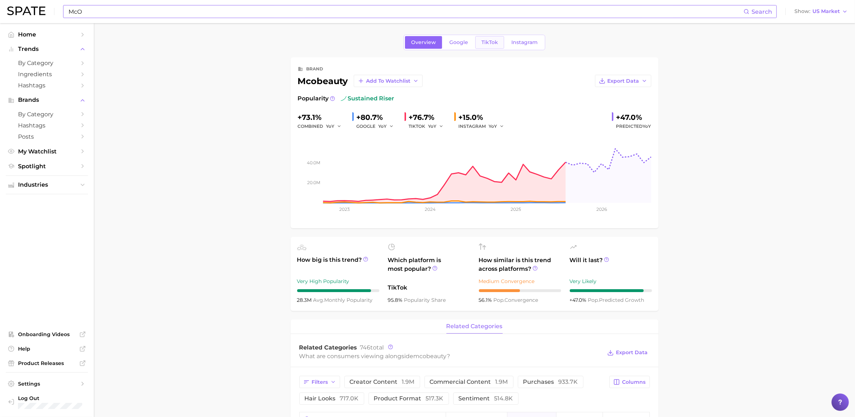
click at [493, 44] on span "TikTok" at bounding box center [489, 42] width 17 height 6
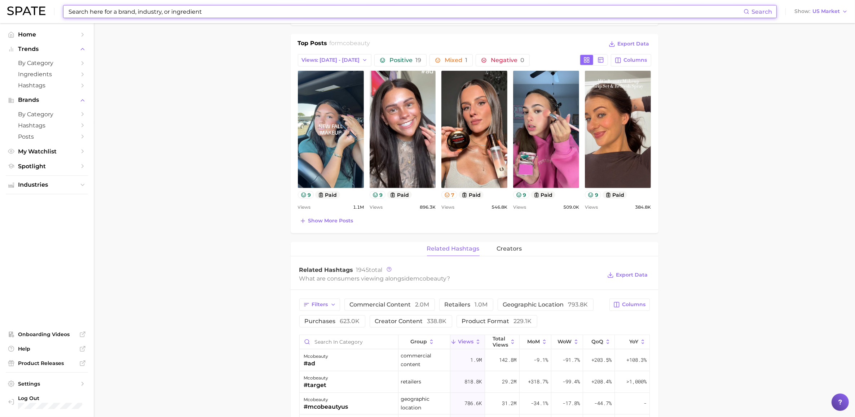
scroll to position [451, 0]
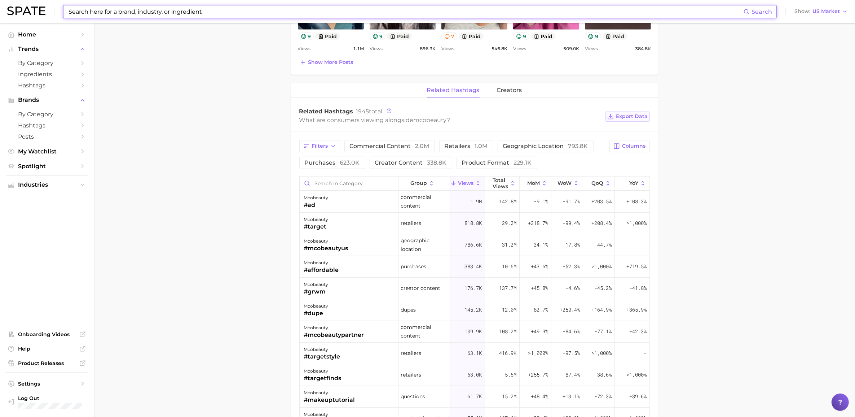
click at [638, 122] on button "Export Data" at bounding box center [628, 116] width 44 height 10
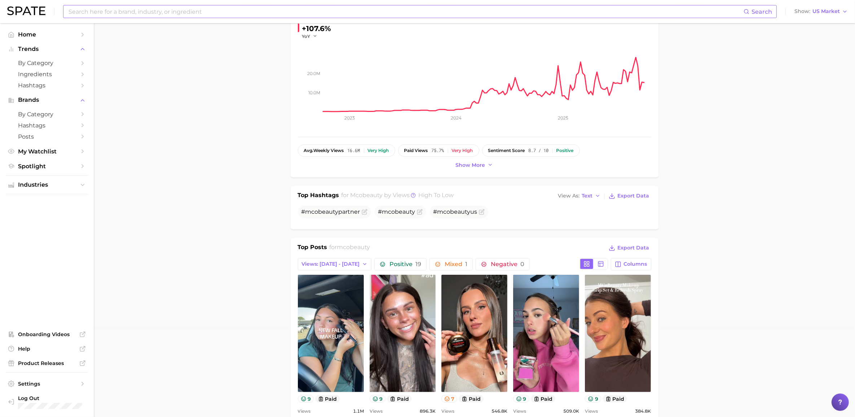
scroll to position [0, 0]
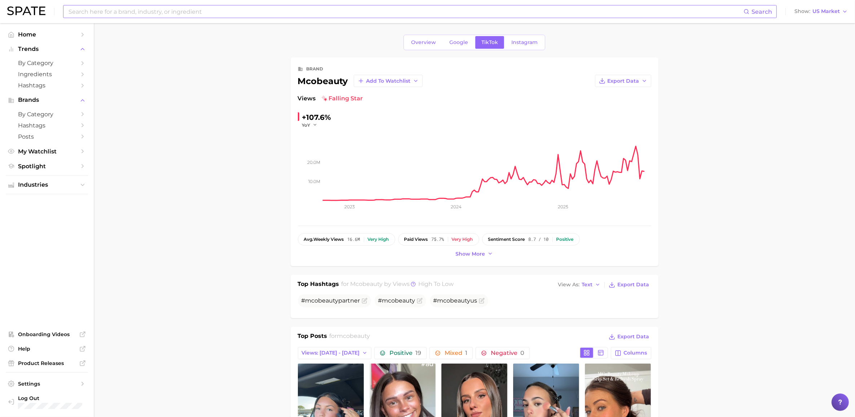
click at [200, 14] on input at bounding box center [406, 11] width 676 height 12
click at [72, 148] on span "My Watchlist" at bounding box center [47, 151] width 58 height 7
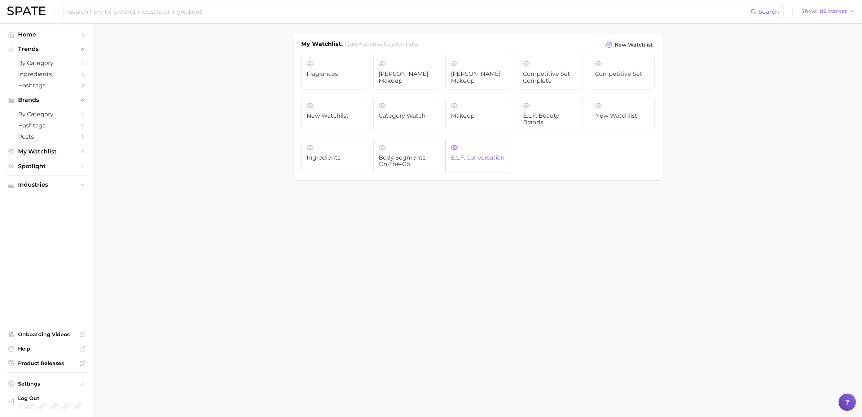
click at [479, 156] on span "e.l.f. Conversation" at bounding box center [478, 157] width 54 height 6
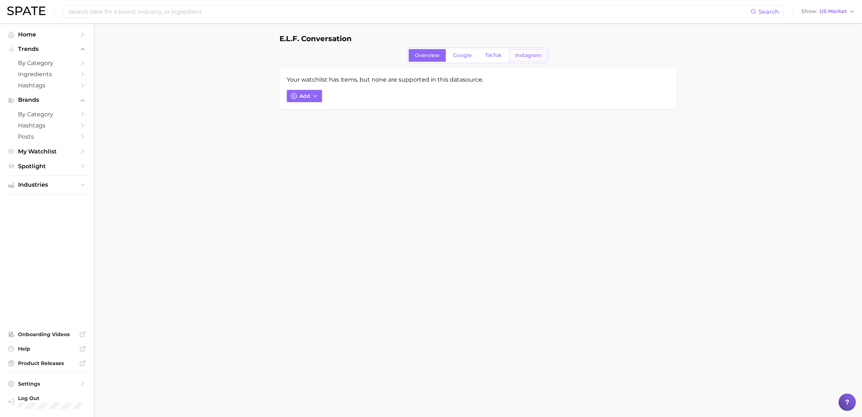
click at [515, 52] on span "Instagram" at bounding box center [528, 55] width 26 height 6
click at [492, 51] on link "TikTok" at bounding box center [493, 55] width 29 height 13
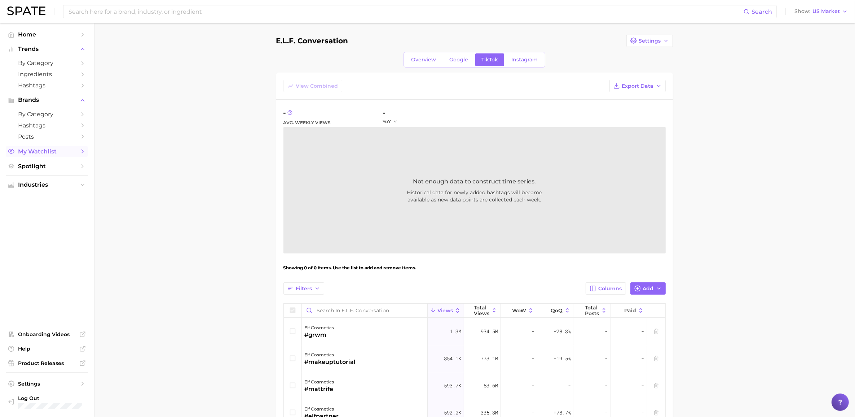
click at [66, 146] on link "My Watchlist" at bounding box center [47, 151] width 82 height 11
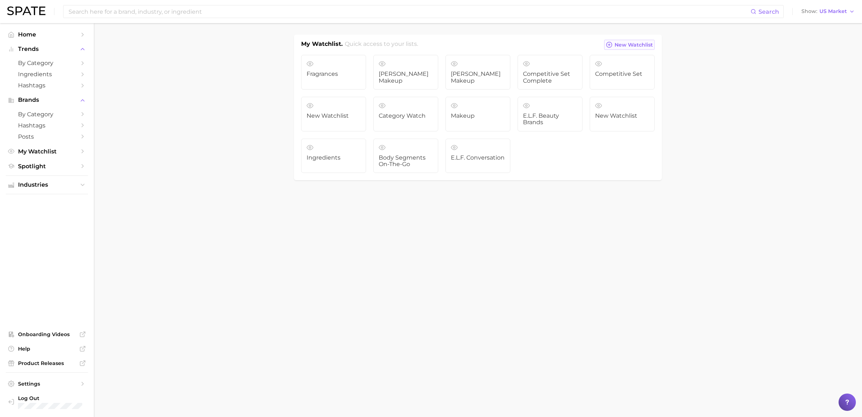
click at [635, 42] on span "New Watchlist" at bounding box center [634, 45] width 38 height 6
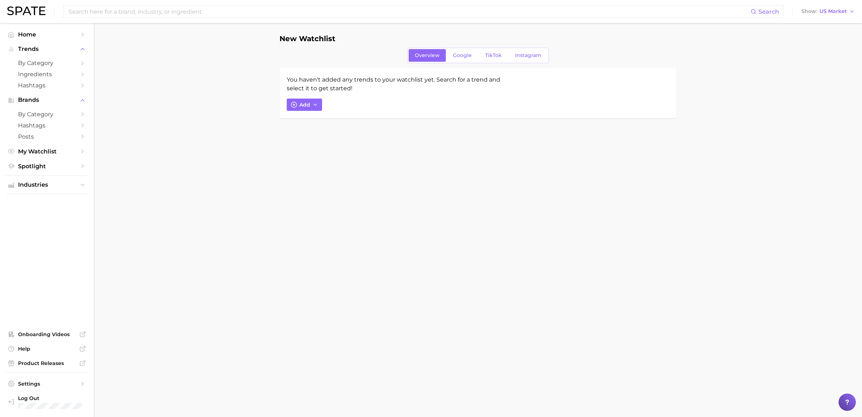
click at [308, 39] on h1 "New Watchlist" at bounding box center [308, 39] width 56 height 8
click at [302, 102] on span "Add" at bounding box center [304, 105] width 11 height 6
click at [327, 140] on input "Search and add to watchlist" at bounding box center [387, 138] width 183 height 15
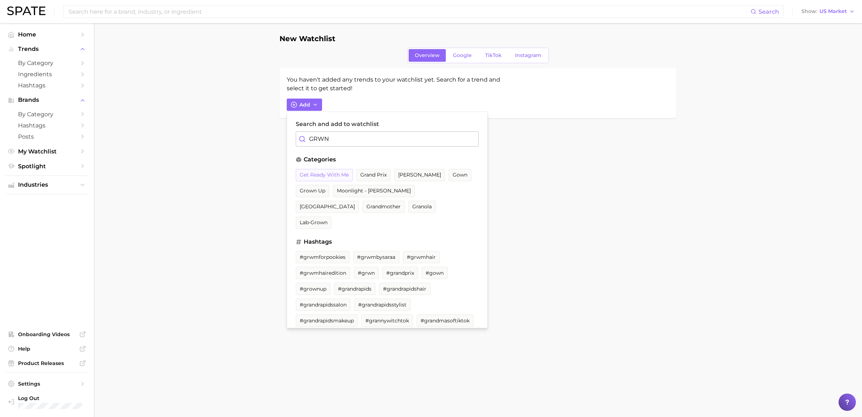
type input "GRWN"
click at [324, 171] on button "get ready with me" at bounding box center [324, 175] width 57 height 12
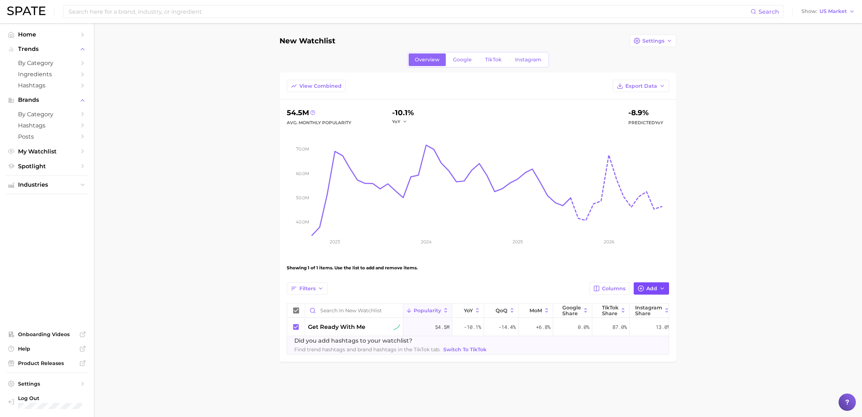
click at [654, 286] on span "Add" at bounding box center [651, 288] width 11 height 6
click at [597, 322] on input "Search and add to watchlist" at bounding box center [568, 322] width 183 height 15
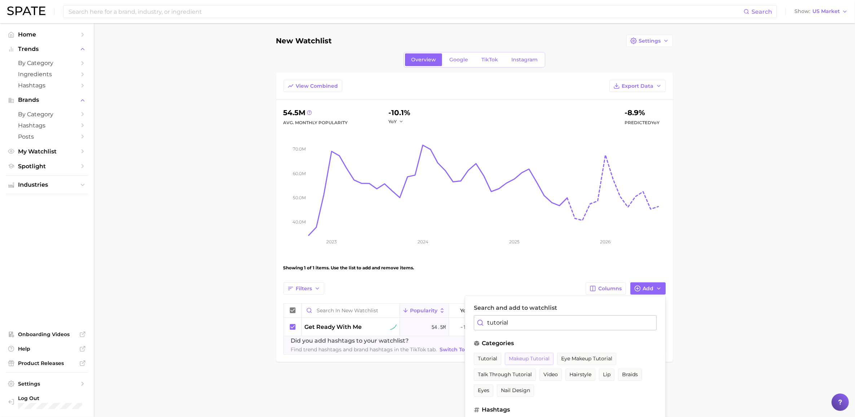
click at [518, 356] on span "makeup tutorial" at bounding box center [529, 358] width 41 height 6
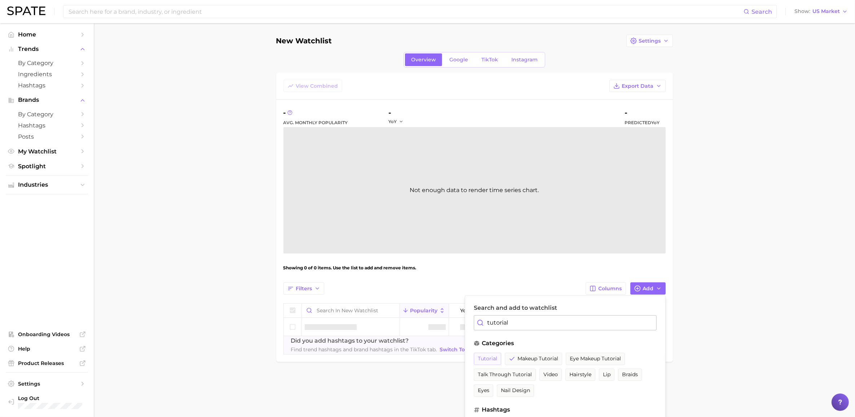
click at [480, 356] on span "tutorial" at bounding box center [487, 358] width 19 height 6
drag, startPoint x: 574, startPoint y: 320, endPoint x: 453, endPoint y: 319, distance: 120.5
click at [453, 319] on div "Filters Columns Add Search and add to watchlist tutorial categories tutorial ma…" at bounding box center [474, 327] width 382 height 90
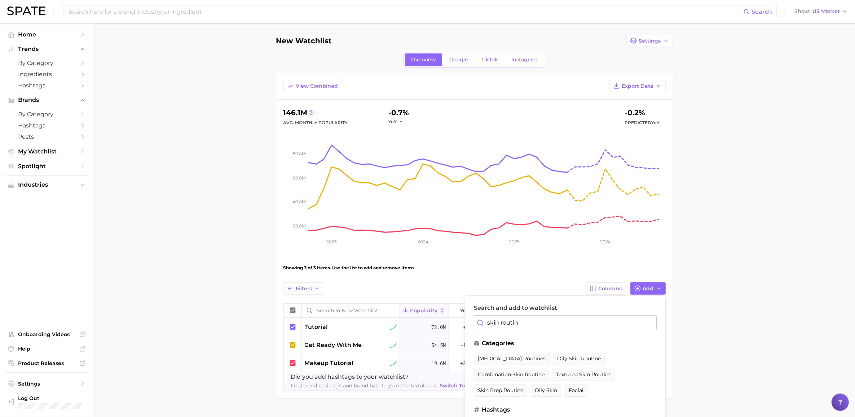
type input "skin routine"
drag, startPoint x: 520, startPoint y: 323, endPoint x: 457, endPoint y: 321, distance: 63.1
click at [457, 321] on div "Filters Columns Add Search and add to watchlist skin routine categories oily sk…" at bounding box center [474, 336] width 382 height 108
type input "routine"
click at [590, 359] on span "morning routine" at bounding box center [585, 358] width 43 height 6
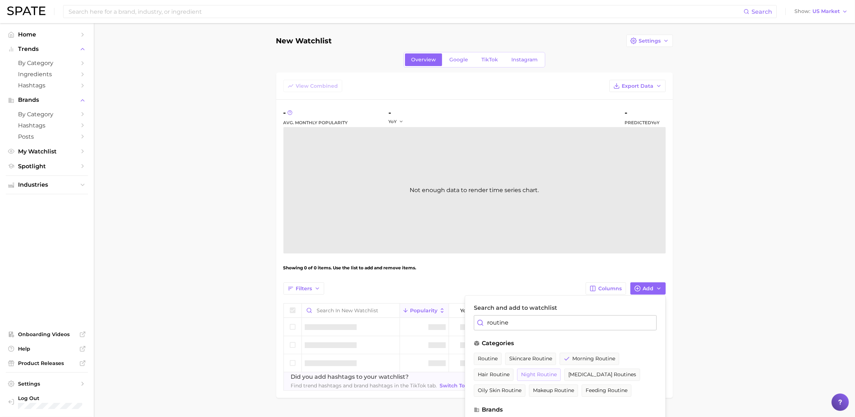
click at [531, 377] on span "night routine" at bounding box center [539, 374] width 36 height 6
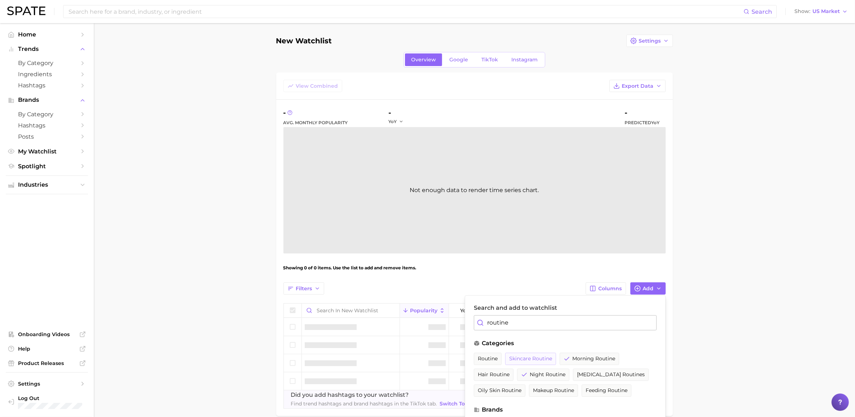
click at [526, 356] on span "skincare routine" at bounding box center [530, 358] width 43 height 6
click at [491, 360] on span "routine" at bounding box center [488, 358] width 20 height 6
click at [547, 393] on span "makeup routine" at bounding box center [553, 390] width 41 height 6
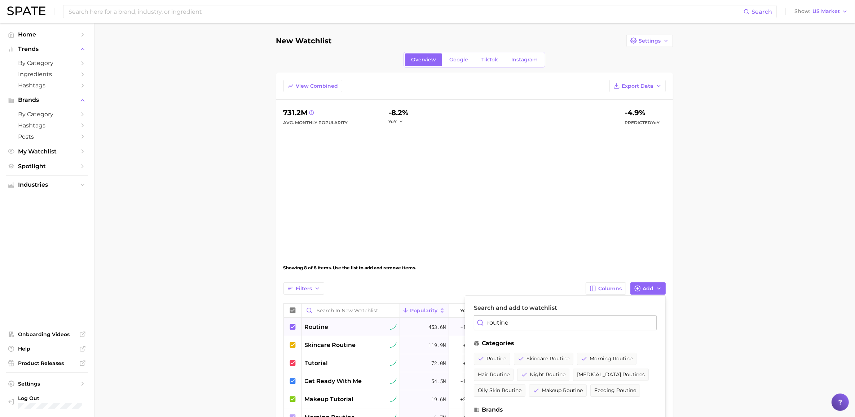
drag, startPoint x: 517, startPoint y: 322, endPoint x: 451, endPoint y: 319, distance: 65.7
click at [454, 318] on div "Filters Columns Add Search and add to watchlist routine categories routine skin…" at bounding box center [474, 381] width 382 height 198
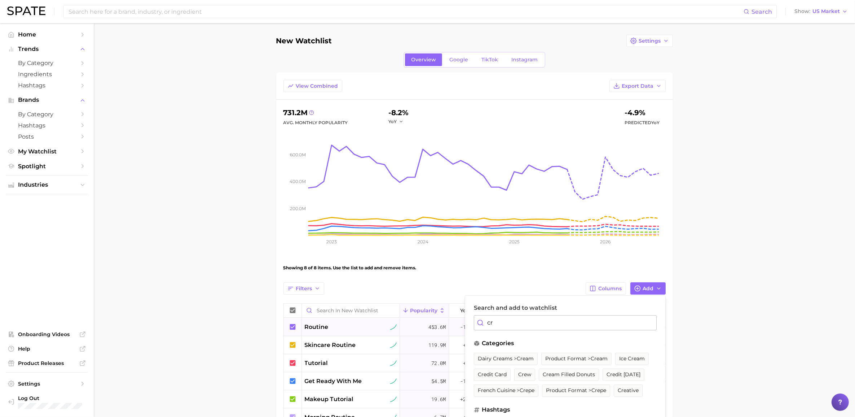
type input "c"
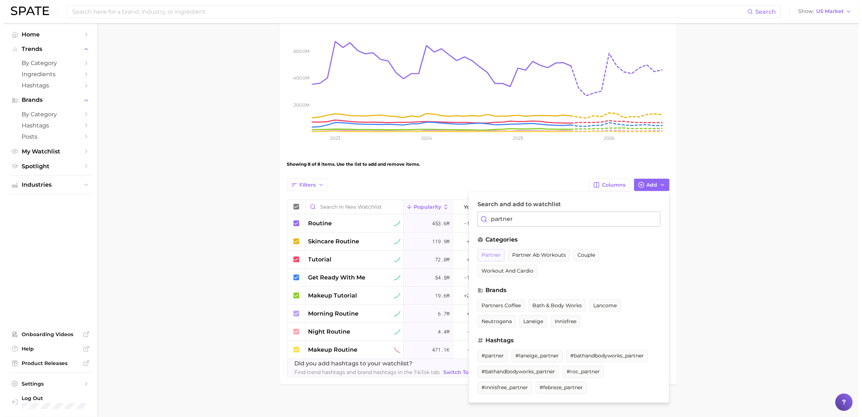
scroll to position [114, 0]
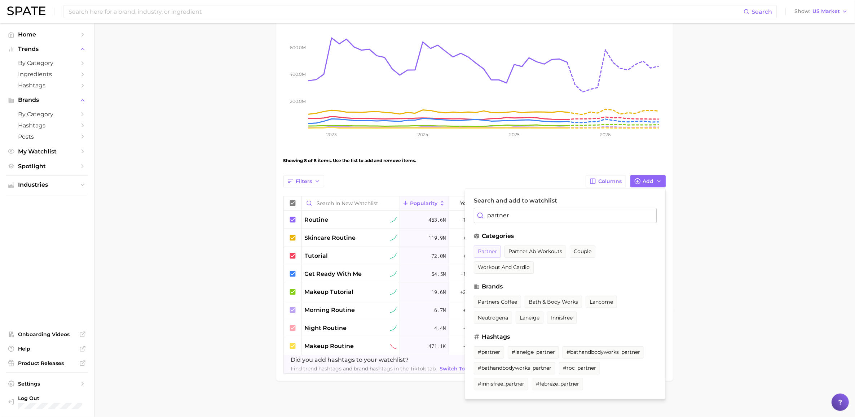
type input "partner"
click at [482, 248] on span "partner" at bounding box center [487, 251] width 19 height 6
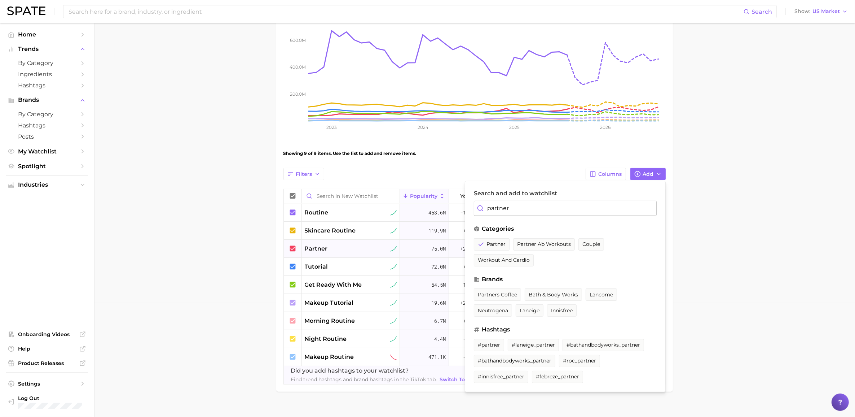
click at [318, 247] on span "partner" at bounding box center [316, 248] width 23 height 9
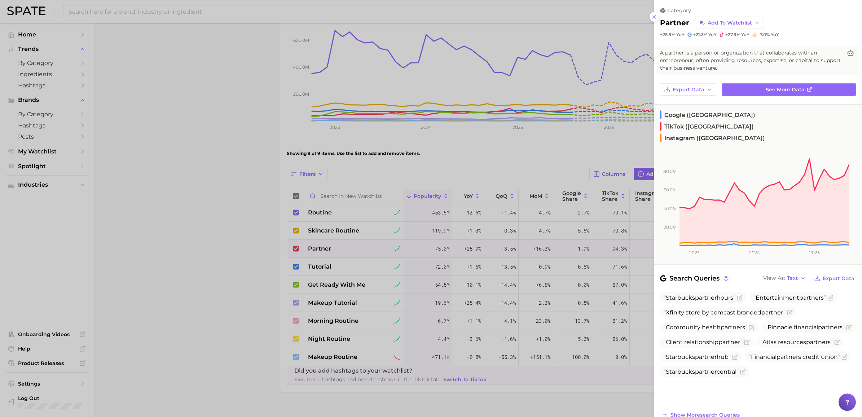
click at [258, 259] on div at bounding box center [431, 208] width 862 height 417
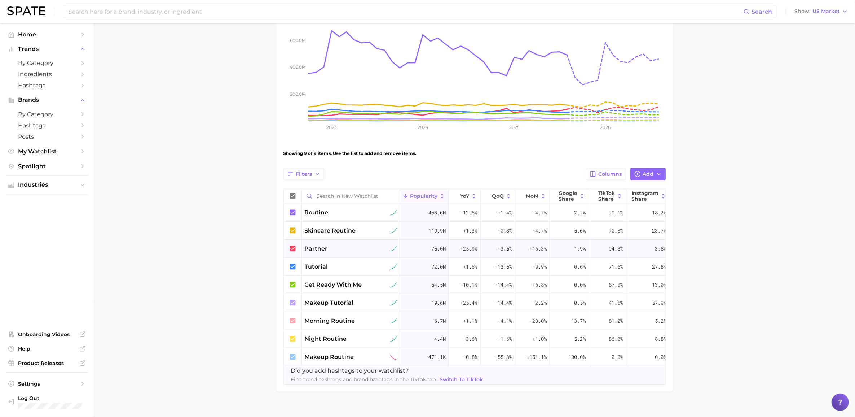
click at [310, 248] on span "partner" at bounding box center [316, 248] width 23 height 9
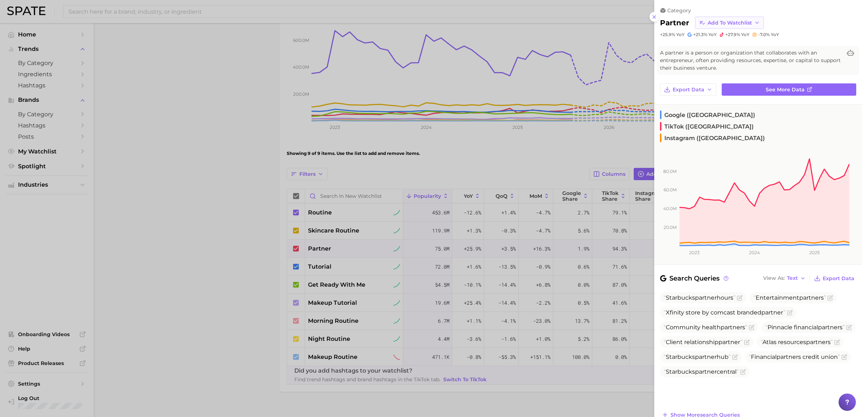
click at [747, 22] on span "Add to Watchlist" at bounding box center [730, 23] width 44 height 6
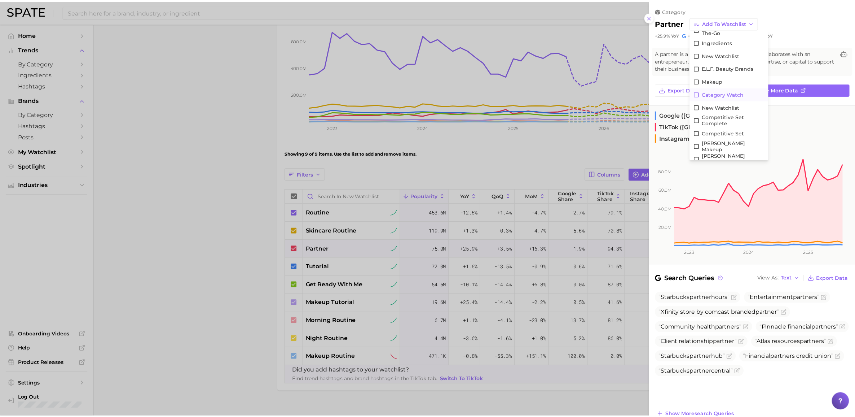
scroll to position [65, 0]
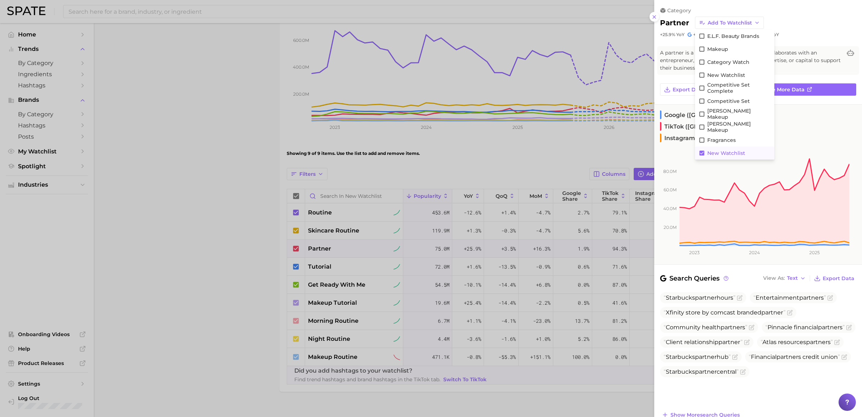
click at [700, 152] on icon at bounding box center [701, 152] width 5 height 5
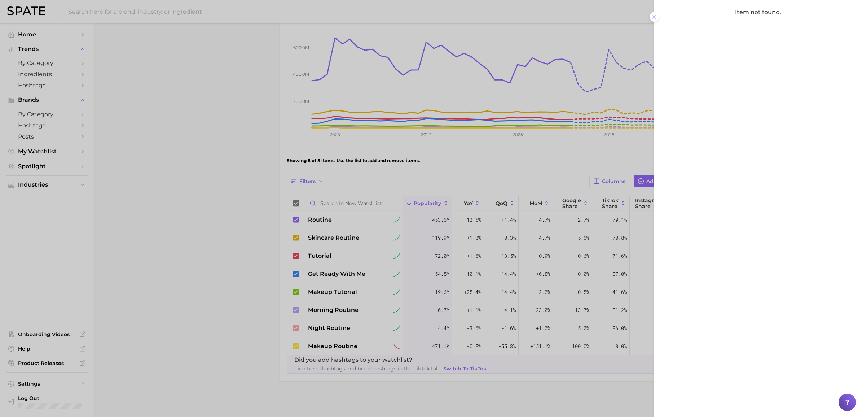
click at [575, 159] on div at bounding box center [431, 208] width 862 height 417
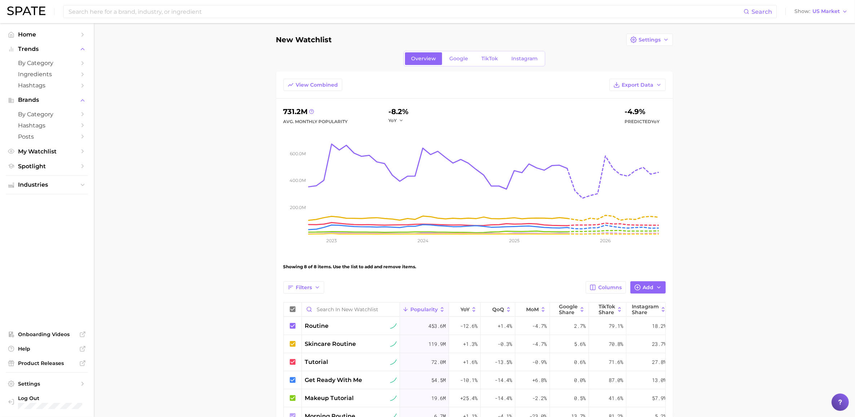
scroll to position [0, 0]
click at [657, 43] on span "Settings" at bounding box center [650, 41] width 22 height 6
click at [643, 51] on span "Edit Details" at bounding box center [654, 54] width 30 height 6
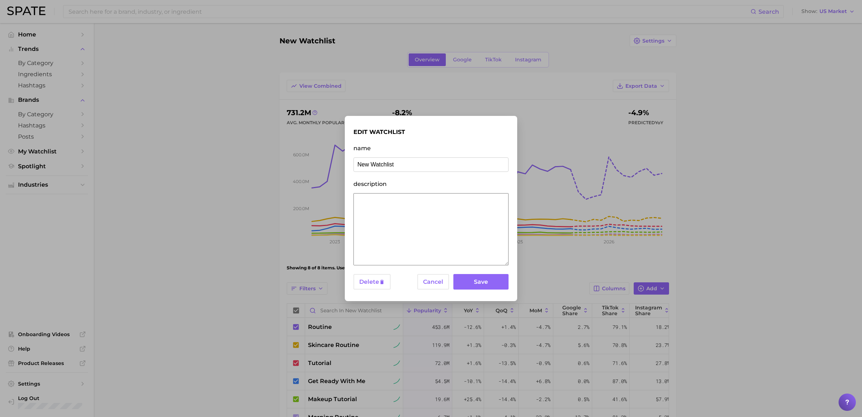
drag, startPoint x: 380, startPoint y: 166, endPoint x: 324, endPoint y: 165, distance: 56.3
click at [327, 163] on div "edit watchlist name New Watchlist description Delete Cancel Save" at bounding box center [431, 208] width 862 height 417
type input "GRWM Content"
click at [480, 286] on button "Save" at bounding box center [480, 282] width 55 height 16
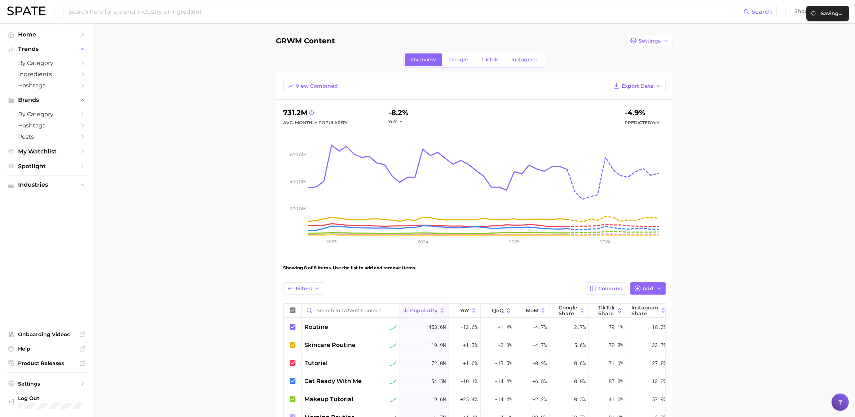
click at [216, 296] on main "GRWM Content Settings Overview Google TikTok Instagram View Combined Export Dat…" at bounding box center [474, 273] width 761 height 501
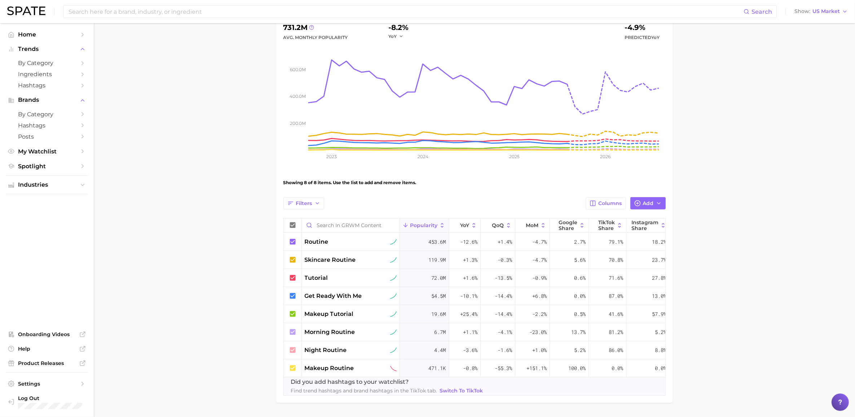
scroll to position [69, 0]
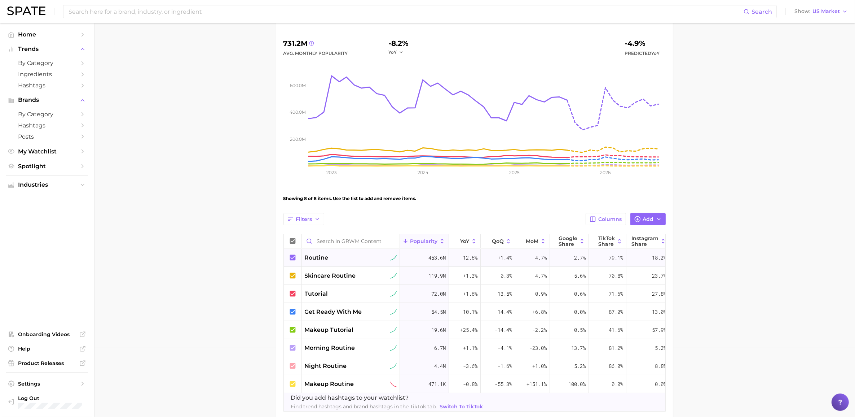
click at [292, 257] on icon at bounding box center [293, 257] width 6 height 6
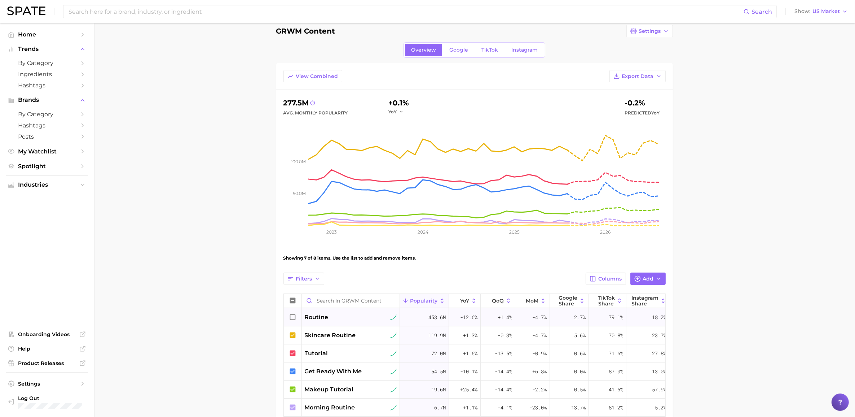
scroll to position [0, 0]
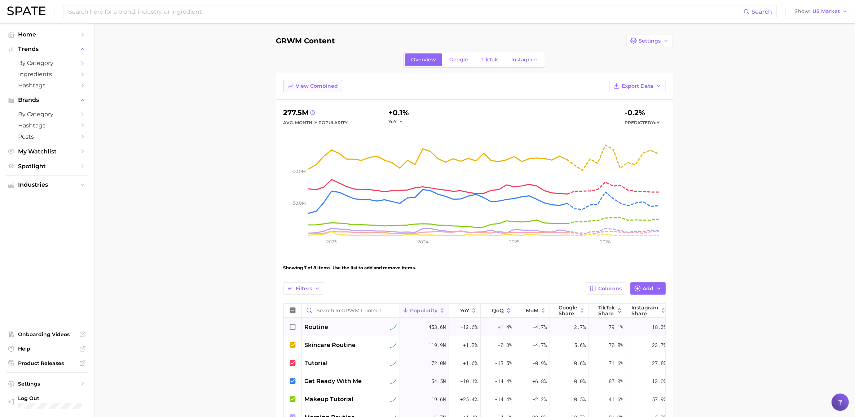
click at [325, 84] on span "View Combined" at bounding box center [317, 86] width 42 height 6
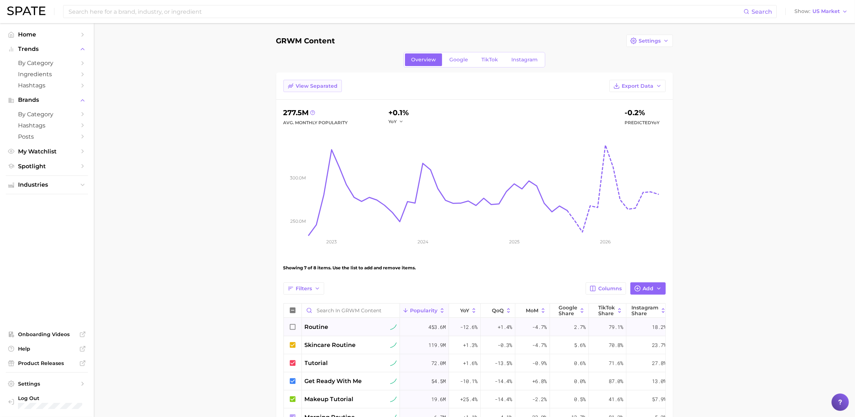
click at [325, 84] on span "View Separated" at bounding box center [317, 86] width 42 height 6
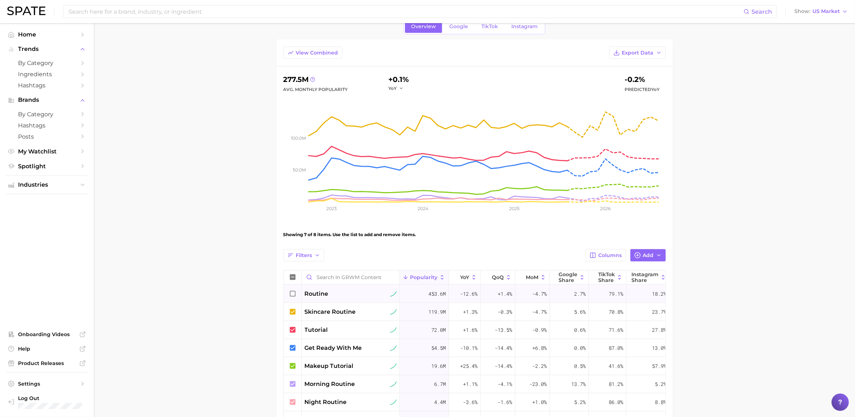
scroll to position [114, 0]
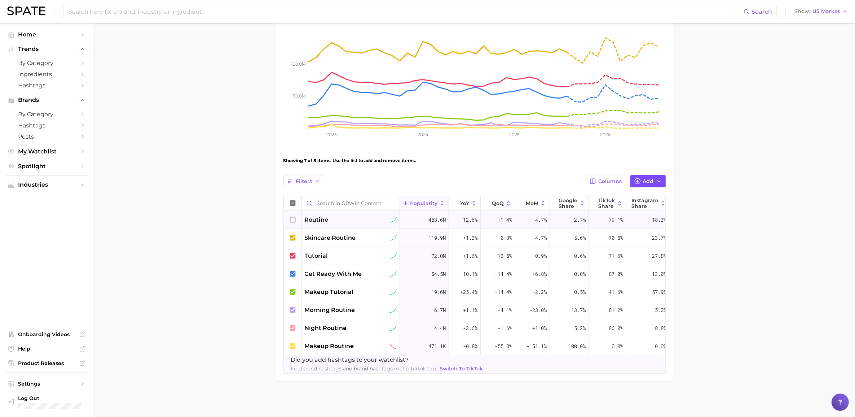
click at [643, 177] on button "Add" at bounding box center [647, 181] width 35 height 12
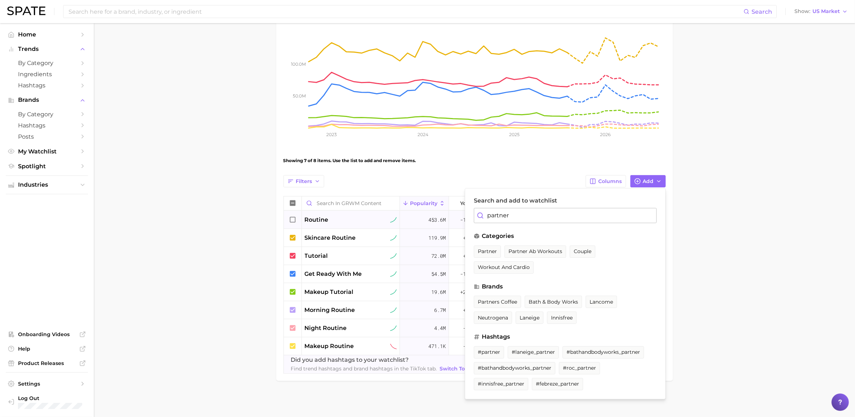
drag, startPoint x: 612, startPoint y: 208, endPoint x: 442, endPoint y: 199, distance: 170.4
click at [442, 199] on div "Filters Columns Add Search and add to watchlist partner categories partner part…" at bounding box center [474, 274] width 382 height 198
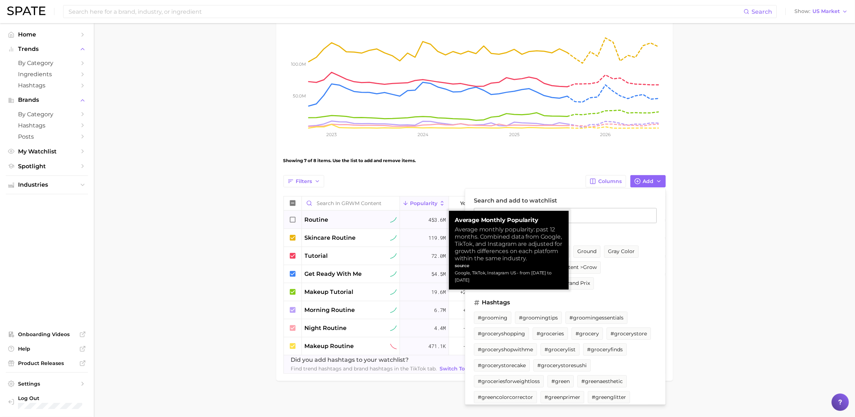
type input "grwm"
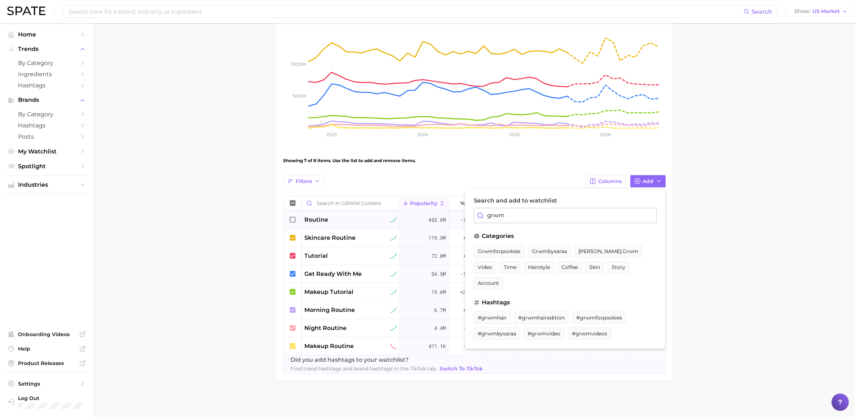
drag, startPoint x: 515, startPoint y: 210, endPoint x: 464, endPoint y: 210, distance: 50.9
click at [465, 210] on div "Search and add to watchlist grwm categories grwmforpookies grwmbysaraa everlyn.…" at bounding box center [565, 268] width 201 height 160
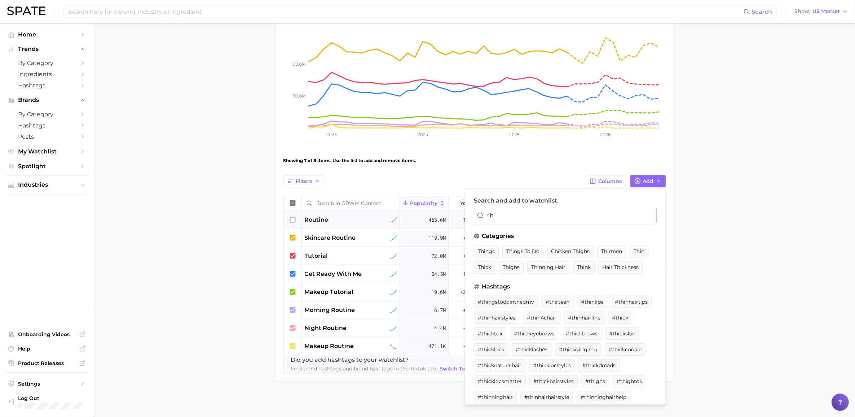
type input "t"
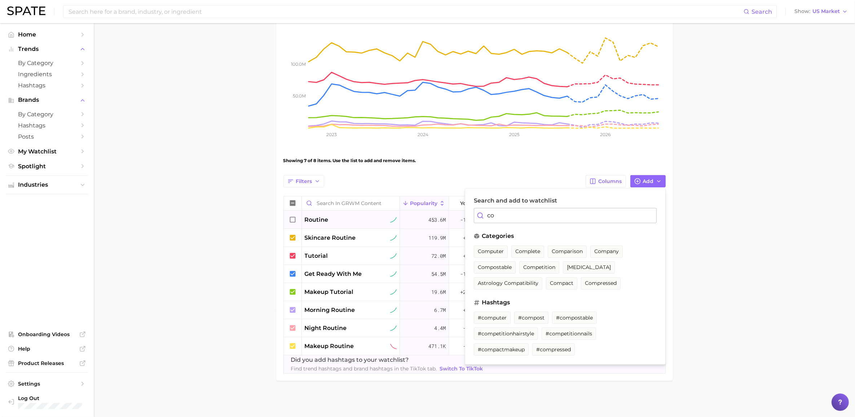
type input "c"
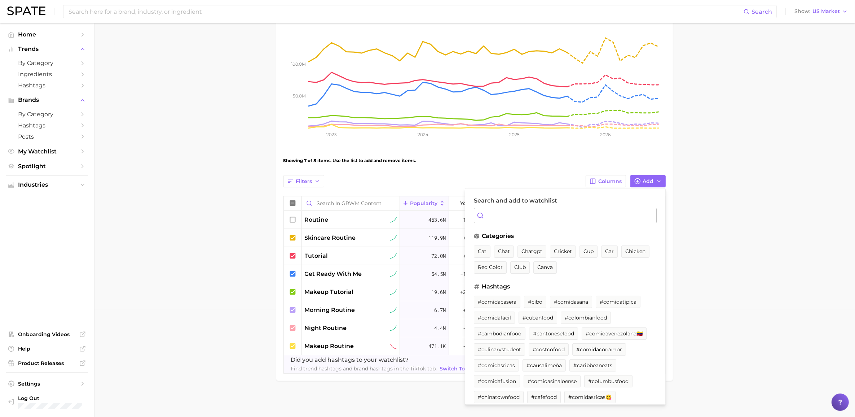
click at [217, 160] on main "GRWM Content Settings Overview Google TikTok Instagram View Combined Export Dat…" at bounding box center [474, 166] width 761 height 501
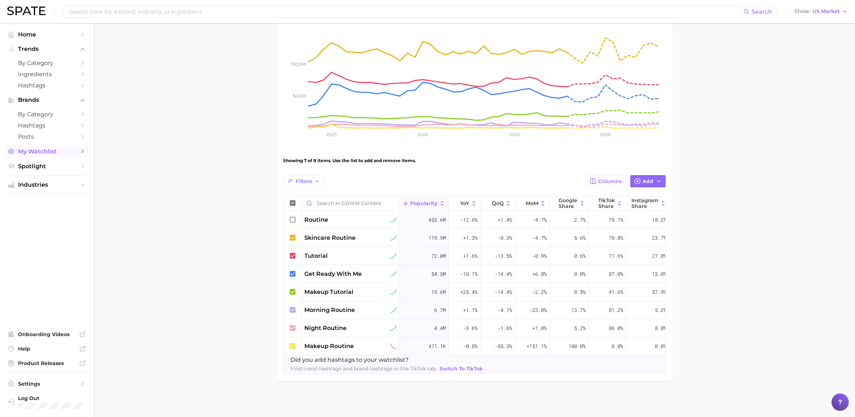
click at [40, 146] on link "My Watchlist" at bounding box center [47, 151] width 82 height 11
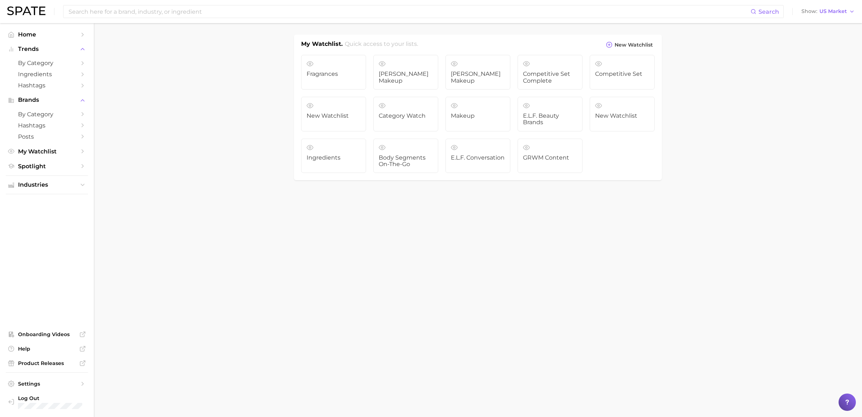
click at [467, 161] on span "e.l.f. Conversation" at bounding box center [478, 157] width 54 height 6
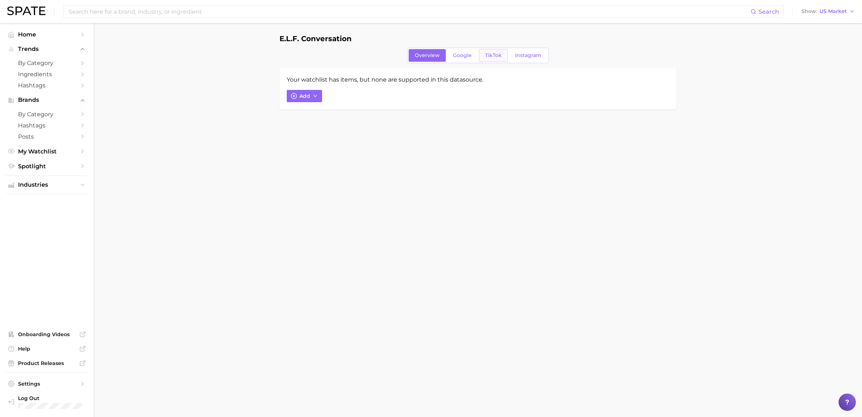
click at [495, 57] on span "TikTok" at bounding box center [493, 55] width 17 height 6
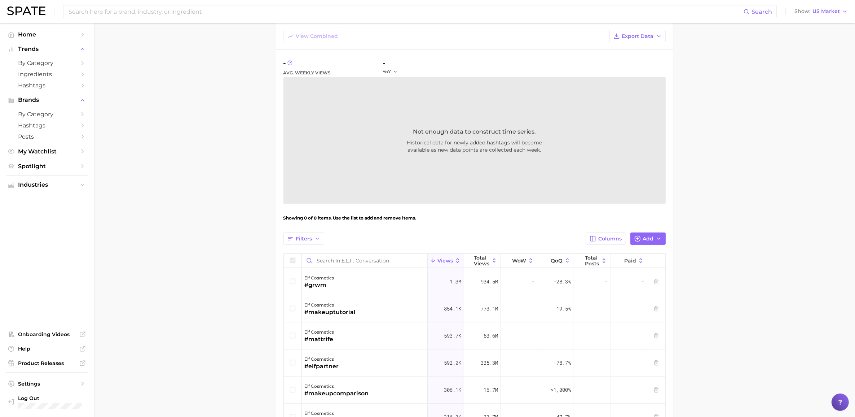
scroll to position [180, 0]
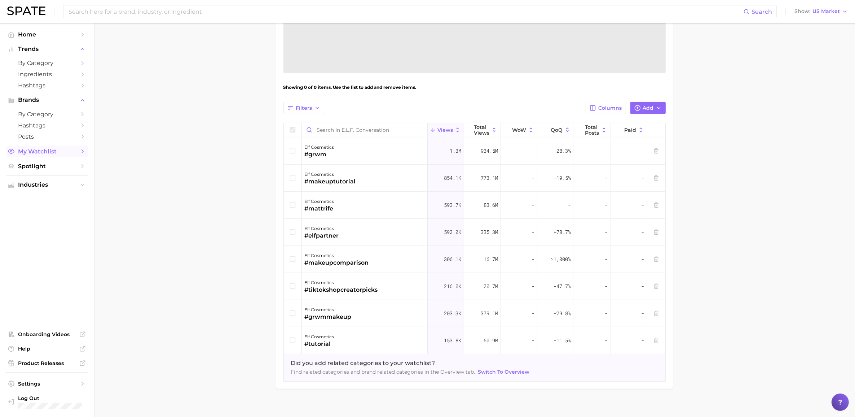
click at [59, 151] on span "My Watchlist" at bounding box center [47, 151] width 58 height 7
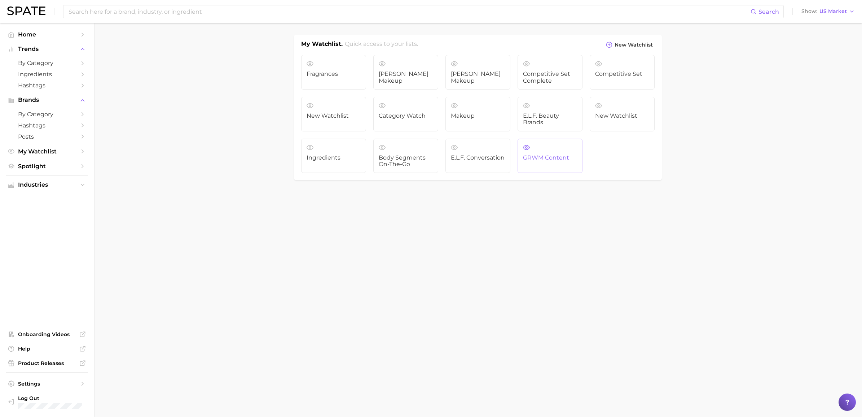
click at [556, 159] on span "GRWM Content" at bounding box center [550, 157] width 54 height 6
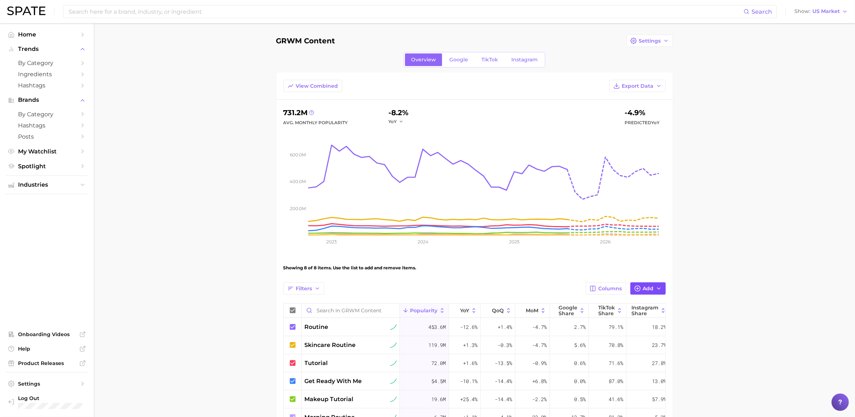
click at [656, 287] on icon "button" at bounding box center [659, 288] width 6 height 6
click at [590, 320] on input "Search and add to watchlist" at bounding box center [565, 322] width 183 height 15
type input "makeup compar"
click at [509, 393] on span "#makeupcomparison" at bounding box center [505, 393] width 54 height 6
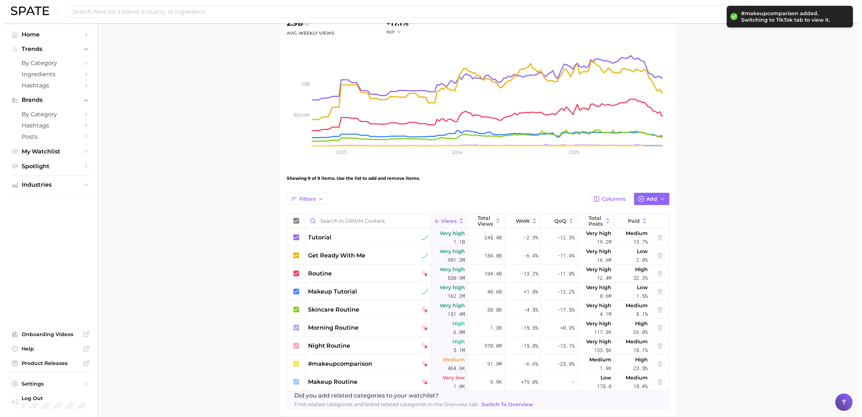
scroll to position [90, 0]
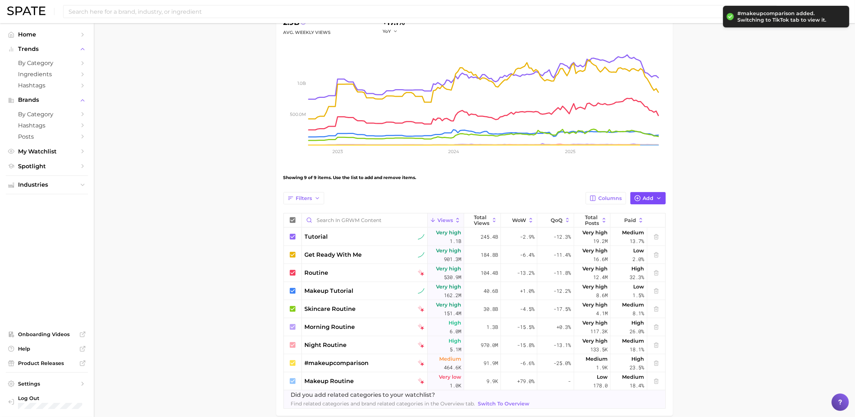
click at [651, 198] on span "Add" at bounding box center [648, 198] width 11 height 6
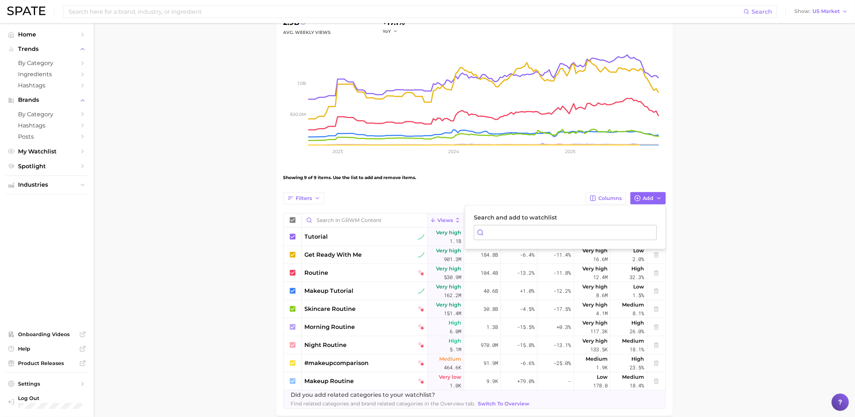
click at [498, 231] on input "Search and add to watchlist" at bounding box center [565, 232] width 183 height 15
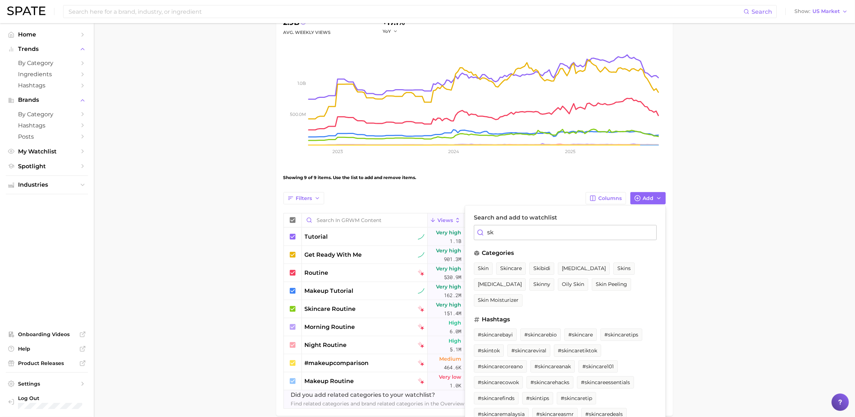
type input "s"
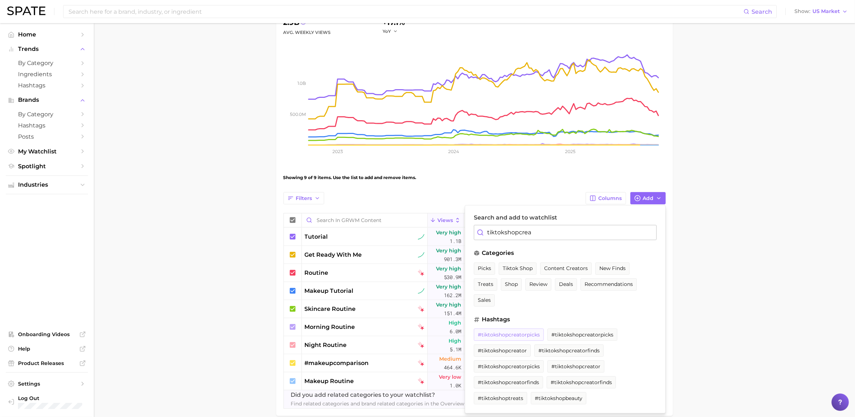
type input "tiktokshopcrea"
click at [506, 336] on span "#tiktokshopcreatorpicks" at bounding box center [509, 334] width 62 height 6
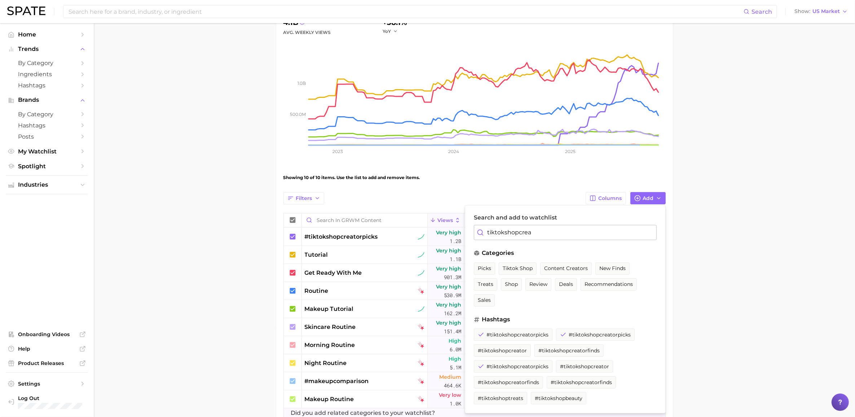
click at [209, 324] on main "GRWM Content Settings Overview Google TikTok Instagram View Combined Export Dat…" at bounding box center [474, 201] width 761 height 537
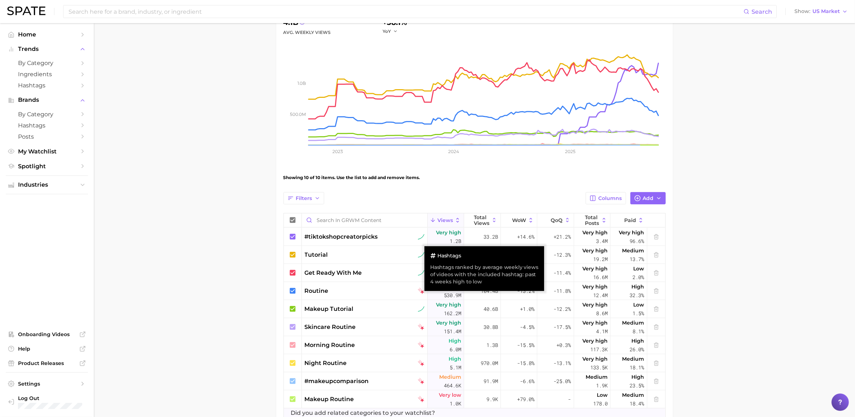
drag, startPoint x: 327, startPoint y: 238, endPoint x: 273, endPoint y: 228, distance: 54.3
click at [274, 228] on main "GRWM Content Settings Overview Google TikTok Instagram View Combined Export Dat…" at bounding box center [474, 201] width 761 height 537
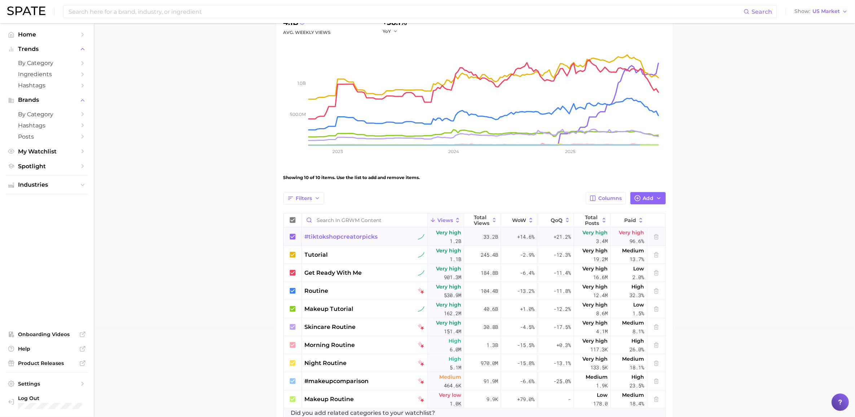
click at [320, 236] on span "#tiktokshopcreatorpicks" at bounding box center [341, 236] width 73 height 9
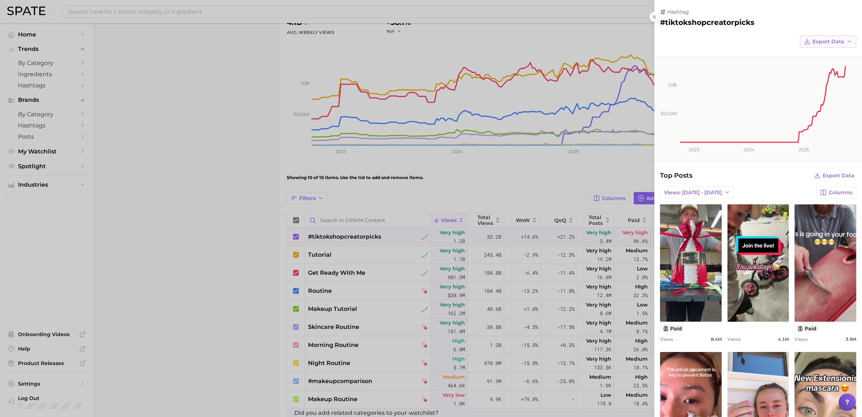
scroll to position [0, 0]
click at [821, 41] on span "Export Data" at bounding box center [829, 42] width 32 height 6
click at [747, 37] on div "Export Data Time Series CSV Time Series Image" at bounding box center [758, 41] width 208 height 12
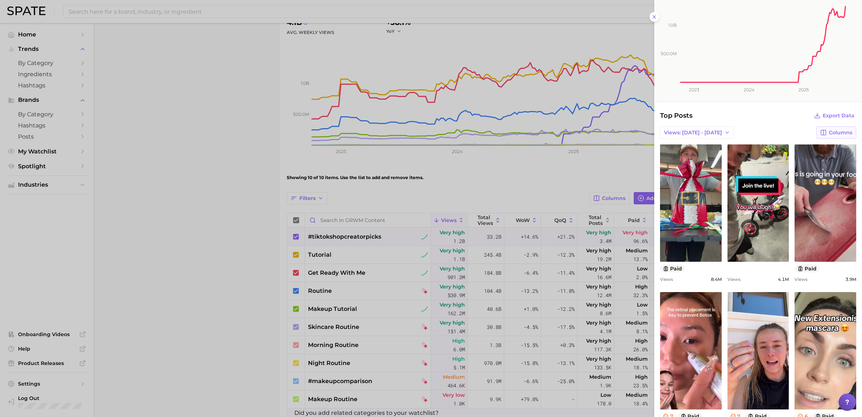
scroll to position [45, 0]
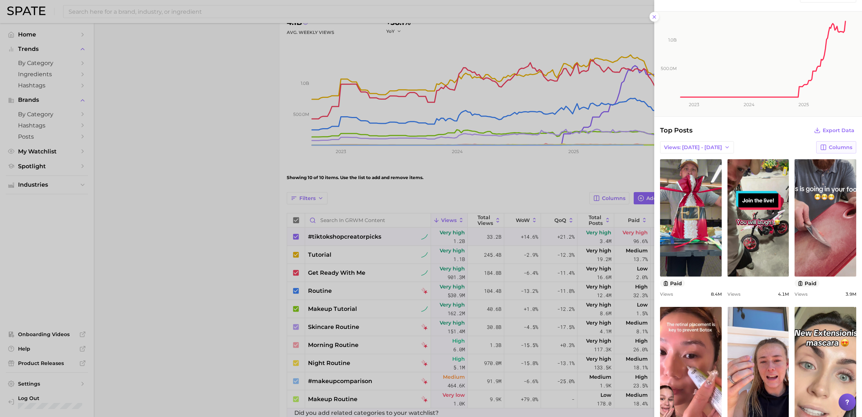
click at [821, 146] on icon "button" at bounding box center [823, 147] width 5 height 5
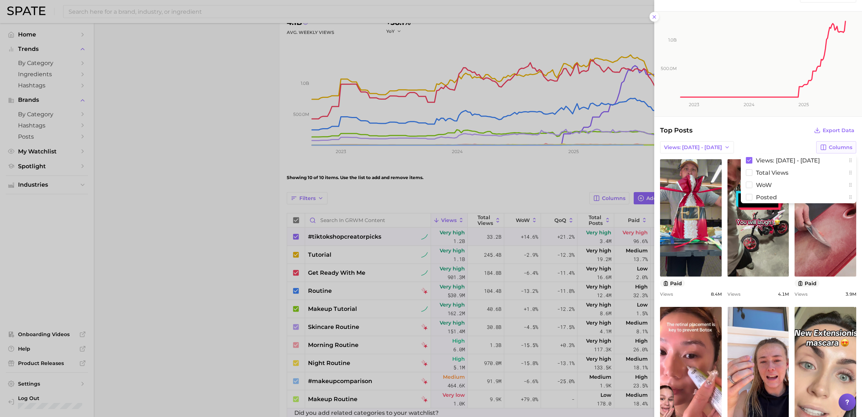
click at [821, 146] on icon "button" at bounding box center [823, 147] width 5 height 5
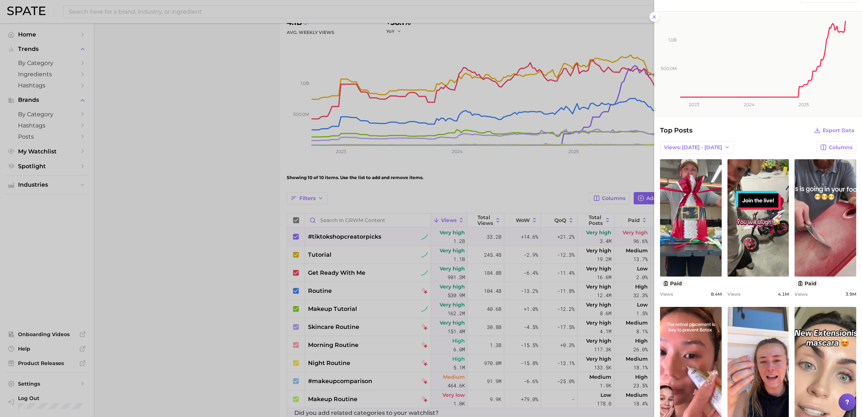
scroll to position [0, 0]
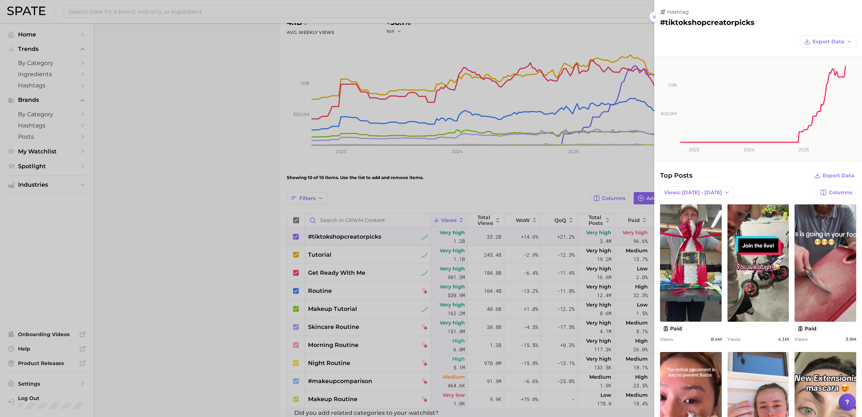
click at [237, 235] on div at bounding box center [431, 208] width 862 height 417
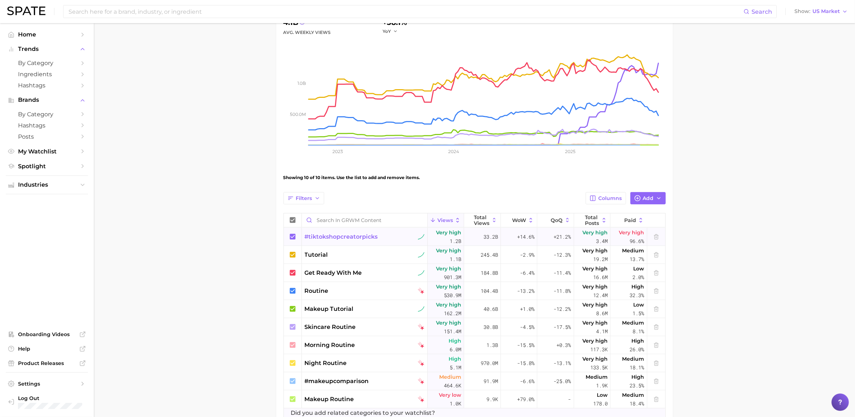
click at [352, 236] on span "#tiktokshopcreatorpicks" at bounding box center [341, 236] width 73 height 9
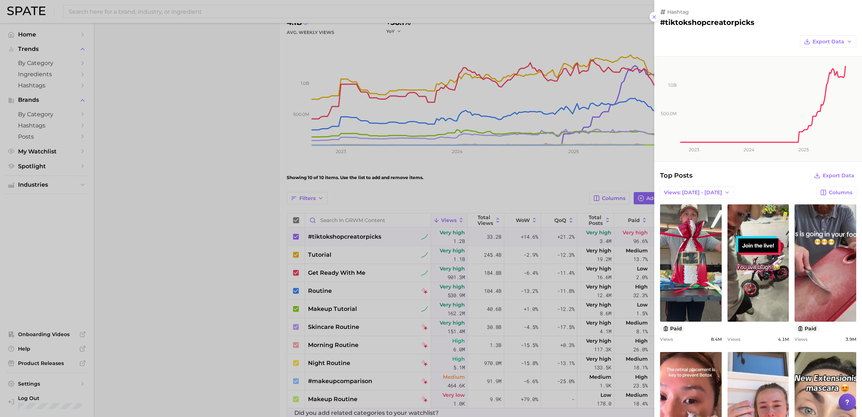
click at [497, 203] on div at bounding box center [431, 208] width 862 height 417
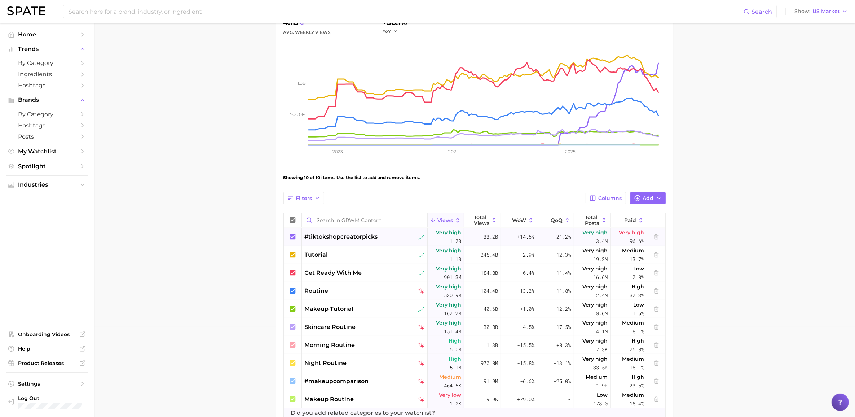
click at [290, 234] on icon at bounding box center [293, 236] width 6 height 6
click at [292, 237] on icon at bounding box center [293, 237] width 8 height 8
click at [660, 195] on icon "button" at bounding box center [659, 198] width 6 height 6
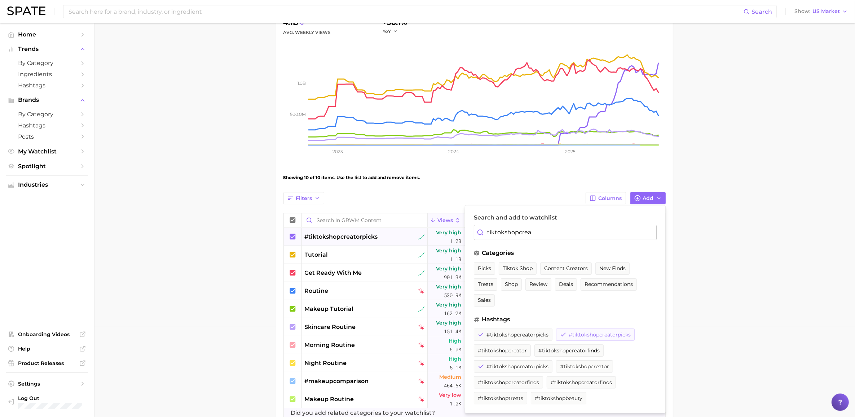
click at [588, 333] on span "#tiktokshopcreatorpicks" at bounding box center [600, 334] width 62 height 6
click at [511, 361] on button "#tiktokshopcreatorpicks" at bounding box center [513, 366] width 79 height 12
click at [504, 333] on span "#tiktokshopcreatorpicks" at bounding box center [518, 334] width 62 height 6
click at [501, 331] on span "#tiktokshopcreatorpicks" at bounding box center [518, 334] width 62 height 6
click at [476, 335] on button "#tiktokshopcreatorpicks" at bounding box center [513, 334] width 79 height 12
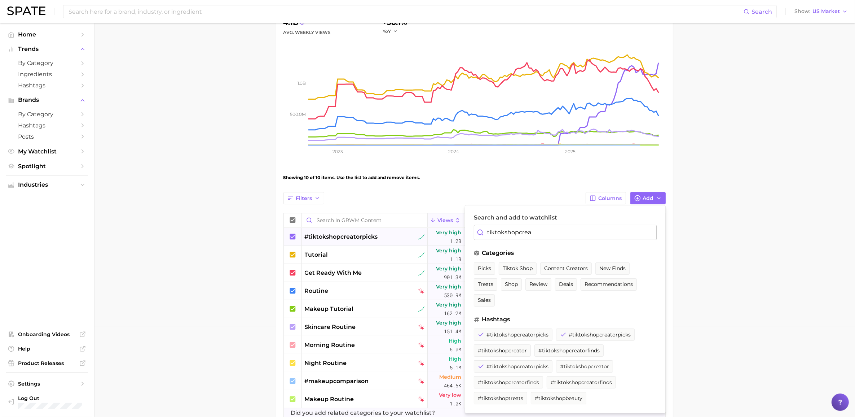
click at [539, 235] on input "tiktokshopcrea" at bounding box center [565, 232] width 183 height 15
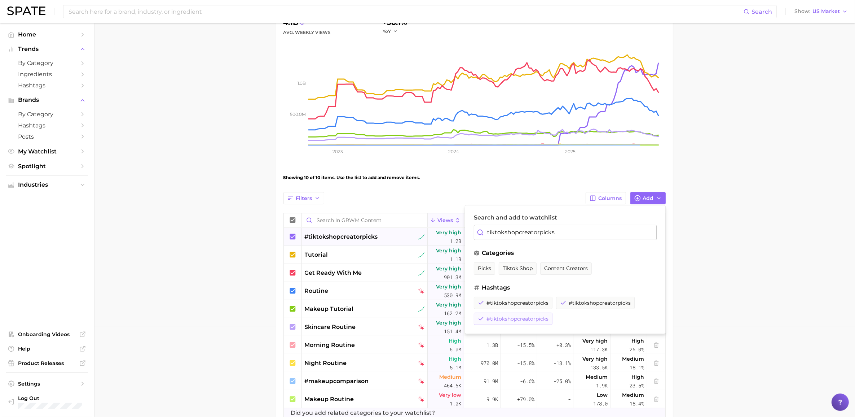
type input "tiktokshopcreatorpicks"
click at [514, 322] on span "#tiktokshopcreatorpicks" at bounding box center [518, 319] width 62 height 6
click at [516, 300] on span "#tiktokshopcreatorpicks" at bounding box center [518, 303] width 62 height 6
drag, startPoint x: 516, startPoint y: 300, endPoint x: 508, endPoint y: 304, distance: 9.5
click at [508, 304] on span "#tiktokshopcreatorpicks" at bounding box center [518, 303] width 62 height 6
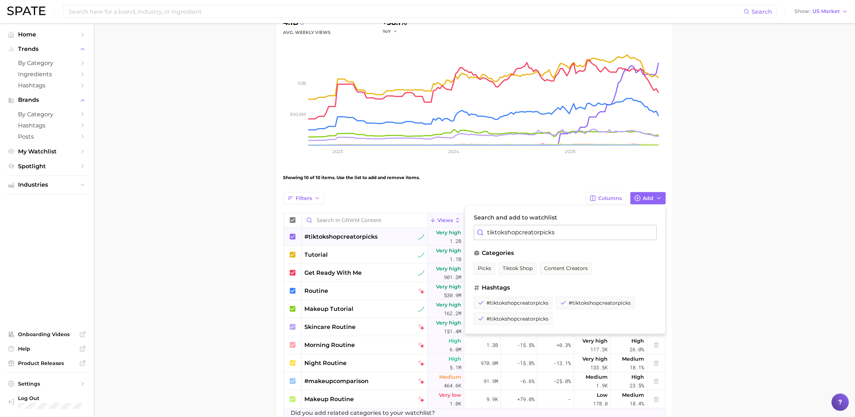
click at [219, 307] on main "GRWM Content Settings Overview Google TikTok Instagram View Combined Export Dat…" at bounding box center [474, 201] width 761 height 537
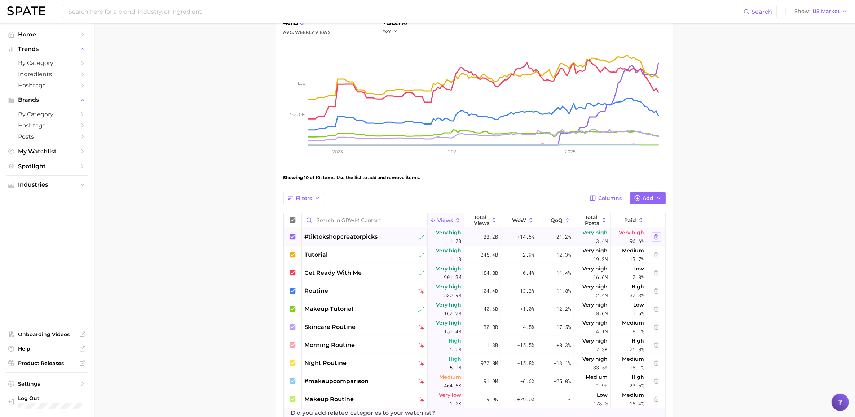
click at [656, 234] on icon at bounding box center [657, 237] width 6 height 6
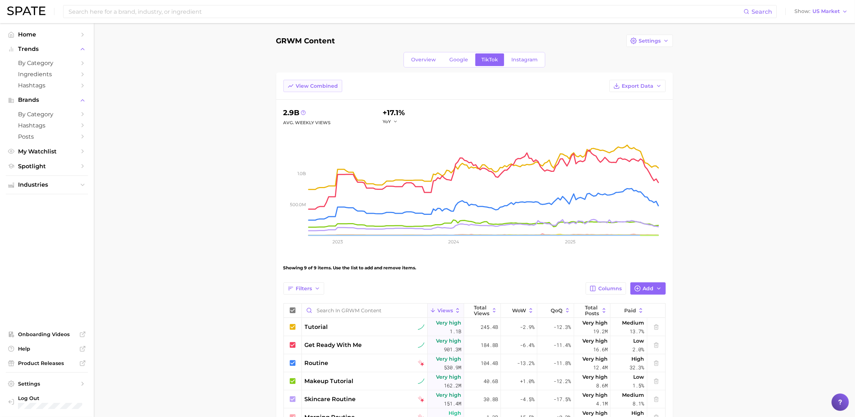
click at [330, 86] on span "View Combined" at bounding box center [317, 86] width 42 height 6
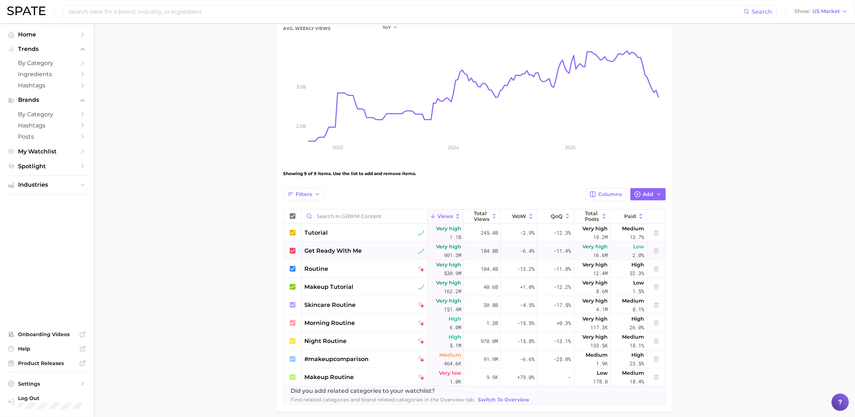
scroll to position [80, 0]
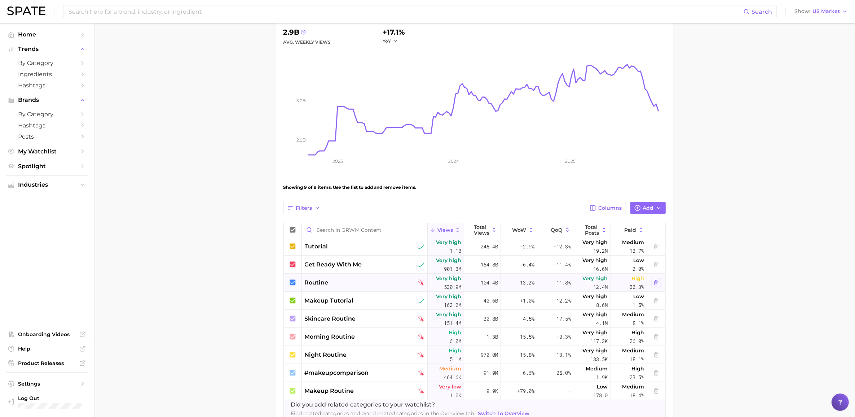
click at [654, 280] on icon at bounding box center [657, 283] width 6 height 6
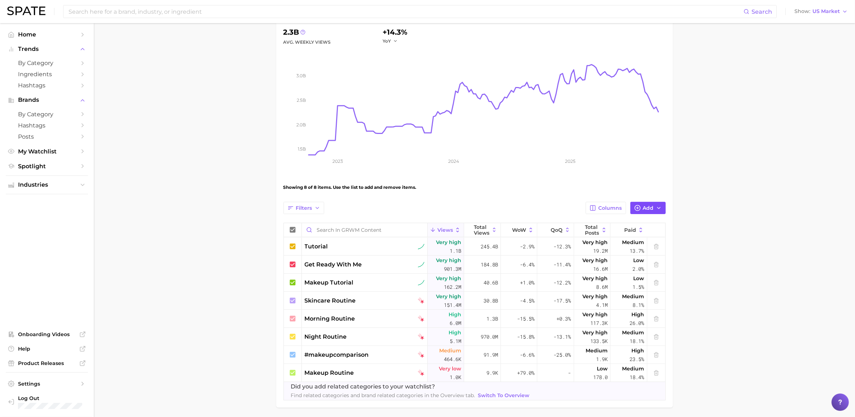
click at [640, 208] on circle "button" at bounding box center [637, 207] width 5 height 5
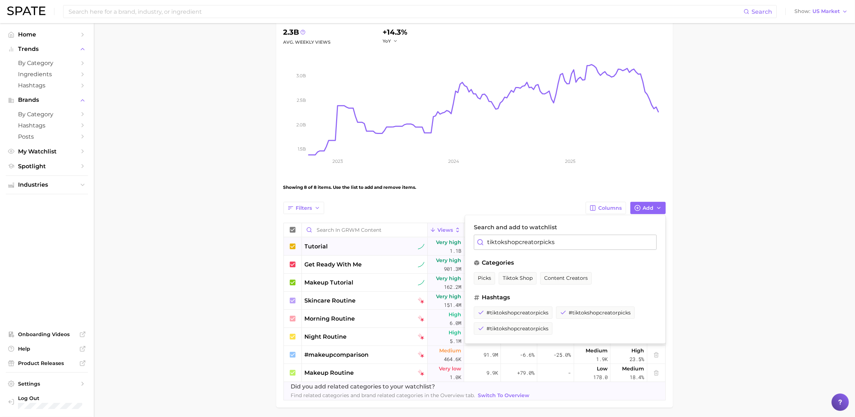
drag, startPoint x: 585, startPoint y: 240, endPoint x: 382, endPoint y: 247, distance: 203.2
click at [386, 246] on div "Filters Columns Add Search and add to watchlist tiktokshopcreatorpicks categori…" at bounding box center [474, 301] width 382 height 198
type input "get un"
click at [516, 274] on button "get unready with me" at bounding box center [505, 278] width 63 height 12
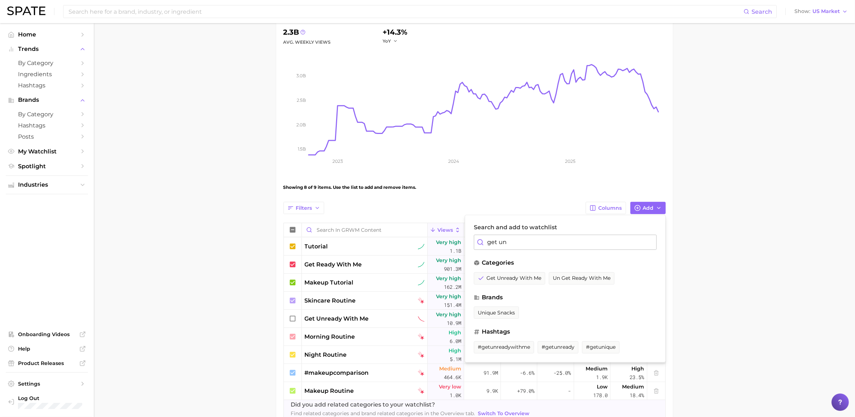
drag, startPoint x: 508, startPoint y: 245, endPoint x: 473, endPoint y: 237, distance: 35.6
click at [473, 237] on div "Search and add to watchlist get un categories get unready with me un get ready …" at bounding box center [565, 289] width 201 height 148
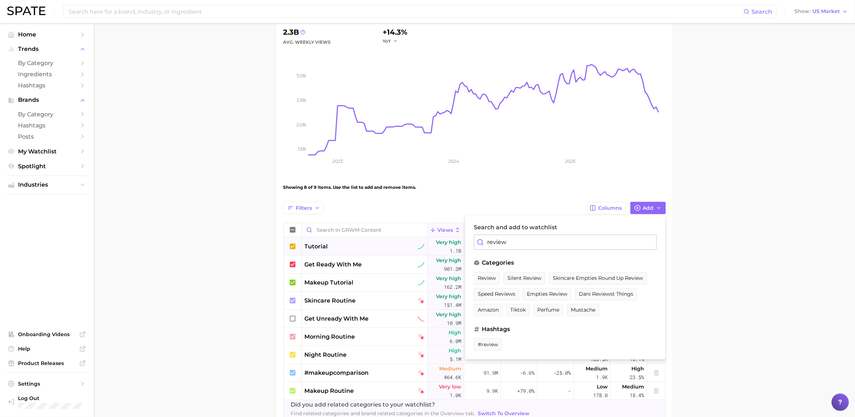
drag, startPoint x: 485, startPoint y: 239, endPoint x: 451, endPoint y: 239, distance: 34.3
click at [451, 239] on div "Filters Columns Add Search and add to watchlist review categories review silent…" at bounding box center [474, 310] width 382 height 216
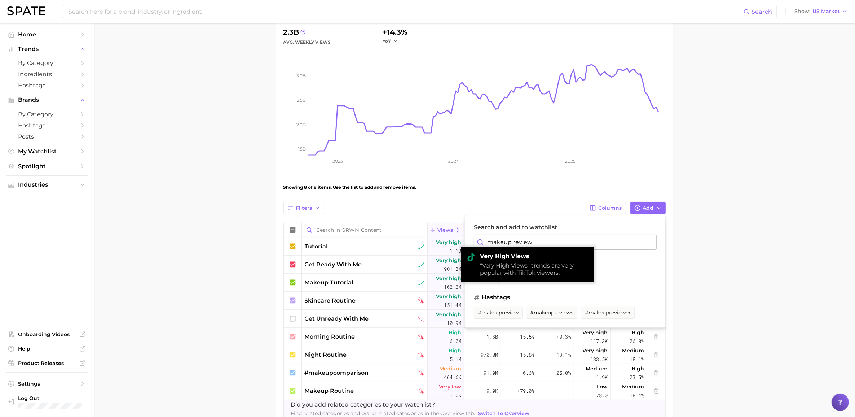
type input "makeup review"
click at [630, 280] on ul "review" at bounding box center [565, 280] width 183 height 16
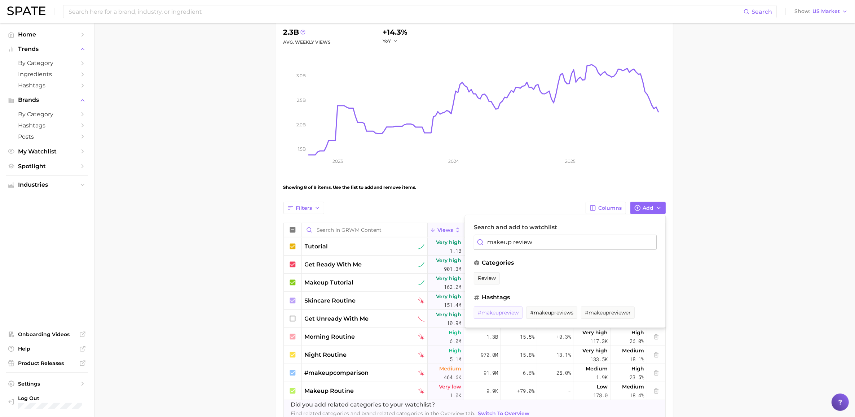
click at [498, 312] on span "#makeupreview" at bounding box center [498, 312] width 41 height 6
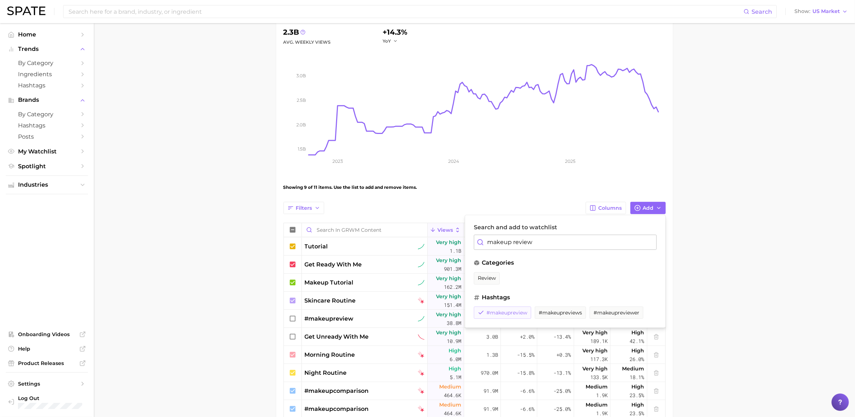
click at [501, 309] on span "#makeupreview" at bounding box center [507, 312] width 41 height 6
click at [480, 310] on icon at bounding box center [481, 312] width 6 height 6
click at [484, 274] on button "review" at bounding box center [487, 278] width 26 height 12
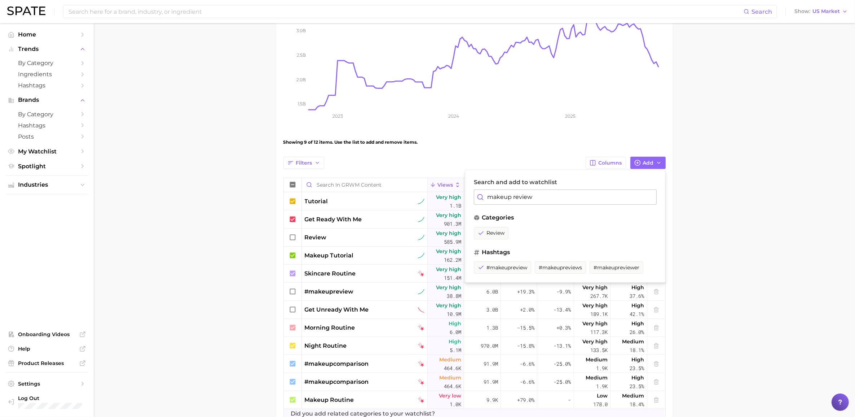
click at [219, 335] on main "GRWM Content Settings Overview Google TikTok Instagram View Separated Export Da…" at bounding box center [474, 184] width 761 height 573
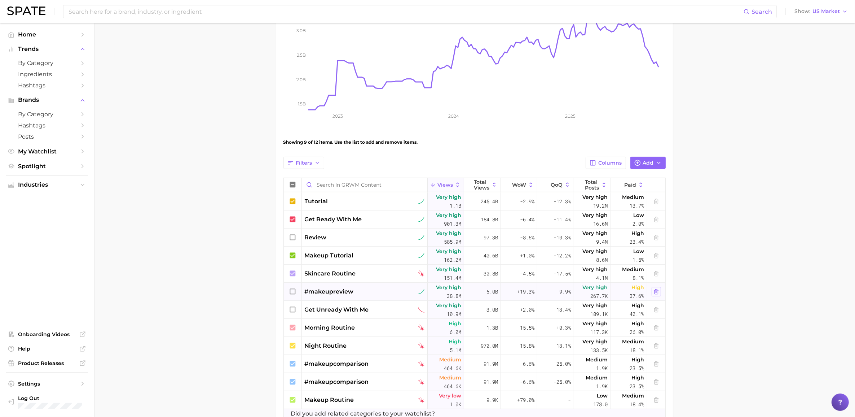
click at [657, 290] on polyline at bounding box center [656, 290] width 4 height 0
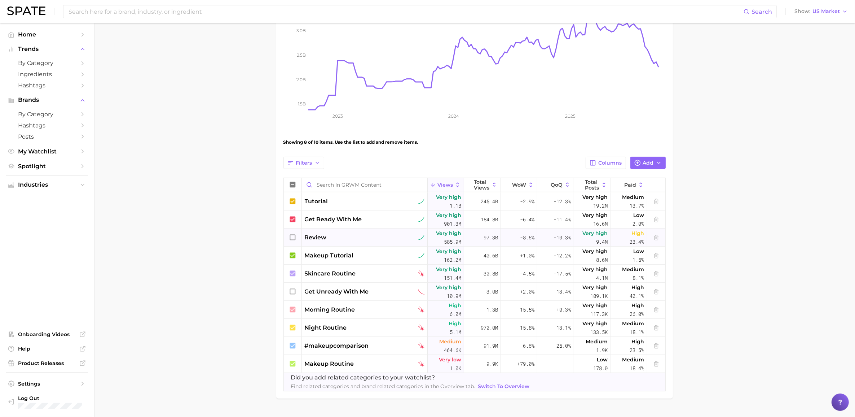
click at [292, 236] on icon at bounding box center [293, 237] width 8 height 8
click at [293, 292] on icon at bounding box center [293, 291] width 8 height 8
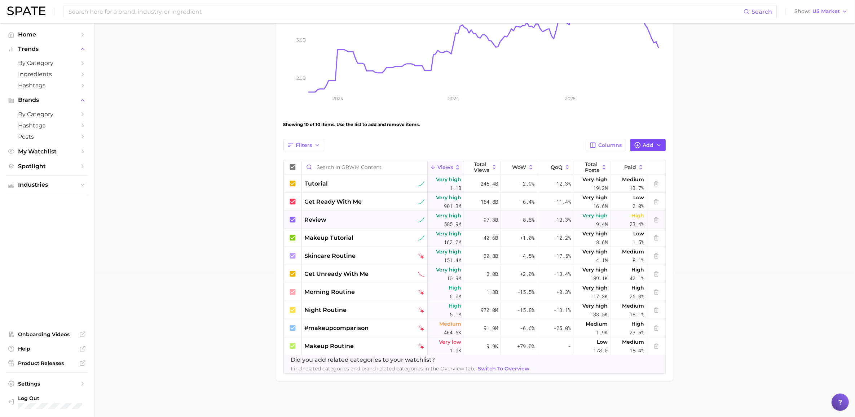
click at [652, 142] on span "Add" at bounding box center [648, 145] width 11 height 6
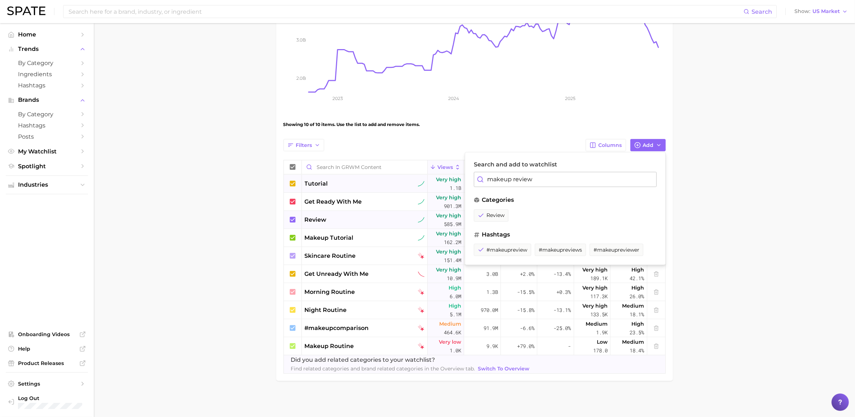
drag, startPoint x: 537, startPoint y: 179, endPoint x: 450, endPoint y: 177, distance: 86.9
click at [450, 177] on div "Filters Columns Add Search and add to watchlist makeup review categories review…" at bounding box center [474, 256] width 382 height 234
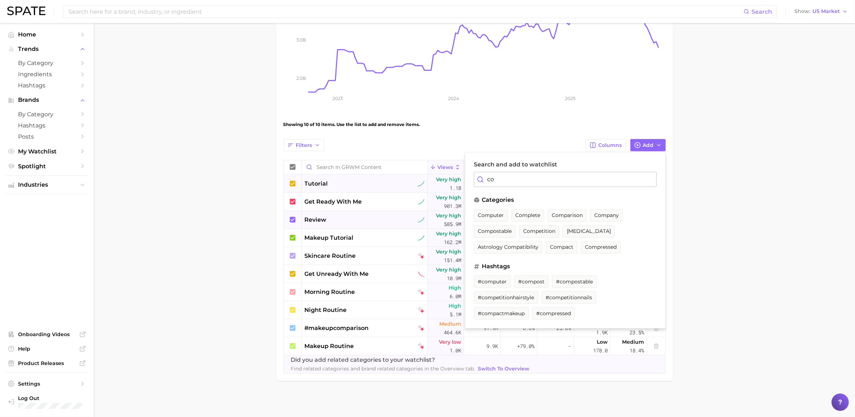
type input "c"
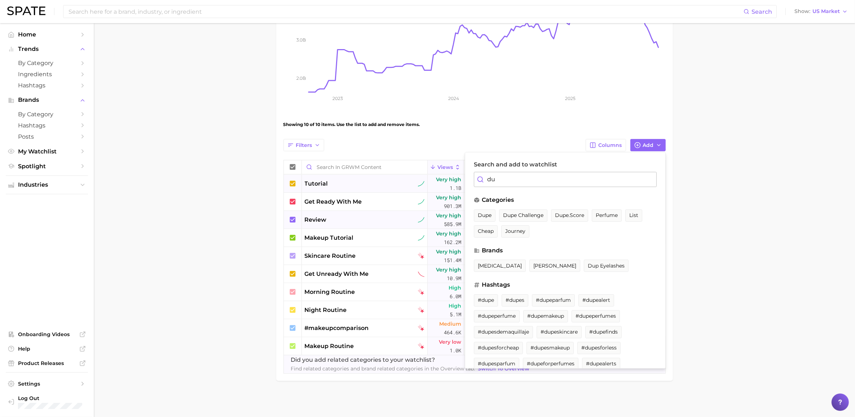
type input "d"
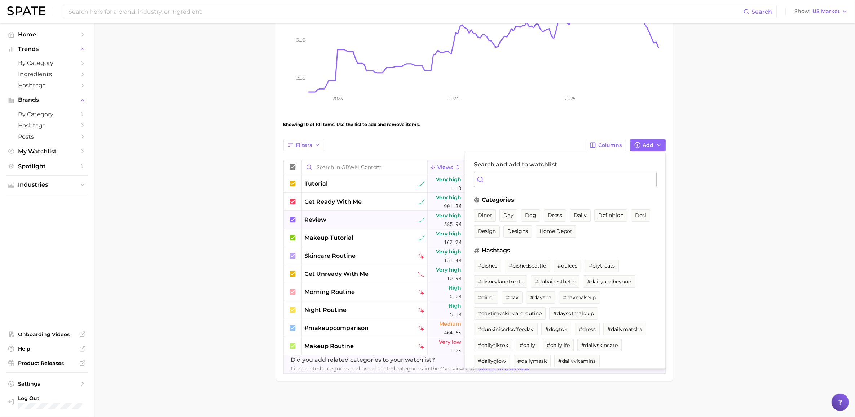
click at [140, 133] on main "GRWM Content Settings Overview Google TikTok Instagram View Separated Export Da…" at bounding box center [474, 148] width 761 height 537
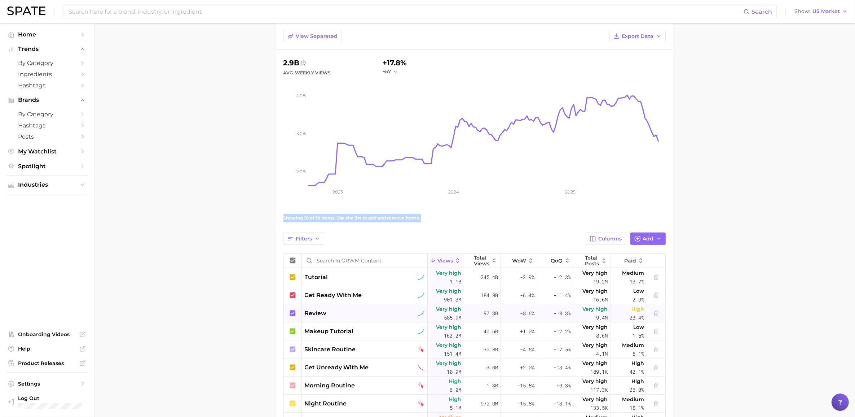
scroll to position [0, 0]
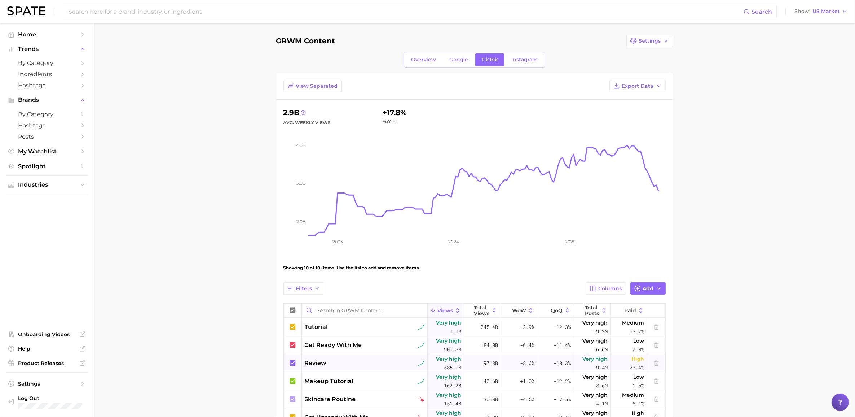
click at [753, 127] on main "GRWM Content Settings Overview Google TikTok Instagram View Separated Export Da…" at bounding box center [474, 291] width 761 height 537
click at [314, 86] on span "View Separated" at bounding box center [317, 86] width 42 height 6
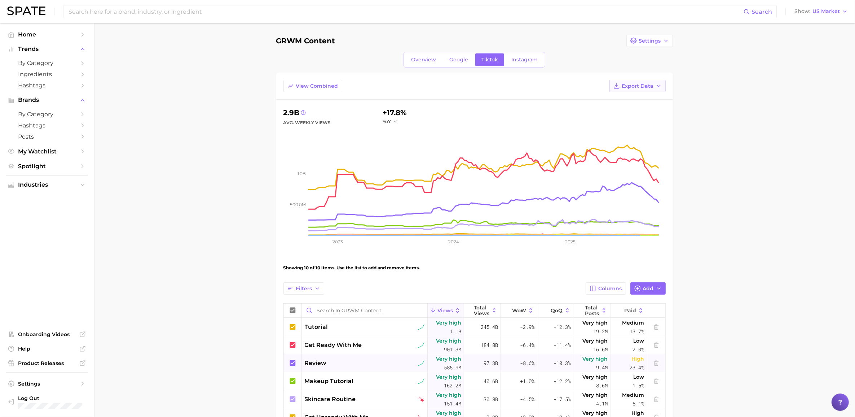
click at [659, 92] on button "Export Data" at bounding box center [638, 86] width 56 height 12
click at [610, 110] on span "Time Series CSV" at bounding box center [620, 112] width 42 height 6
click at [208, 174] on main "GRWM Content Settings Overview Google TikTok Instagram View Combined Export Dat…" at bounding box center [474, 291] width 761 height 537
click at [736, 64] on main "GRWM Content Settings Overview Google TikTok Instagram View Combined Export Dat…" at bounding box center [474, 291] width 761 height 537
click at [666, 42] on icon "button" at bounding box center [666, 41] width 6 height 6
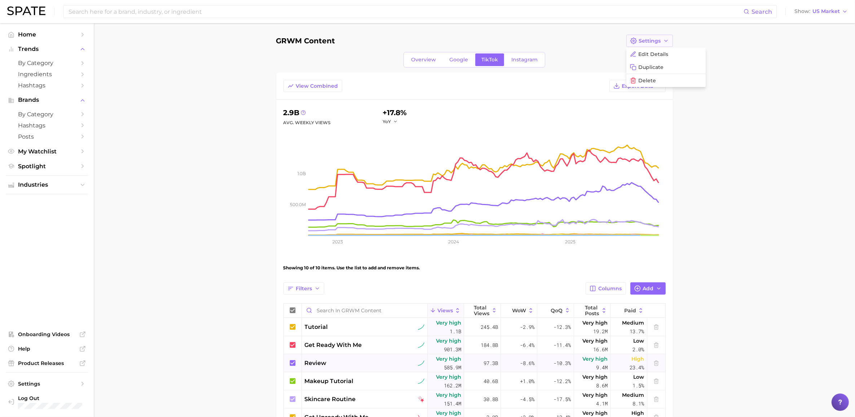
click at [666, 42] on icon "button" at bounding box center [666, 41] width 6 height 6
click at [740, 65] on main "GRWM Content Settings Overview Google TikTok Instagram View Combined Export Dat…" at bounding box center [474, 291] width 761 height 537
click at [708, 181] on main "GRWM Content Settings Overview Google TikTok Instagram View Combined Export Dat…" at bounding box center [474, 291] width 761 height 537
click at [429, 56] on link "Overview" at bounding box center [423, 59] width 37 height 13
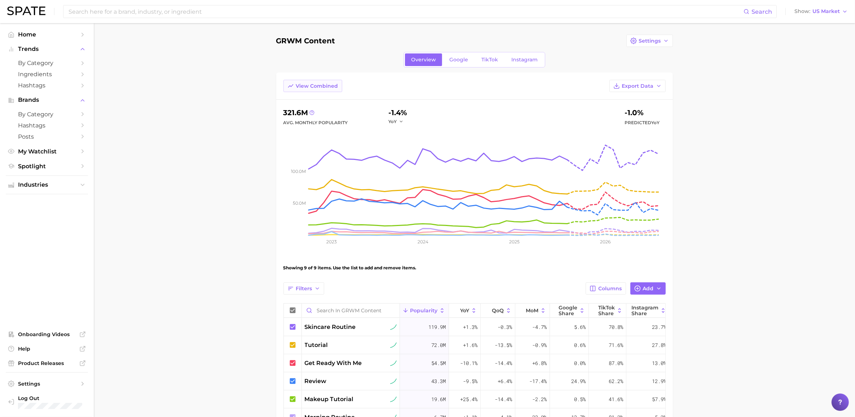
click at [310, 87] on span "View Combined" at bounding box center [317, 86] width 42 height 6
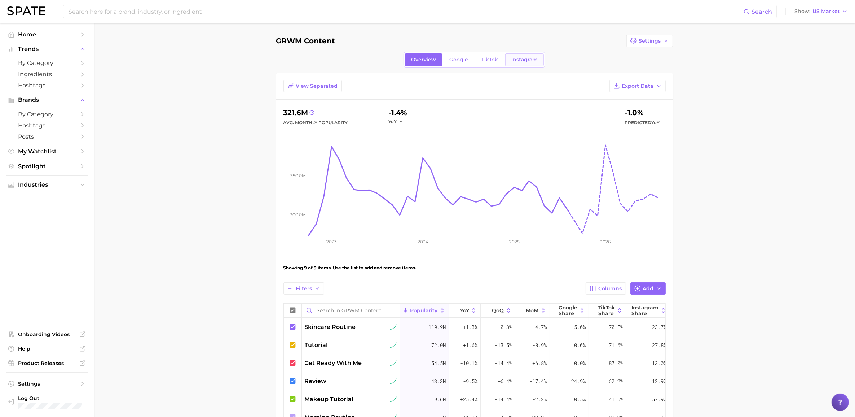
click at [522, 57] on span "Instagram" at bounding box center [524, 60] width 26 height 6
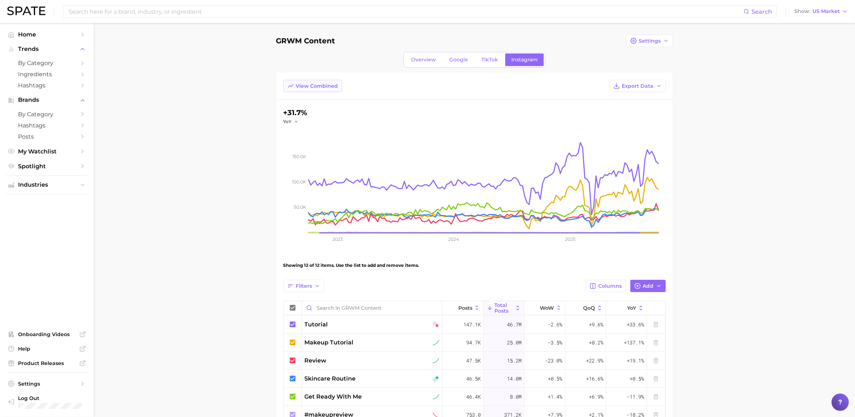
click at [307, 84] on span "View Combined" at bounding box center [317, 86] width 42 height 6
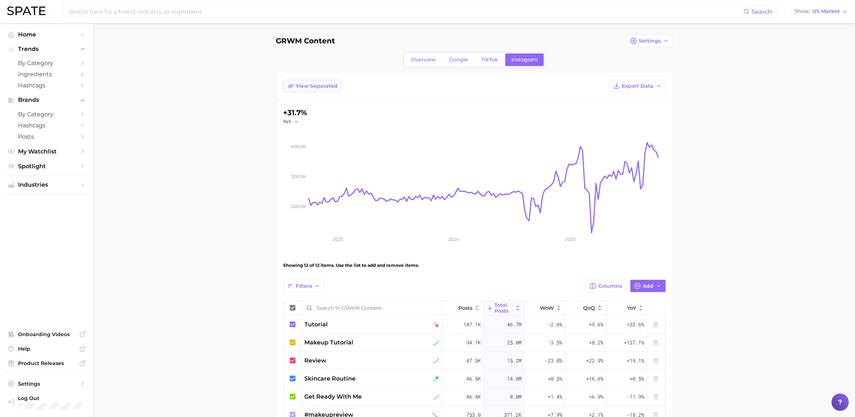
click at [319, 81] on button "View Separated" at bounding box center [312, 86] width 58 height 12
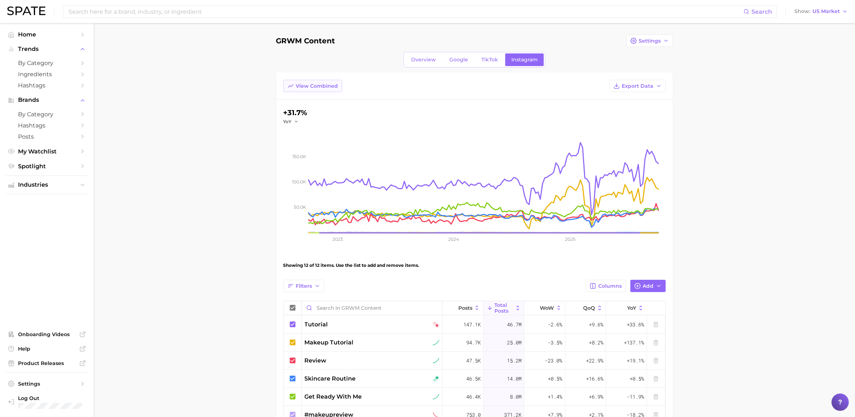
click at [320, 83] on span "View Combined" at bounding box center [317, 86] width 42 height 6
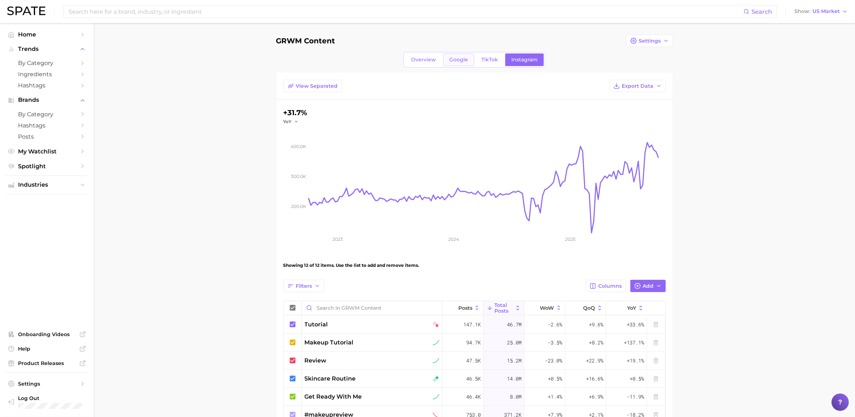
click at [457, 64] on link "Google" at bounding box center [458, 59] width 31 height 13
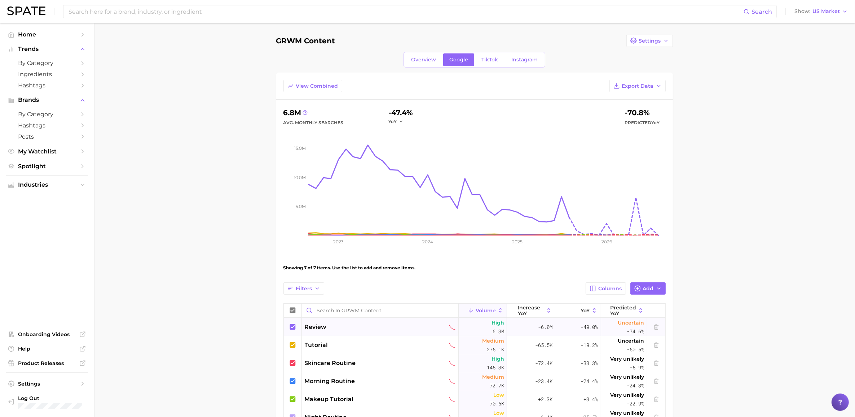
click at [290, 325] on icon at bounding box center [293, 327] width 6 height 6
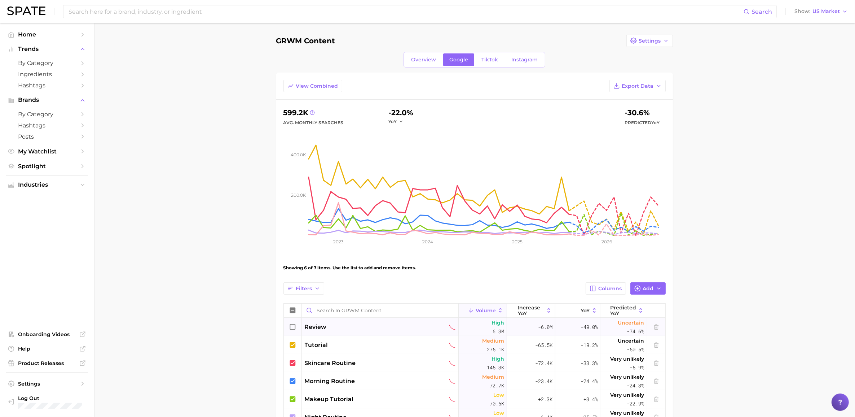
click at [290, 325] on icon at bounding box center [293, 327] width 6 height 6
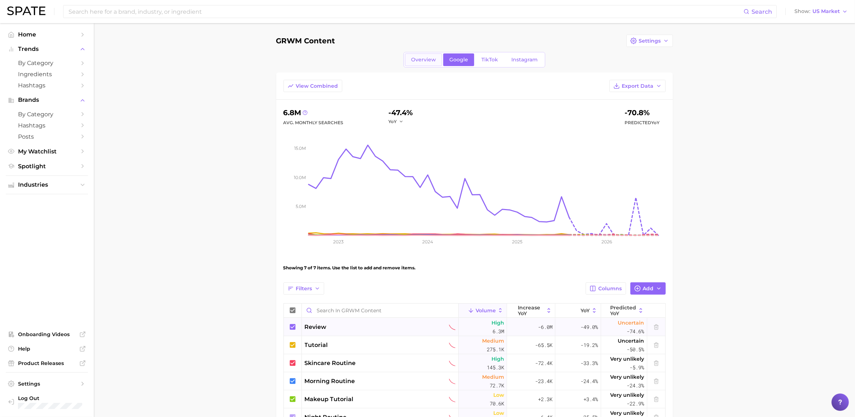
click at [412, 62] on span "Overview" at bounding box center [423, 60] width 25 height 6
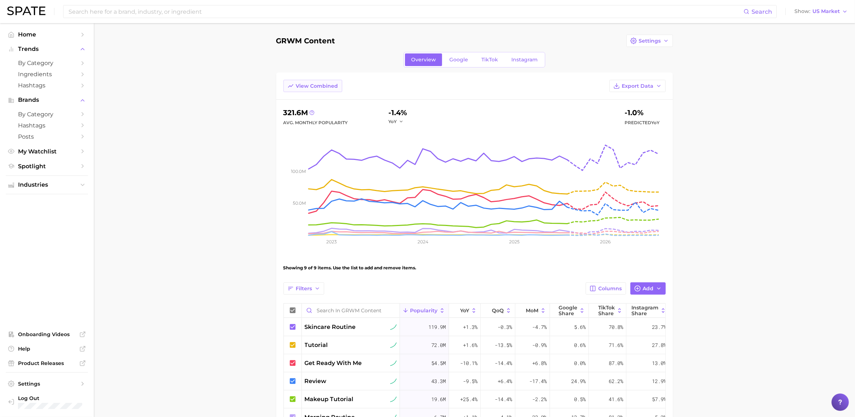
click at [315, 90] on button "View Combined" at bounding box center [312, 86] width 59 height 12
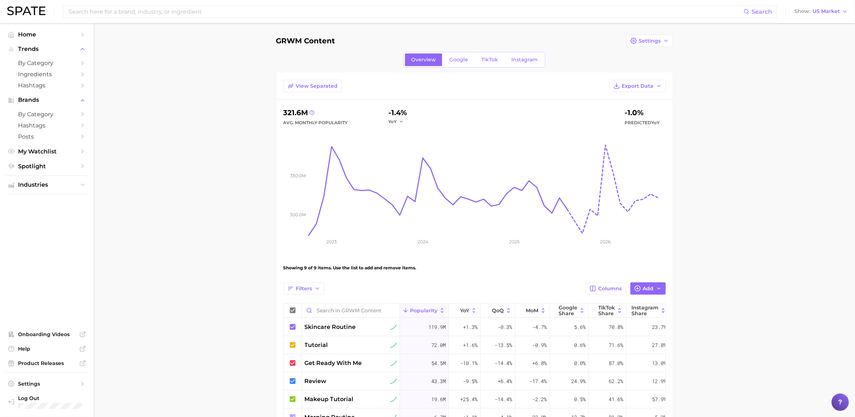
click at [722, 112] on main "GRWM Content Settings Overview Google TikTok Instagram View Separated Export Da…" at bounding box center [474, 282] width 761 height 519
click at [423, 156] on rect at bounding box center [487, 181] width 357 height 108
click at [318, 82] on button "View Separated" at bounding box center [312, 86] width 58 height 12
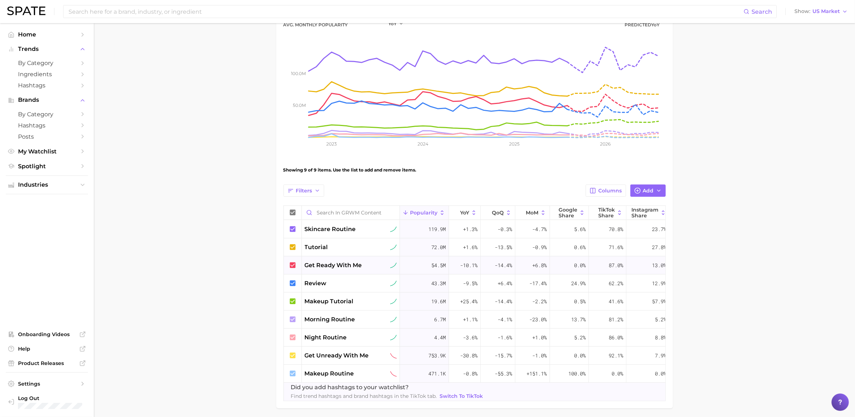
scroll to position [132, 0]
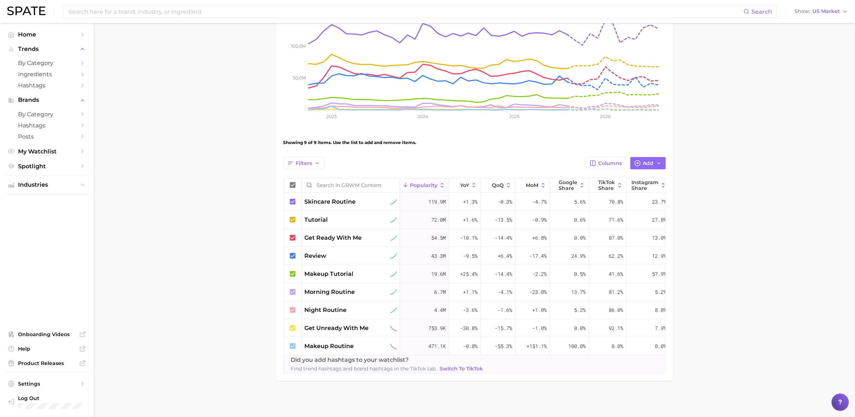
click at [686, 123] on main "GRWM Content Settings Overview Google TikTok Instagram View Combined Export Dat…" at bounding box center [474, 157] width 761 height 519
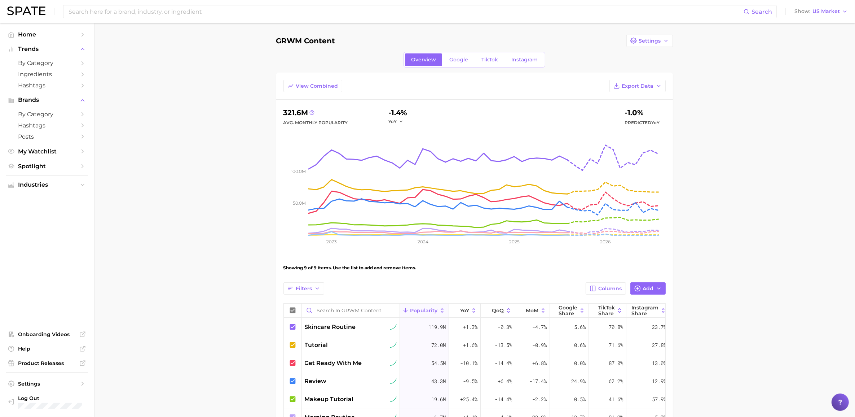
click at [776, 195] on main "GRWM Content Settings Overview Google TikTok Instagram View Combined Export Dat…" at bounding box center [474, 282] width 761 height 519
click at [720, 139] on main "GRWM Content Settings Overview Google TikTok Instagram View Combined Export Dat…" at bounding box center [474, 282] width 761 height 519
click at [307, 87] on span "View Combined" at bounding box center [317, 86] width 42 height 6
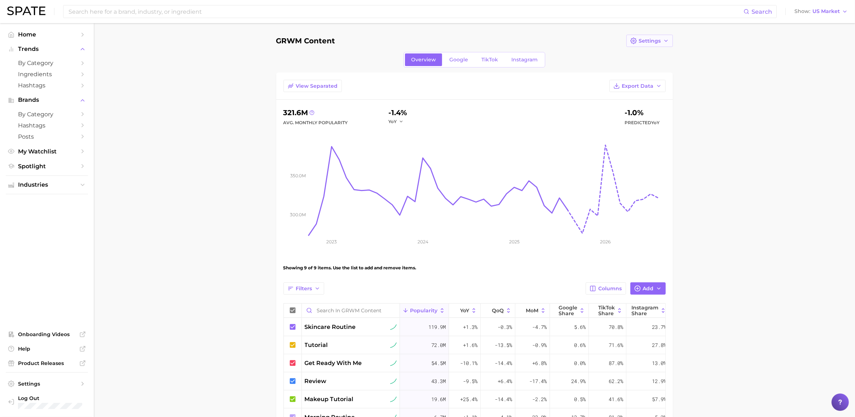
click at [642, 42] on span "Settings" at bounding box center [650, 41] width 22 height 6
click at [649, 54] on span "Edit Details" at bounding box center [654, 54] width 30 height 6
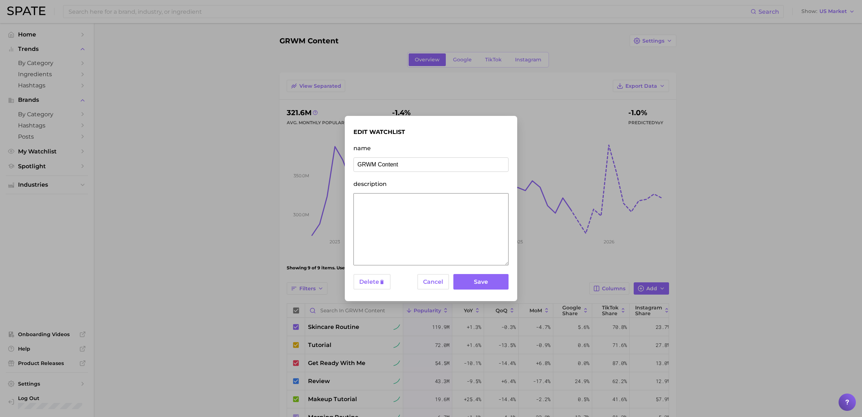
drag, startPoint x: 377, startPoint y: 163, endPoint x: 291, endPoint y: 161, distance: 86.6
click at [296, 161] on div "edit watchlist name GRWM Content description Delete Cancel Save" at bounding box center [431, 208] width 862 height 417
type input "Content Types"
click at [494, 281] on button "Save" at bounding box center [480, 282] width 55 height 16
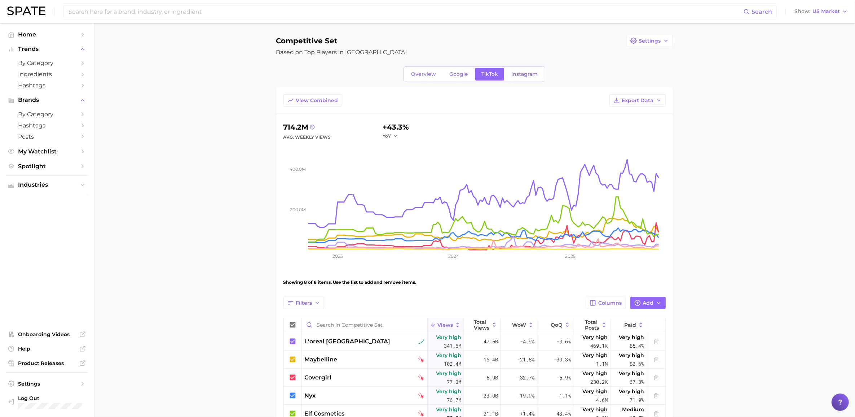
click at [202, 195] on main "Competitive Set Settings Based on Top Players in [GEOGRAPHIC_DATA] Overview Goo…" at bounding box center [474, 280] width 761 height 515
